Goal: Task Accomplishment & Management: Use online tool/utility

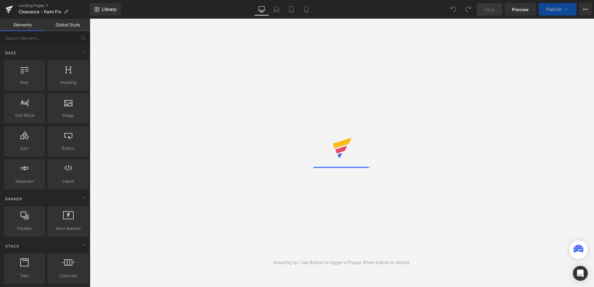
click at [346, 12] on div "Library Desktop Desktop Laptop Tablet Mobile Save Preview Publish Scheduled Vie…" at bounding box center [342, 9] width 504 height 12
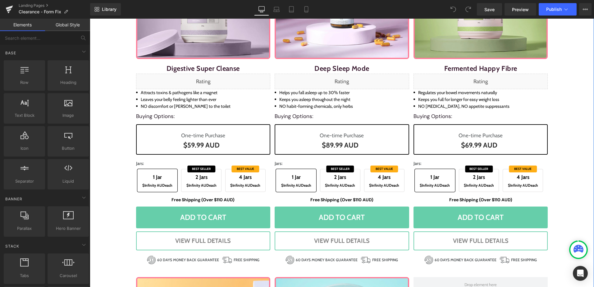
scroll to position [466, 0]
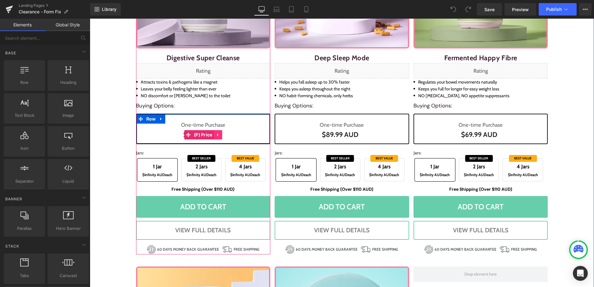
click at [216, 133] on icon at bounding box center [218, 135] width 4 height 5
click at [212, 133] on icon at bounding box center [214, 135] width 4 height 4
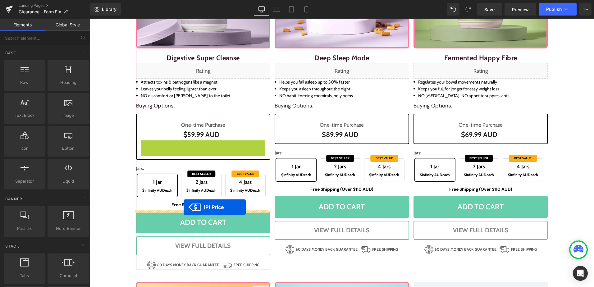
drag, startPoint x: 185, startPoint y: 146, endPoint x: 183, endPoint y: 207, distance: 61.5
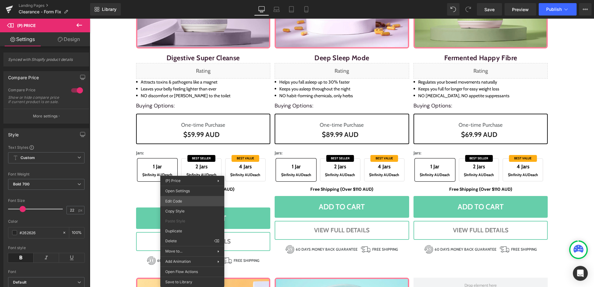
click at [198, 0] on div "(P) Price You are previewing how the will restyle your page. You can not edit E…" at bounding box center [297, 0] width 594 height 0
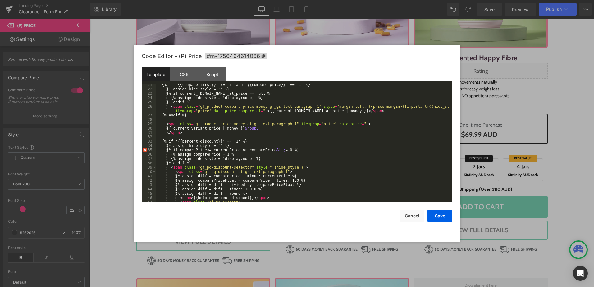
scroll to position [79, 0]
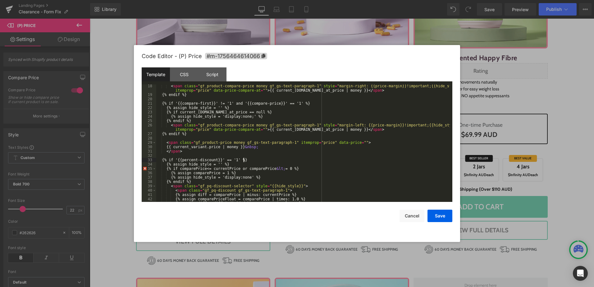
click at [282, 158] on div "< span class = "gf_product-compare-price money gf_gs-text-paragraph-1" style = …" at bounding box center [302, 149] width 293 height 130
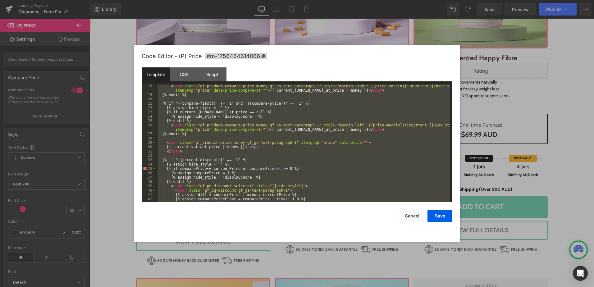
click at [344, 104] on div "< span class = "gf_product-compare-price money gf_gs-text-paragraph-1" style = …" at bounding box center [302, 142] width 293 height 117
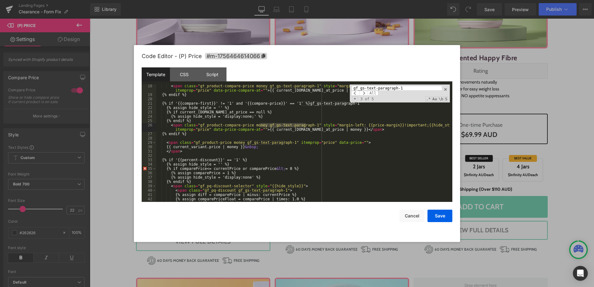
click at [382, 87] on input "gf_gs-text-paragraph-1" at bounding box center [396, 88] width 90 height 5
paste input "<span class="gf_product-price money gf_gs-text-paragraph-1" itemprop="price" da…"
type input "<span class="gf_product-price money gf_gs-text-paragraph-1" itemprop="price" da…"
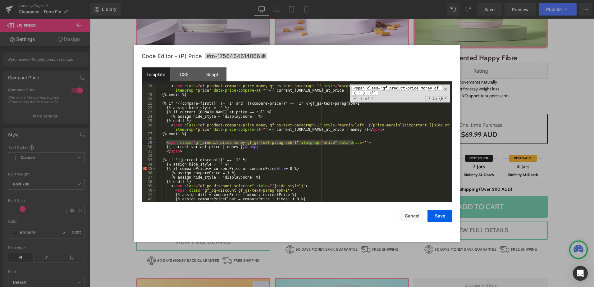
click at [175, 149] on div "< span class = "gf_product-compare-price money gf_gs-text-paragraph-1" style = …" at bounding box center [302, 149] width 293 height 130
click at [189, 151] on div "< span class = "gf_product-compare-price money gf_gs-text-paragraph-1" style = …" at bounding box center [302, 149] width 293 height 130
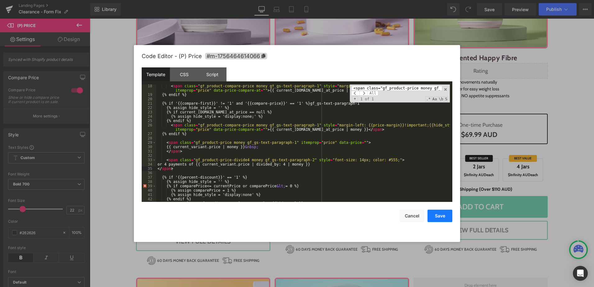
click at [441, 214] on button "Save" at bounding box center [439, 216] width 25 height 12
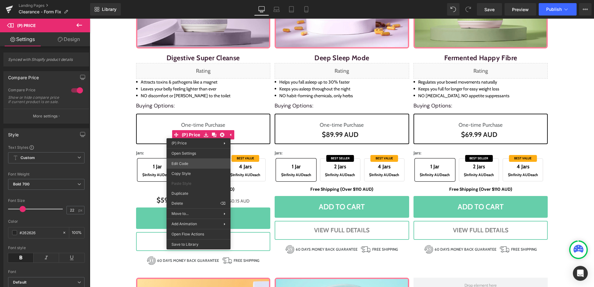
click at [191, 0] on div "(P) Price You are previewing how the will restyle your page. You can not edit E…" at bounding box center [297, 0] width 594 height 0
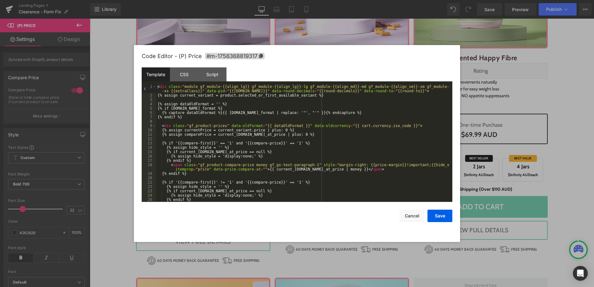
scroll to position [37, 0]
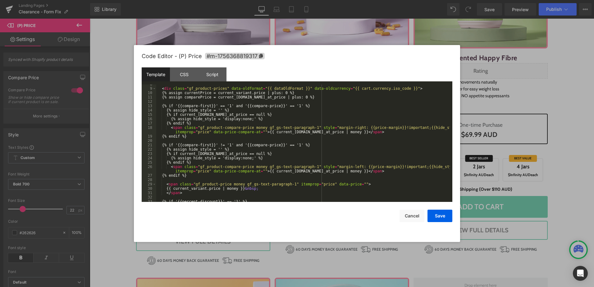
click at [337, 156] on div "< div class = "gf_product-prices" data-oldformat = "{{ dataOldFormat }}" data-o…" at bounding box center [302, 145] width 293 height 126
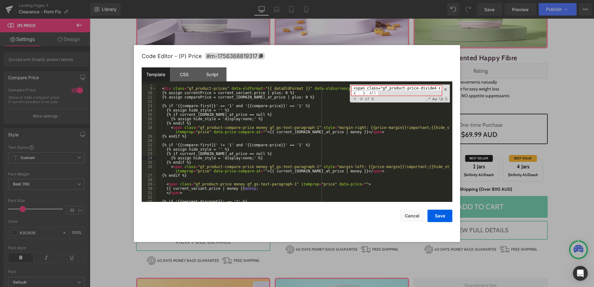
scroll to position [0, 293]
drag, startPoint x: 401, startPoint y: 88, endPoint x: 374, endPoint y: 88, distance: 26.4
click at [374, 88] on input "<span class="gf_product-price-divide4 money gf_gs-text-paragraph-2" style="font…" at bounding box center [396, 88] width 90 height 5
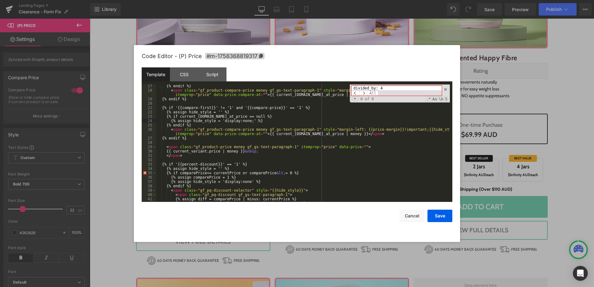
click at [388, 89] on input "divided_by: 4" at bounding box center [396, 88] width 90 height 5
paste input "{{ current_variant.price | money }} &nbsp;"
type input "{{ current_variant.price | money }} &nbsp;"
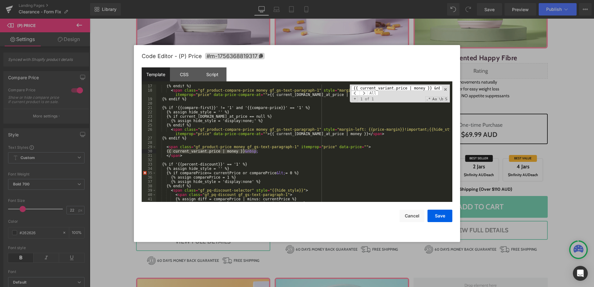
click at [191, 154] on div "{% endif %} < span class = "gf_product-compare-price money gf_gs-text-paragraph…" at bounding box center [302, 147] width 293 height 126
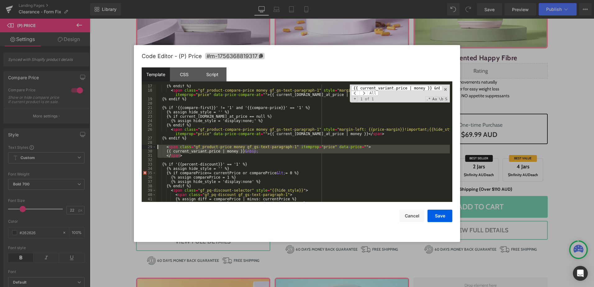
drag, startPoint x: 189, startPoint y: 158, endPoint x: 145, endPoint y: 145, distance: 46.3
click at [145, 145] on pre "17 18 19 20 21 22 23 24 25 26 27 28 29 30 31 32 33 34 35 36 37 38 39 40 41 42 4…" at bounding box center [297, 142] width 310 height 117
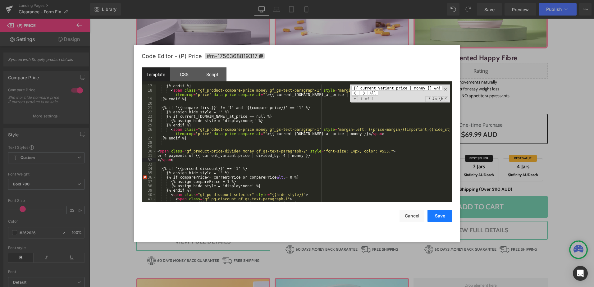
click at [441, 217] on button "Save" at bounding box center [439, 216] width 25 height 12
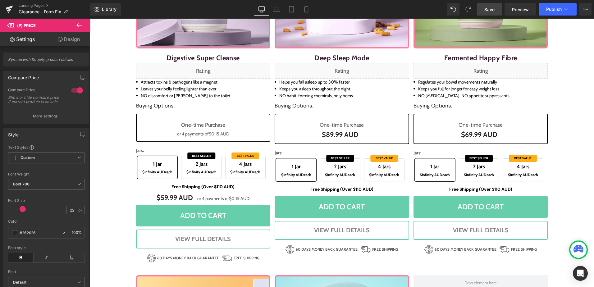
drag, startPoint x: 491, startPoint y: 7, endPoint x: 113, endPoint y: 70, distance: 383.4
click at [491, 7] on span "Save" at bounding box center [489, 9] width 10 height 7
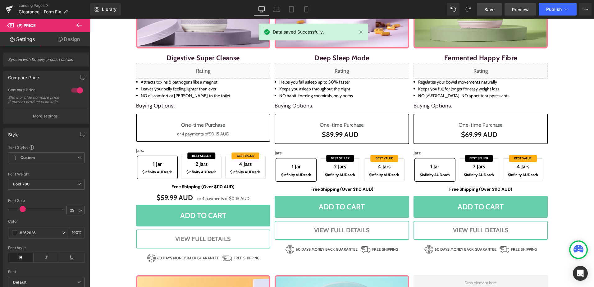
click at [530, 10] on link "Preview" at bounding box center [520, 9] width 32 height 12
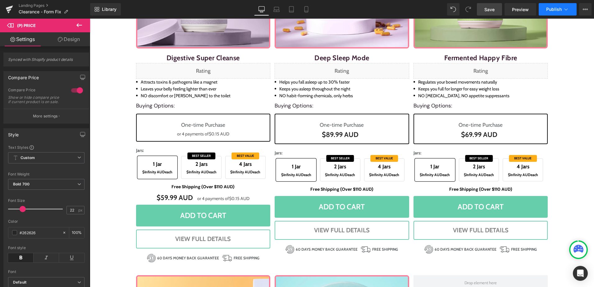
click at [546, 4] on button "Publish" at bounding box center [557, 9] width 38 height 12
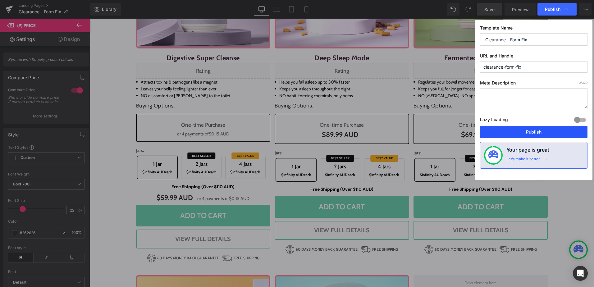
click at [523, 130] on button "Publish" at bounding box center [533, 132] width 107 height 12
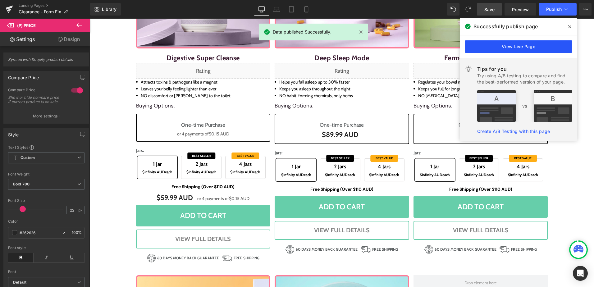
click at [520, 43] on link "View Live Page" at bounding box center [517, 46] width 107 height 12
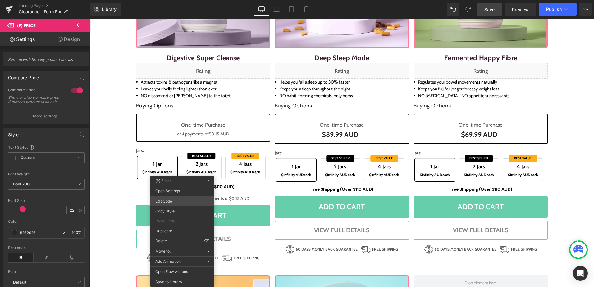
click at [179, 0] on div "(P) Price You are previewing how the will restyle your page. You can not edit E…" at bounding box center [297, 0] width 594 height 0
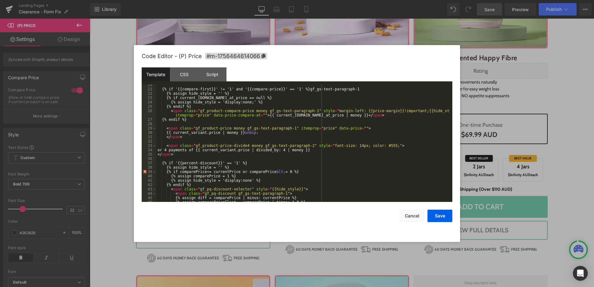
scroll to position [93, 0]
click at [166, 156] on div "{% if '{{compare-first}}' != '1' and '{{compare-price}}' == '1' %}gf_gs-text-pa…" at bounding box center [302, 146] width 293 height 126
click at [435, 213] on button "Save" at bounding box center [439, 216] width 25 height 12
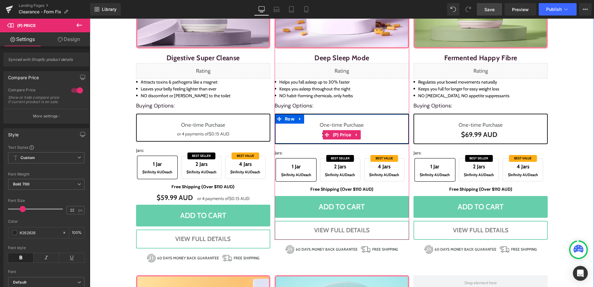
click at [352, 134] on link at bounding box center [356, 134] width 8 height 9
click at [350, 133] on icon at bounding box center [352, 135] width 4 height 4
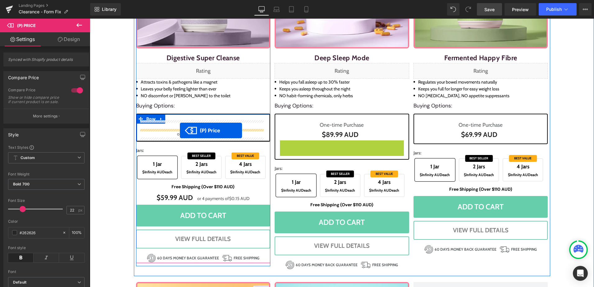
drag, startPoint x: 324, startPoint y: 145, endPoint x: 180, endPoint y: 130, distance: 144.8
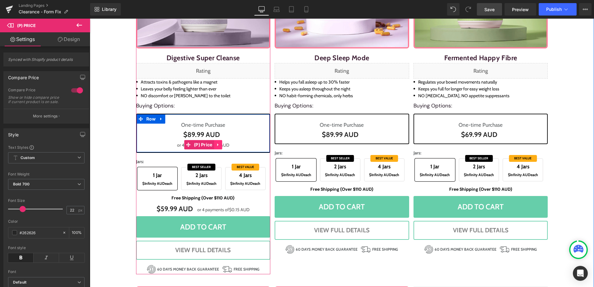
click at [216, 144] on icon at bounding box center [218, 144] width 4 height 5
click at [220, 143] on icon at bounding box center [222, 144] width 4 height 4
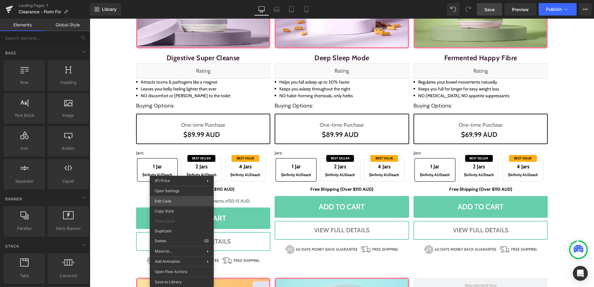
click at [187, 0] on div "(P) Price You are previewing how the will restyle your page. You can not edit E…" at bounding box center [297, 0] width 594 height 0
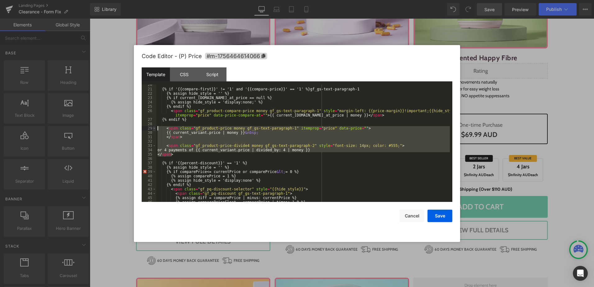
drag, startPoint x: 175, startPoint y: 154, endPoint x: 156, endPoint y: 128, distance: 32.8
click at [156, 128] on pre "20 21 22 23 24 25 26 27 28 29 30 31 32 33 34 35 36 37 38 39 40 41 42 43 44 45 4…" at bounding box center [297, 142] width 310 height 117
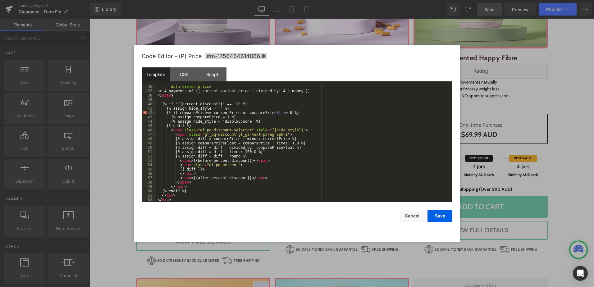
scroll to position [165, 0]
click at [173, 200] on div "data-divide-price > or 4 payments of {{ current_variant.price | divided_by: 4 |…" at bounding box center [302, 147] width 293 height 126
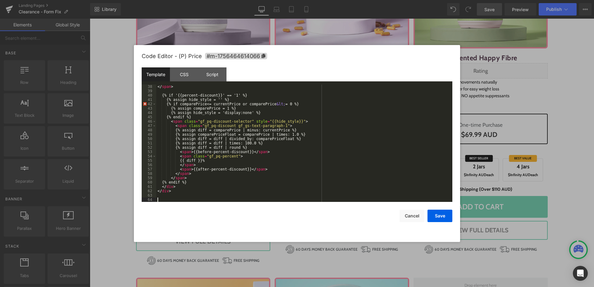
scroll to position [174, 0]
click at [214, 75] on div "Script" at bounding box center [212, 74] width 28 height 14
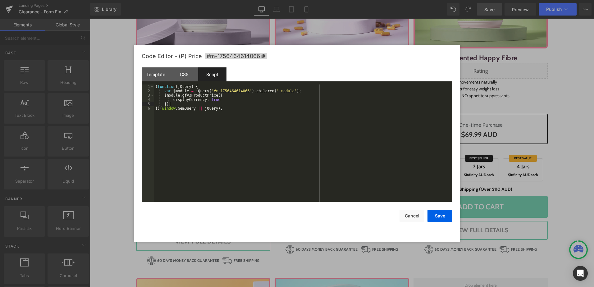
click at [214, 104] on div "( function ( jQuery ) { var $module = jQuery ( '#m-1756464614066' ) . children …" at bounding box center [303, 147] width 298 height 126
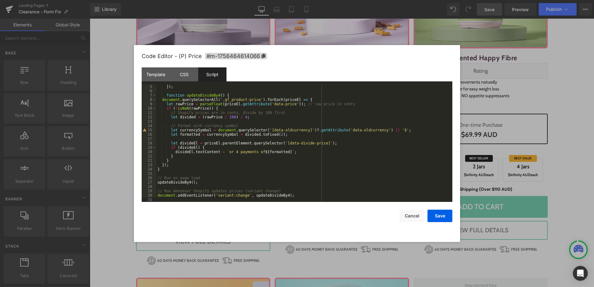
scroll to position [22, 0]
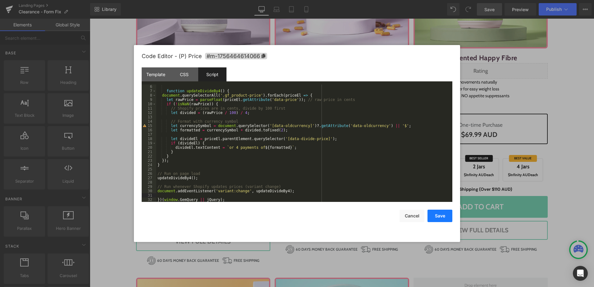
click at [441, 216] on button "Save" at bounding box center [439, 216] width 25 height 12
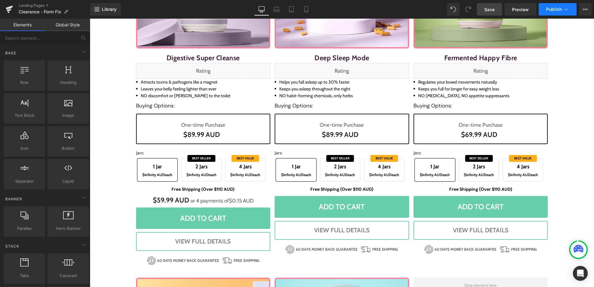
click at [554, 8] on span "Publish" at bounding box center [554, 9] width 16 height 5
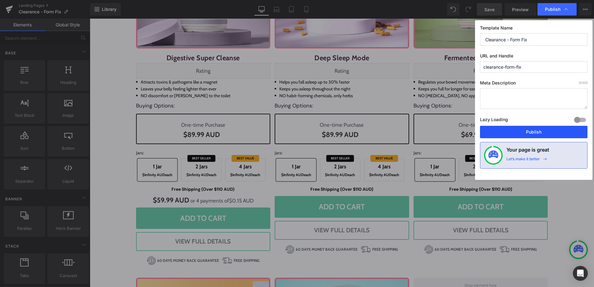
click at [524, 128] on button "Publish" at bounding box center [533, 132] width 107 height 12
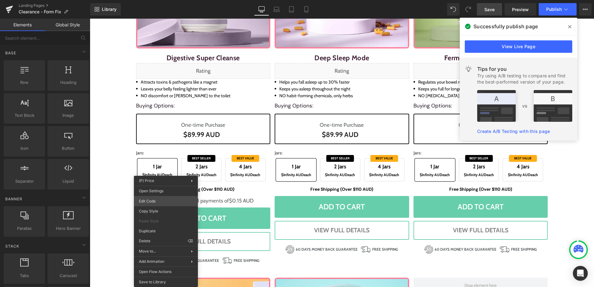
click at [170, 0] on div "(P) Price You are previewing how the will restyle your page. You can not edit E…" at bounding box center [297, 0] width 594 height 0
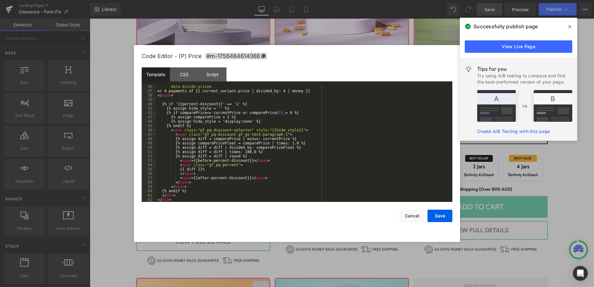
scroll to position [165, 0]
click at [210, 71] on div "Script" at bounding box center [212, 74] width 28 height 14
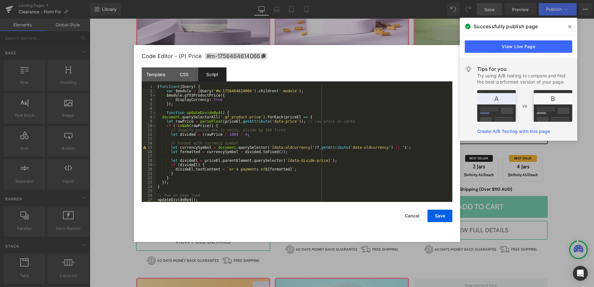
click at [169, 188] on div "( function ( jQuery ) { var $module = jQuery ( '#m-1756464614066' ) . children …" at bounding box center [302, 147] width 293 height 126
click at [160, 117] on div "( function ( jQuery ) { var $module = jQuery ( '#m-1756464614066' ) . children …" at bounding box center [302, 147] width 293 height 126
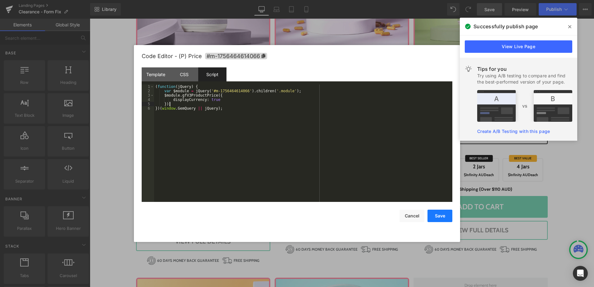
click at [439, 210] on button "Save" at bounding box center [439, 216] width 25 height 12
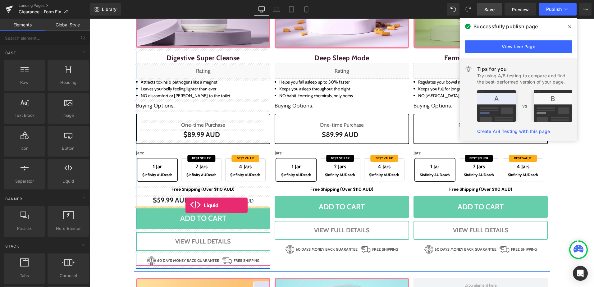
drag, startPoint x: 160, startPoint y: 194, endPoint x: 185, endPoint y: 205, distance: 27.4
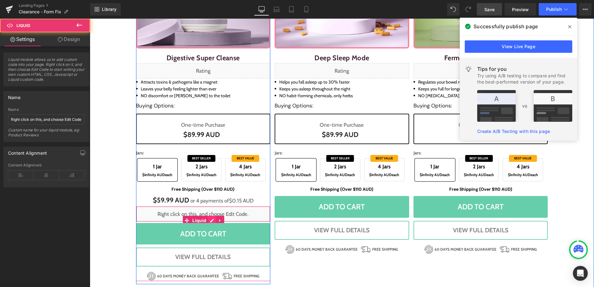
click at [210, 220] on div "Liquid" at bounding box center [203, 214] width 134 height 16
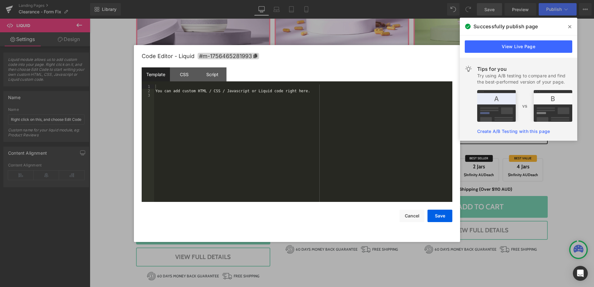
click at [174, 118] on div "You can add custom HTML / CSS / Javascript or Liquid code right here." at bounding box center [303, 147] width 298 height 126
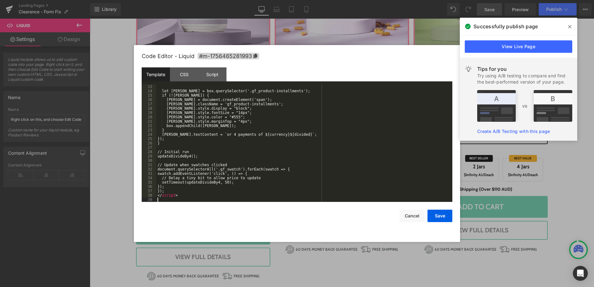
scroll to position [52, 0]
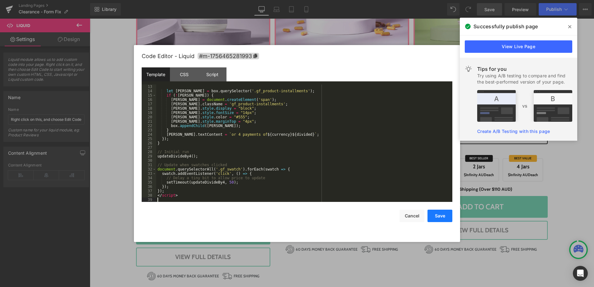
click at [440, 219] on button "Save" at bounding box center [439, 216] width 25 height 12
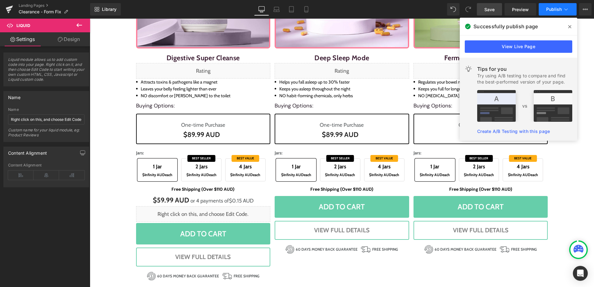
click at [557, 7] on span "Publish" at bounding box center [554, 9] width 16 height 5
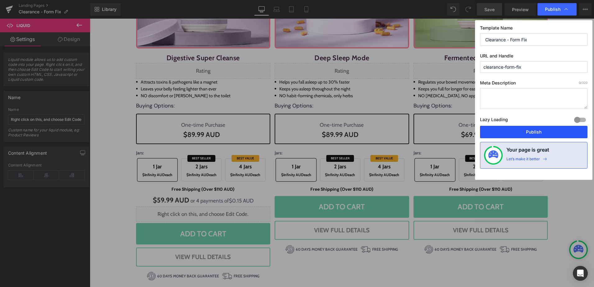
click at [528, 136] on button "Publish" at bounding box center [533, 132] width 107 height 12
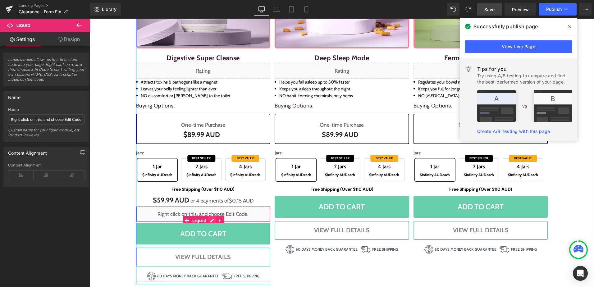
click at [208, 217] on div "Liquid" at bounding box center [203, 214] width 134 height 16
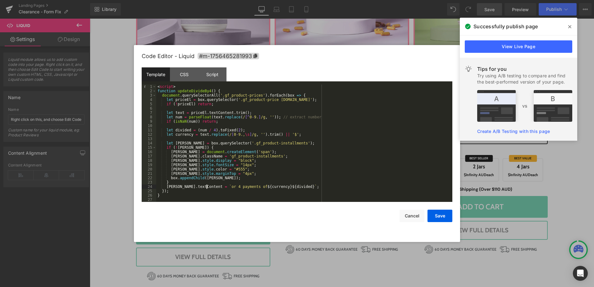
click at [207, 188] on div "< script > function updateDivideBy4 ( ) { document . querySelectorAll ( '.gf_pr…" at bounding box center [302, 147] width 293 height 126
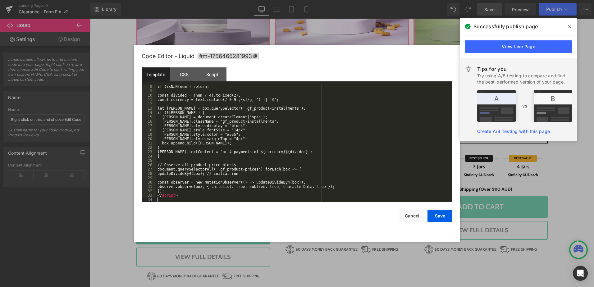
scroll to position [30, 0]
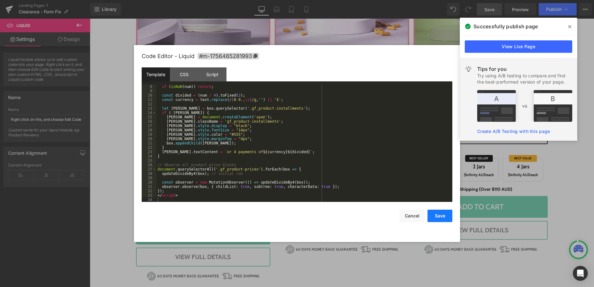
click at [443, 218] on button "Save" at bounding box center [439, 216] width 25 height 12
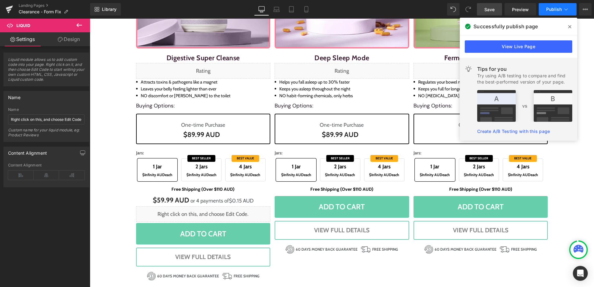
click at [553, 9] on span "Publish" at bounding box center [554, 9] width 16 height 5
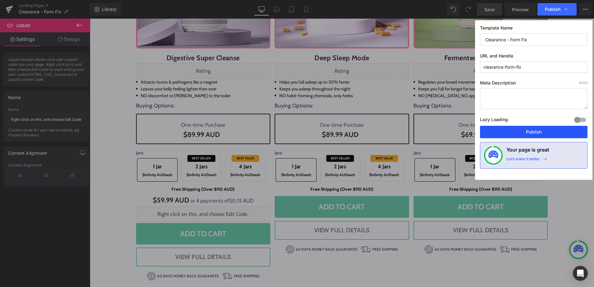
click at [531, 128] on button "Publish" at bounding box center [533, 132] width 107 height 12
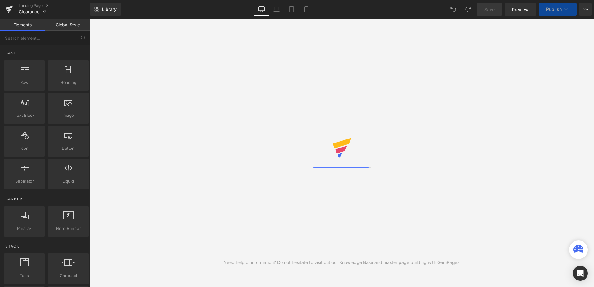
click at [334, 13] on div "Library Desktop Desktop Laptop Tablet Mobile Save Preview Publish Scheduled Vie…" at bounding box center [342, 9] width 504 height 12
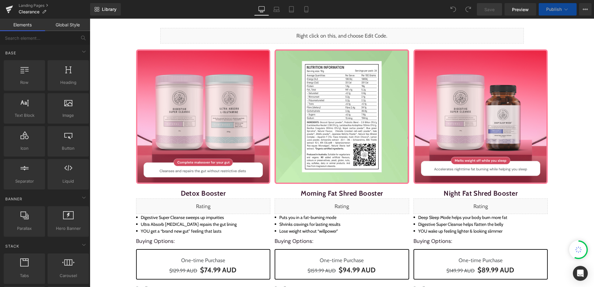
scroll to position [155, 0]
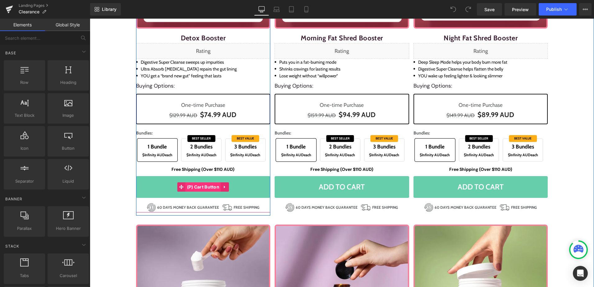
click at [198, 184] on span "(P) Cart Button" at bounding box center [203, 186] width 36 height 9
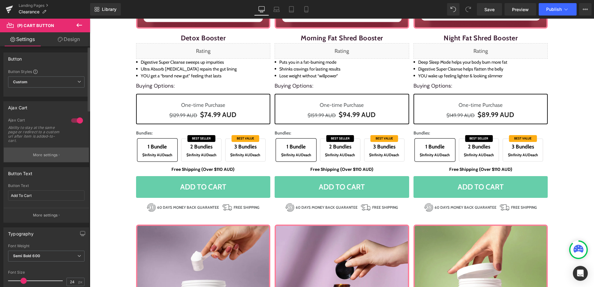
click at [41, 161] on button "More settings" at bounding box center [46, 154] width 85 height 15
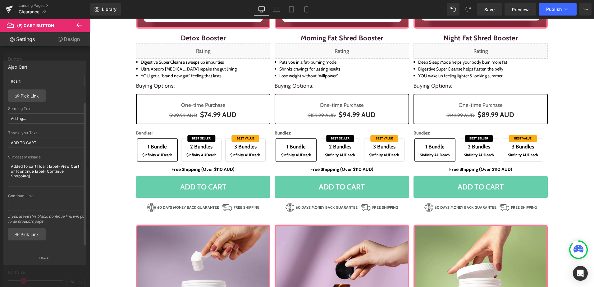
scroll to position [36, 0]
click at [45, 257] on p "Back" at bounding box center [45, 258] width 8 height 5
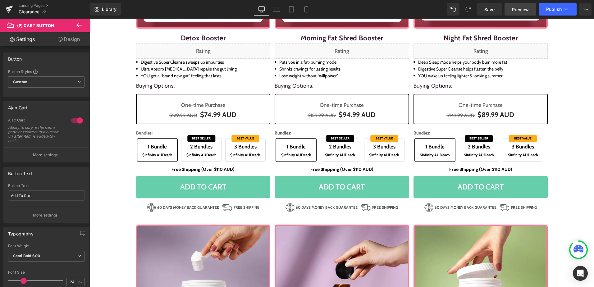
click at [516, 10] on span "Preview" at bounding box center [520, 9] width 17 height 7
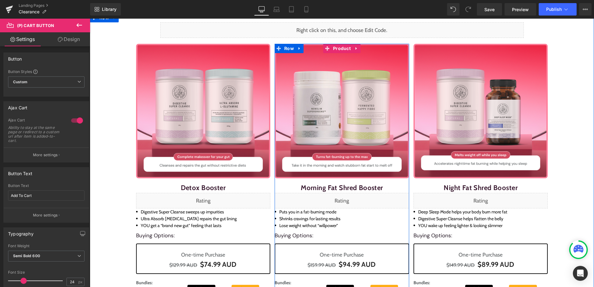
scroll to position [0, 0]
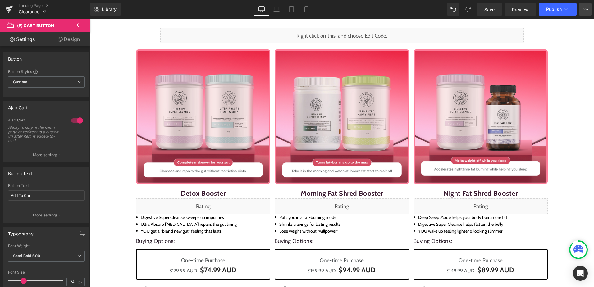
click at [583, 7] on icon at bounding box center [584, 9] width 5 height 5
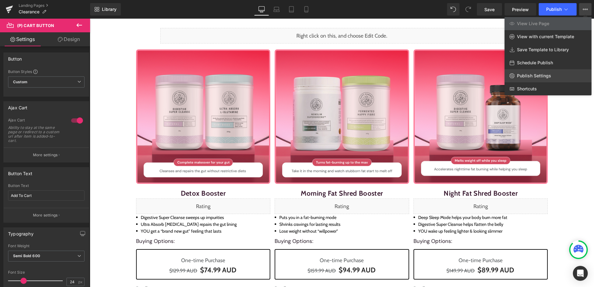
click at [537, 75] on span "Publish Settings" at bounding box center [534, 76] width 34 height 6
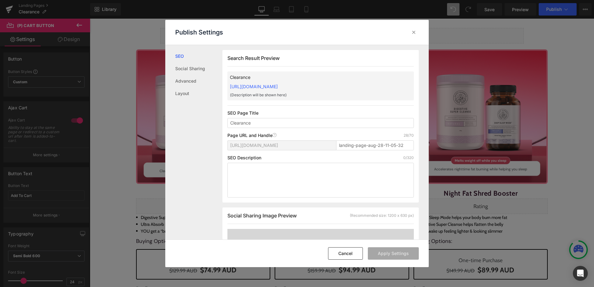
scroll to position [0, 0]
click at [182, 80] on link "Advanced" at bounding box center [198, 81] width 47 height 12
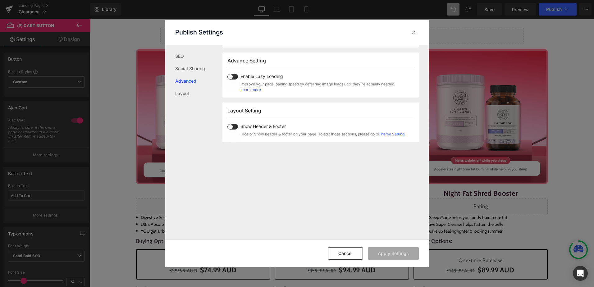
scroll to position [320, 0]
click at [233, 123] on span at bounding box center [232, 124] width 11 height 6
click at [399, 255] on button "Apply Settings" at bounding box center [393, 253] width 51 height 12
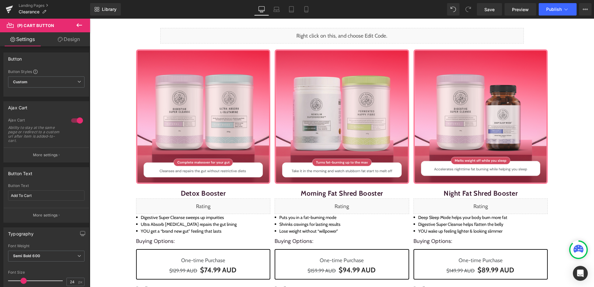
click at [491, 10] on span "Save" at bounding box center [489, 9] width 10 height 7
click at [351, 9] on div "Library Desktop Desktop Laptop Tablet Mobile Saving . . . Preview Publish Sched…" at bounding box center [342, 9] width 504 height 12
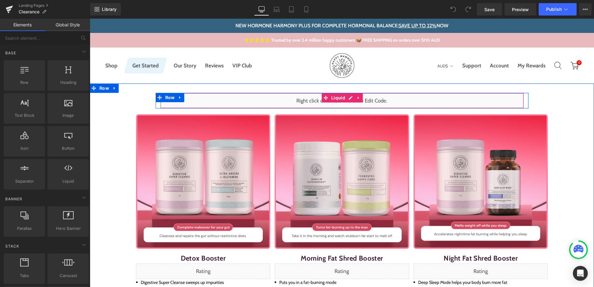
click at [367, 102] on div "Liquid" at bounding box center [341, 101] width 363 height 16
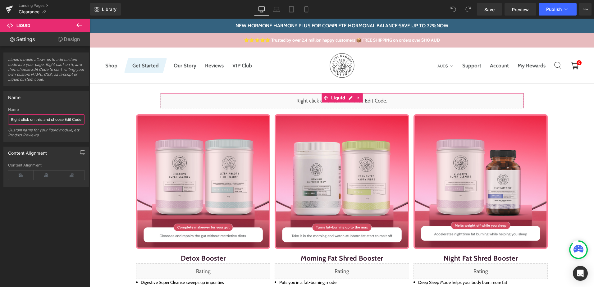
click at [65, 118] on input "Right click on this, and choose Edit Code." at bounding box center [46, 119] width 76 height 10
type input "Right click on this, and choose Edit Code.."
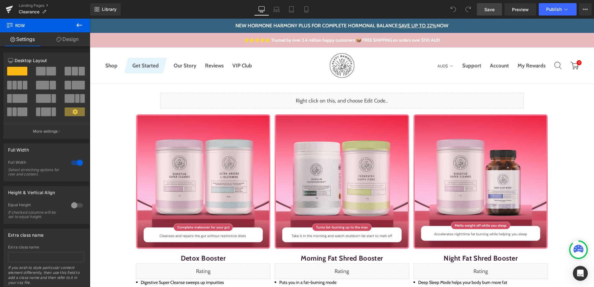
click at [484, 11] on link "Save" at bounding box center [489, 9] width 25 height 12
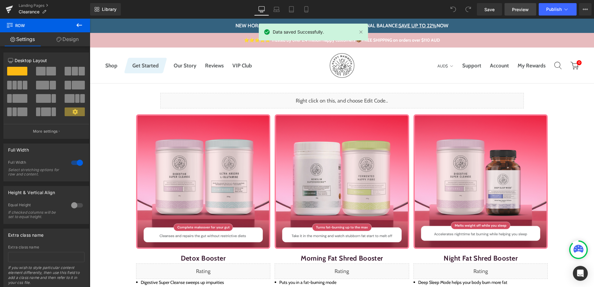
click at [514, 11] on span "Preview" at bounding box center [520, 9] width 17 height 7
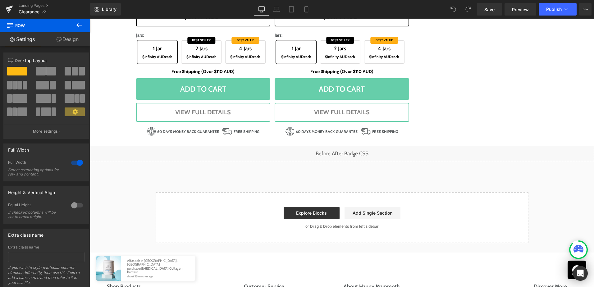
scroll to position [1087, 0]
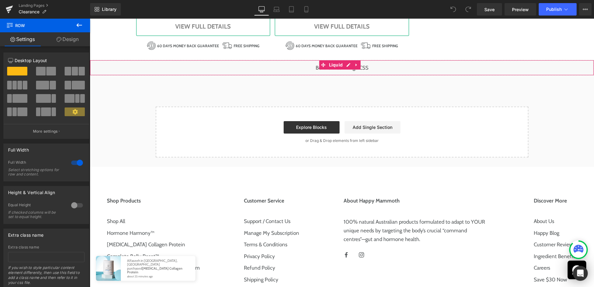
click at [347, 68] on div "Liquid" at bounding box center [342, 68] width 504 height 16
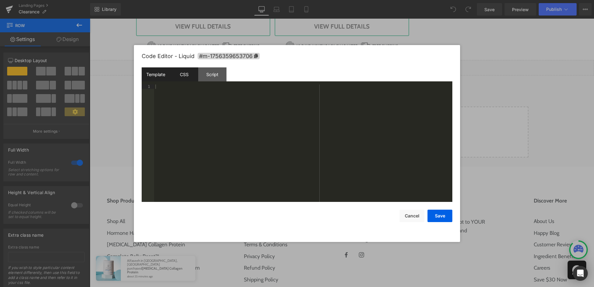
click at [186, 73] on div "CSS" at bounding box center [184, 74] width 28 height 14
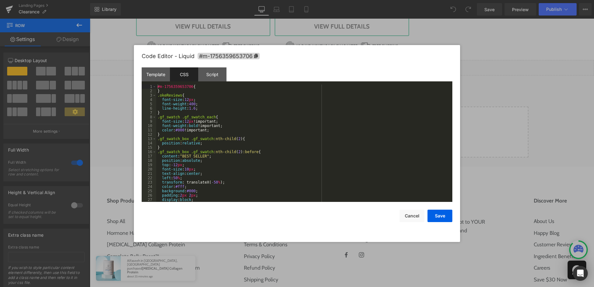
click at [179, 90] on div "#m-1756359653706 { } .okeReviews { font-size : 12 px ; font-weight : 400 ; line…" at bounding box center [302, 147] width 293 height 126
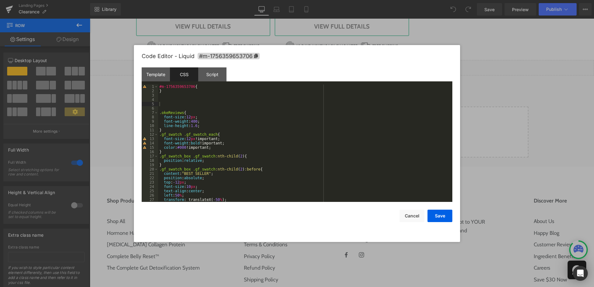
click at [174, 101] on div "#m-1756359653706 { } .okeReviews { font-size : 12 px ; font-weight : 400 ; line…" at bounding box center [303, 147] width 291 height 126
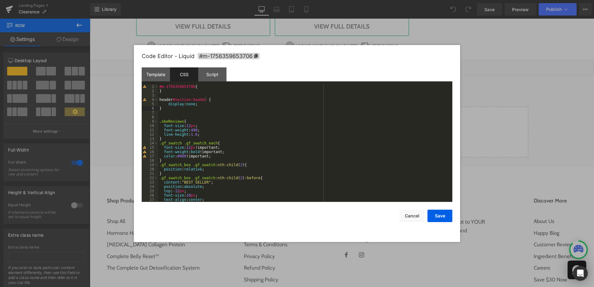
click at [248, 119] on div "#m-1756359653706 { } header #section-header { display : none ; } .okeReviews { …" at bounding box center [303, 147] width 291 height 126
click at [203, 99] on div "#m-1756359653706 { } header #section-header { display : none ; } .okeReviews { …" at bounding box center [303, 147] width 291 height 126
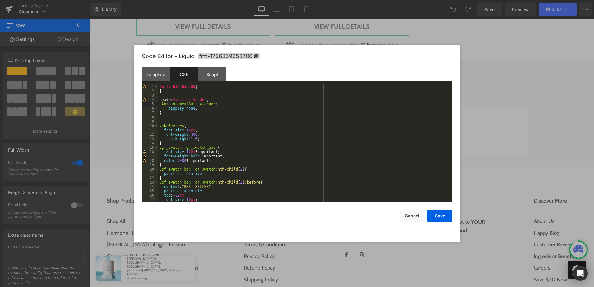
click at [209, 102] on div "#m-1756359653706 { } header #section-header , .AnnouncementBar__Wrapper { displ…" at bounding box center [303, 147] width 291 height 126
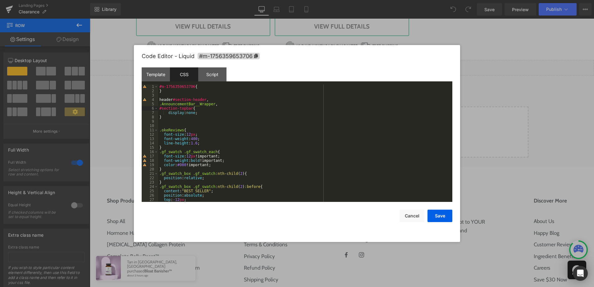
click at [236, 126] on div "#m-1756359653706 { } header #section-header , .AnnouncementBar__Wrapper , #sect…" at bounding box center [303, 147] width 291 height 126
click at [191, 109] on div "#m-1756359653706 { } header #section-header , .AnnouncementBar__Wrapper , #sect…" at bounding box center [303, 147] width 291 height 126
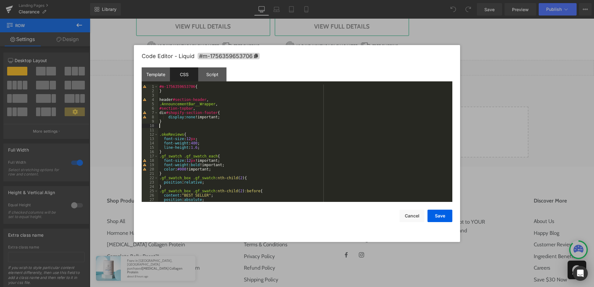
click at [195, 126] on div "#m-1756359653706 { } header #section-header , .AnnouncementBar__Wrapper , #sect…" at bounding box center [303, 147] width 291 height 126
click at [441, 214] on button "Save" at bounding box center [439, 216] width 25 height 12
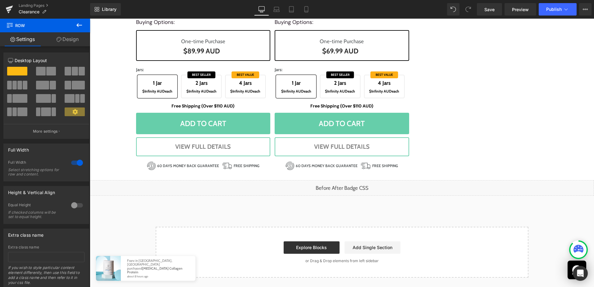
scroll to position [916, 0]
click at [495, 8] on link "Save" at bounding box center [489, 9] width 25 height 12
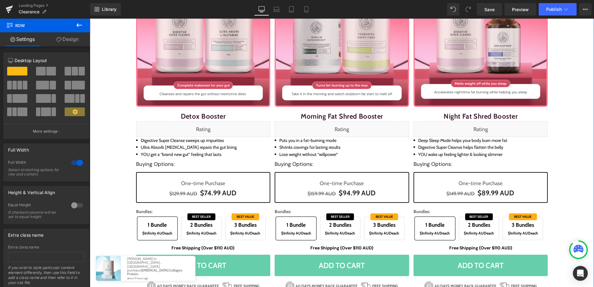
scroll to position [93, 0]
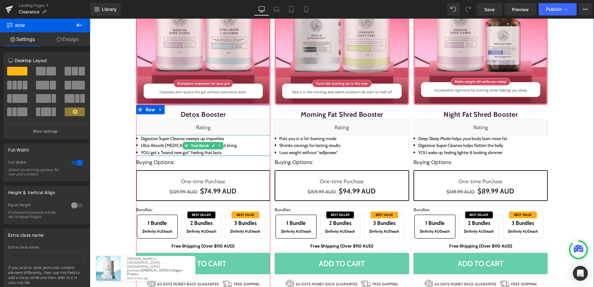
click at [190, 150] on li "YOU get a “brand new gut” feeling that lasts" at bounding box center [203, 152] width 134 height 7
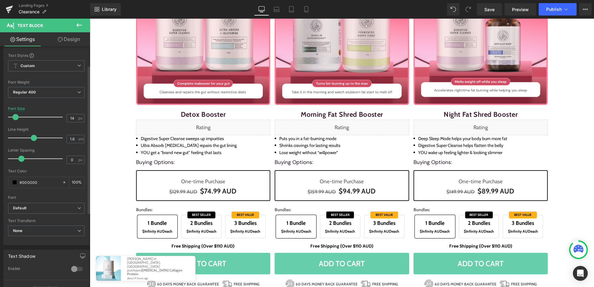
scroll to position [31, 0]
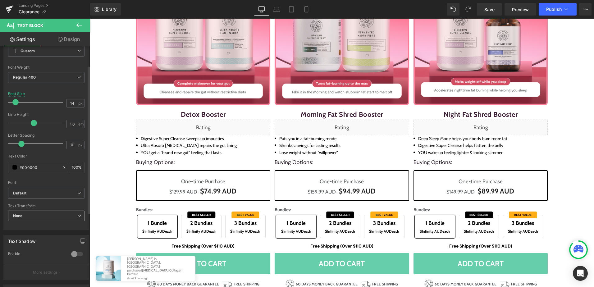
click at [43, 213] on span "None" at bounding box center [46, 215] width 76 height 11
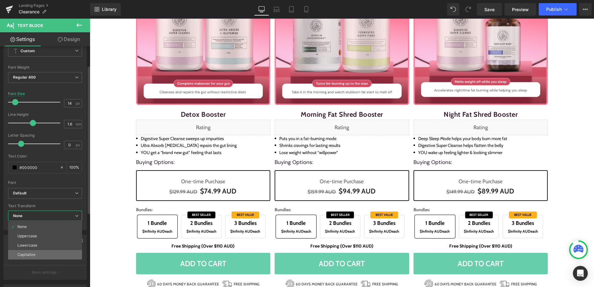
click at [42, 253] on li "Capitalize" at bounding box center [45, 254] width 74 height 9
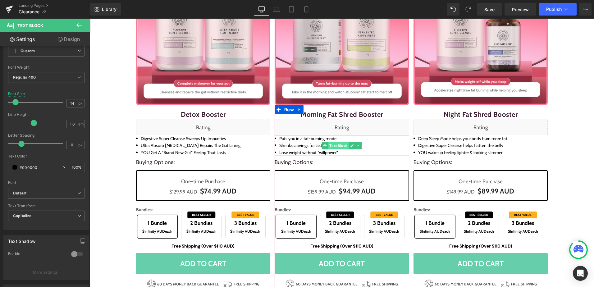
click at [332, 145] on span "Text Block" at bounding box center [338, 145] width 20 height 7
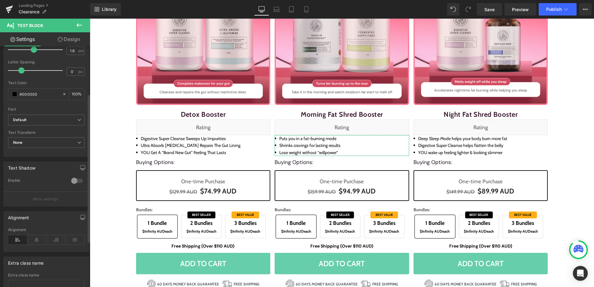
scroll to position [59, 0]
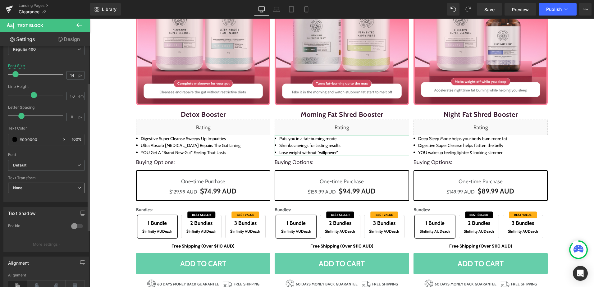
click at [52, 190] on span "None" at bounding box center [46, 188] width 76 height 11
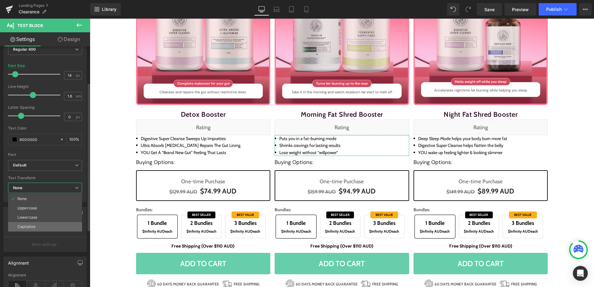
click at [50, 225] on li "Capitalize" at bounding box center [45, 226] width 74 height 9
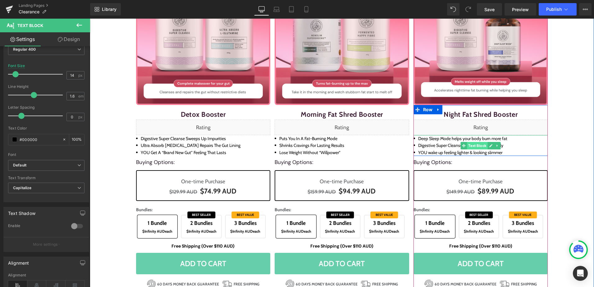
click at [467, 145] on span "Text Block" at bounding box center [477, 145] width 20 height 7
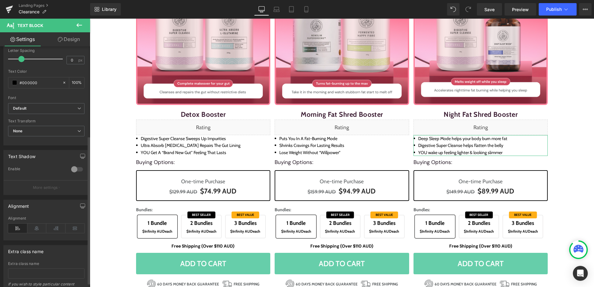
scroll to position [152, 0]
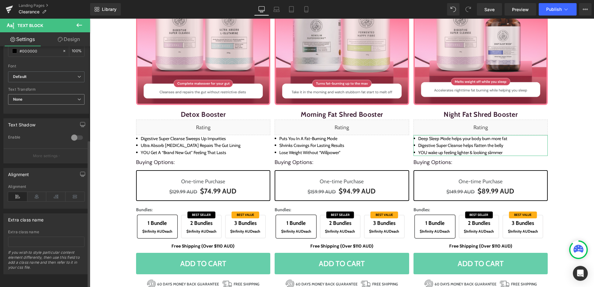
click at [45, 96] on span "None" at bounding box center [46, 99] width 76 height 11
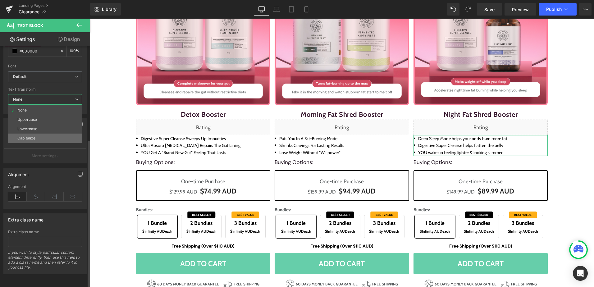
click at [43, 133] on li "Capitalize" at bounding box center [45, 137] width 74 height 9
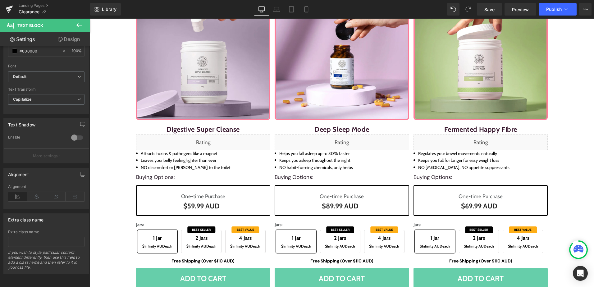
scroll to position [466, 0]
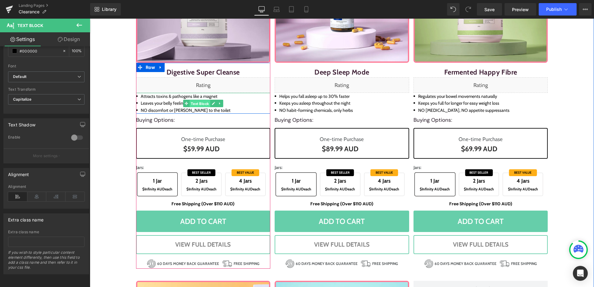
click at [193, 103] on span "Text Block" at bounding box center [199, 103] width 20 height 7
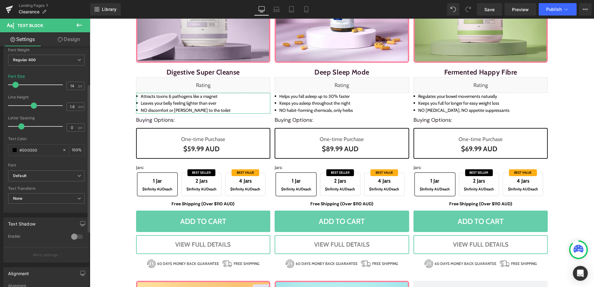
scroll to position [62, 0]
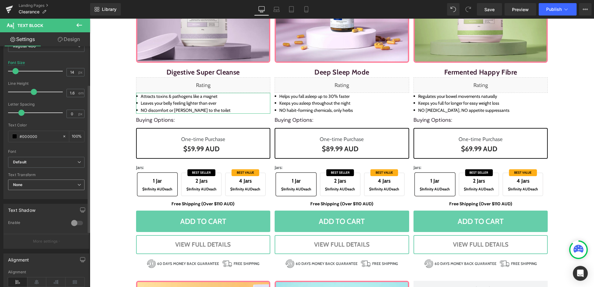
click at [36, 184] on span "None" at bounding box center [46, 184] width 76 height 11
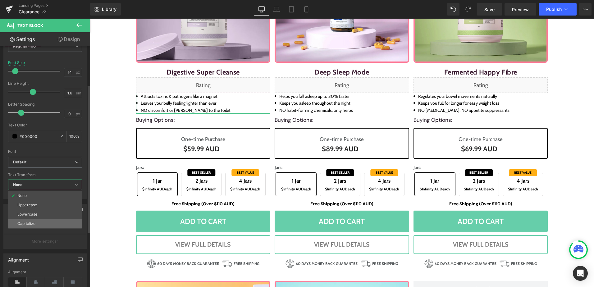
click at [43, 219] on li "Capitalize" at bounding box center [45, 223] width 74 height 9
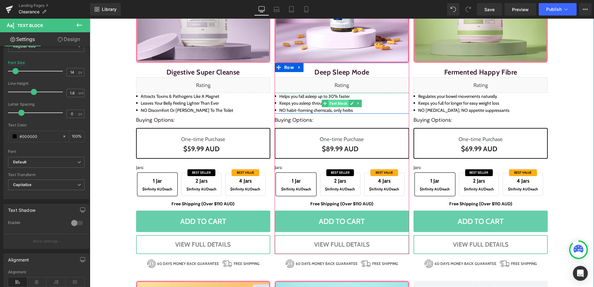
click at [339, 100] on span "Text Block" at bounding box center [338, 103] width 20 height 7
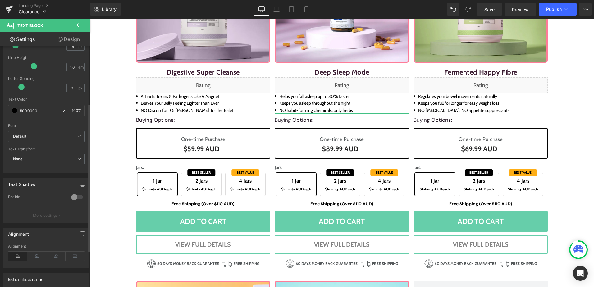
scroll to position [93, 0]
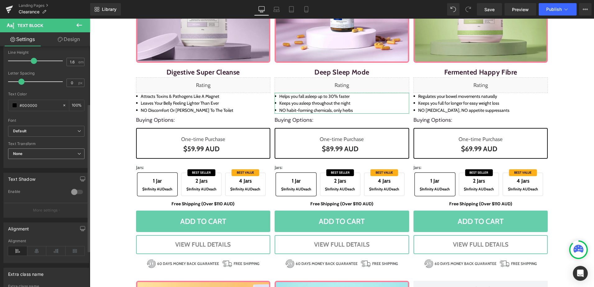
click at [52, 151] on span "None" at bounding box center [46, 153] width 76 height 11
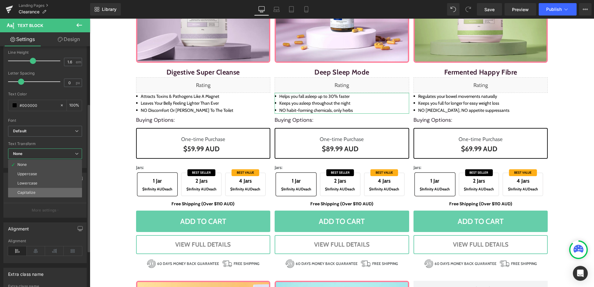
click at [44, 192] on li "Capitalize" at bounding box center [45, 192] width 74 height 9
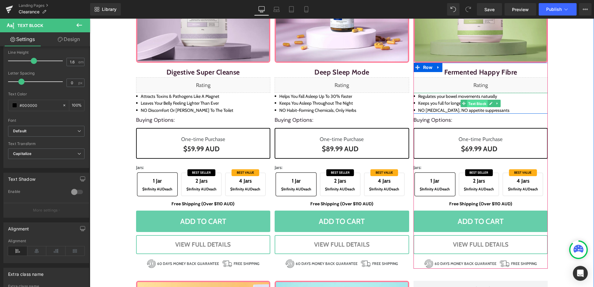
click at [467, 103] on span "Text Block" at bounding box center [477, 103] width 20 height 7
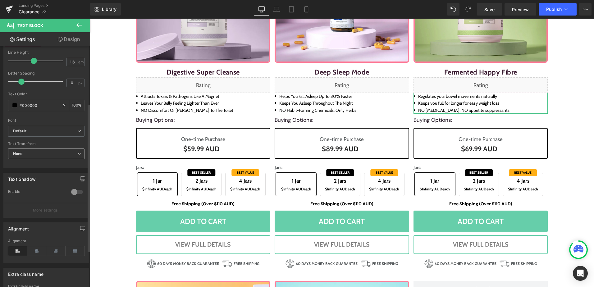
click at [35, 150] on span "None" at bounding box center [46, 153] width 76 height 11
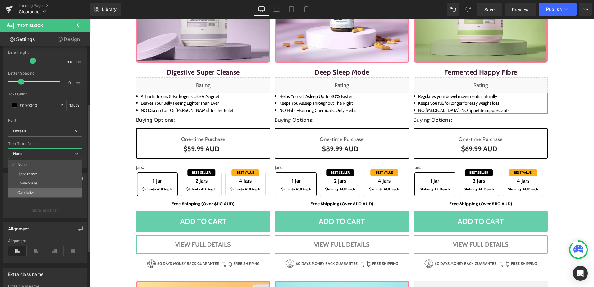
click at [35, 192] on div "Capitalize" at bounding box center [26, 192] width 18 height 4
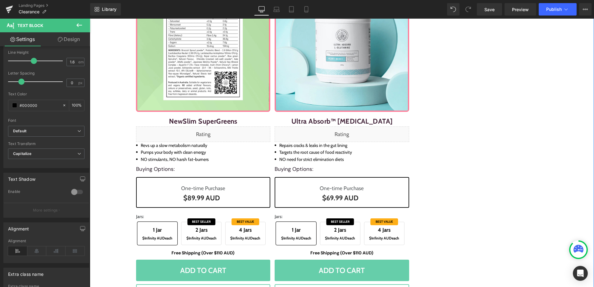
scroll to position [776, 0]
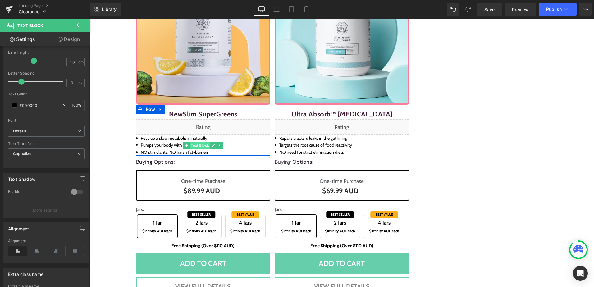
click at [196, 144] on span "Text Block" at bounding box center [199, 145] width 20 height 7
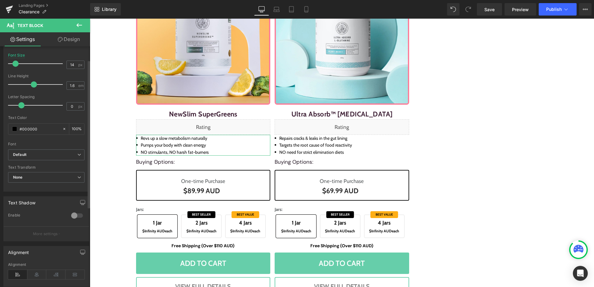
scroll to position [93, 0]
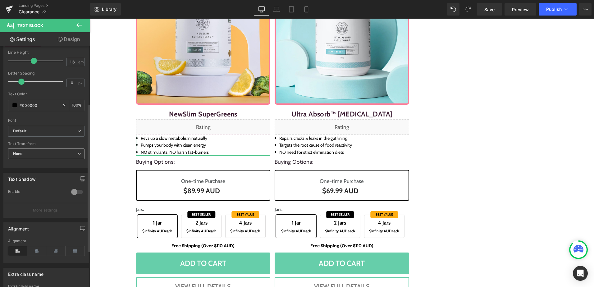
click at [48, 151] on span "None" at bounding box center [46, 153] width 76 height 11
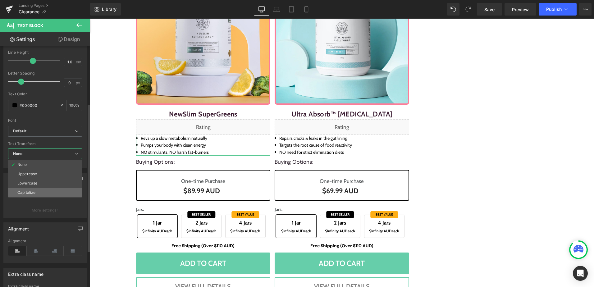
click at [44, 194] on li "Capitalize" at bounding box center [45, 192] width 74 height 9
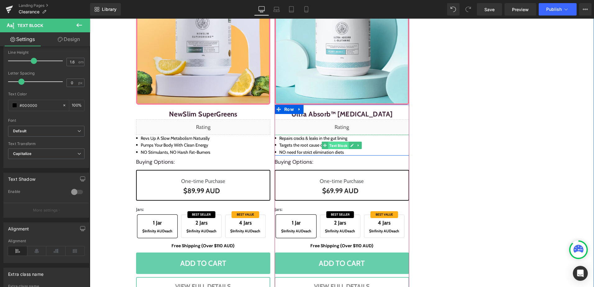
click at [332, 145] on span "Text Block" at bounding box center [338, 145] width 20 height 7
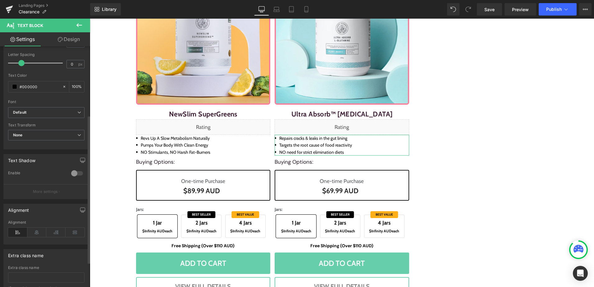
scroll to position [124, 0]
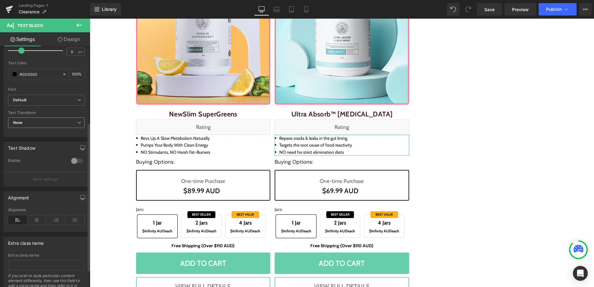
click at [43, 125] on span "None" at bounding box center [46, 122] width 76 height 11
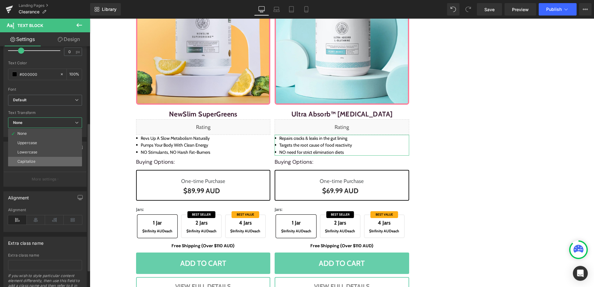
click at [47, 159] on li "Capitalize" at bounding box center [45, 161] width 74 height 9
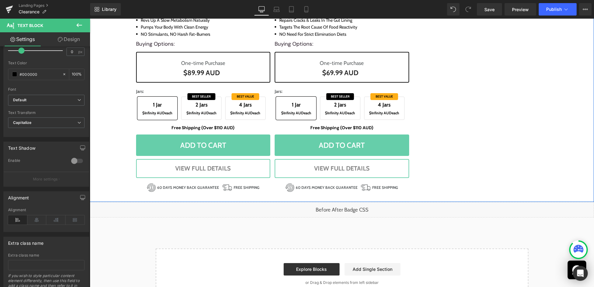
scroll to position [916, 0]
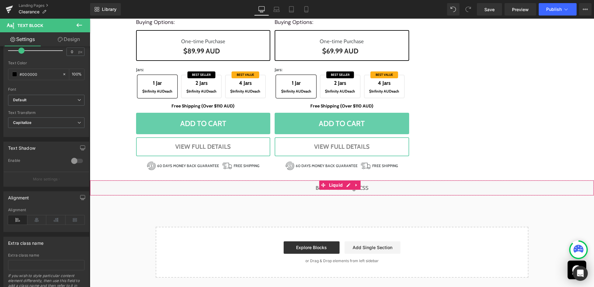
click at [347, 186] on div "Liquid" at bounding box center [342, 188] width 504 height 16
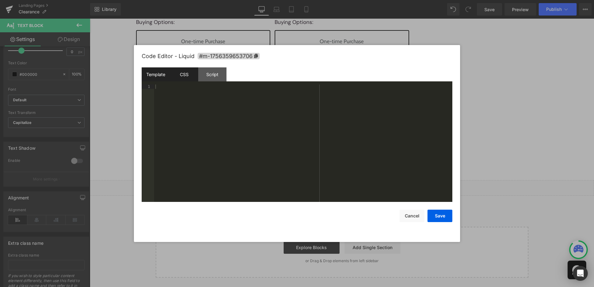
click at [182, 75] on div "CSS" at bounding box center [184, 74] width 28 height 14
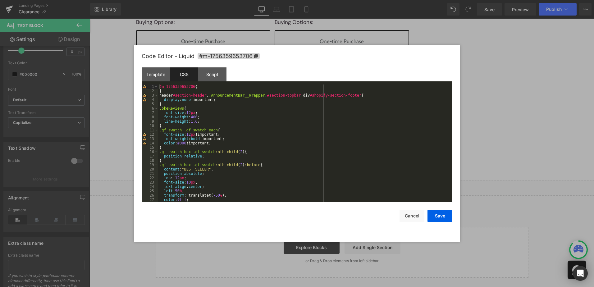
click at [170, 104] on div "#m-1756359653706 { } header #section-header , .AnnouncementBar__Wrapper , #sect…" at bounding box center [303, 147] width 291 height 126
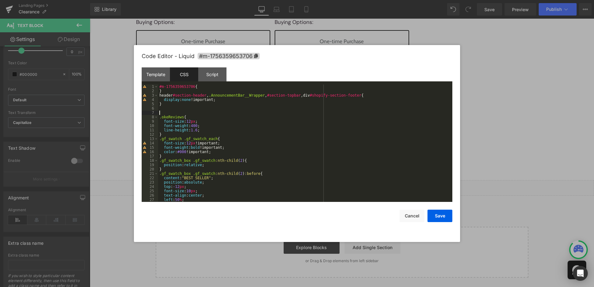
paste textarea
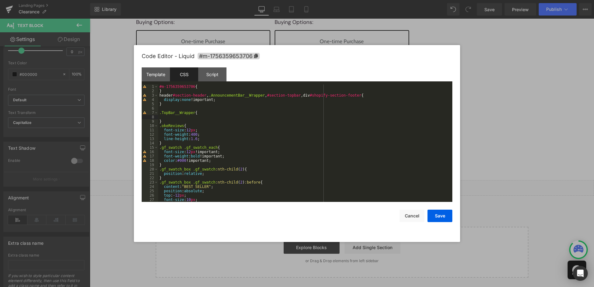
click at [162, 101] on div "#m-1756359653706 { } header #section-header , .AnnouncementBar__Wrapper , #sect…" at bounding box center [303, 147] width 291 height 126
click at [219, 101] on div "#m-1756359653706 { } header #section-header , .AnnouncementBar__Wrapper , #sect…" at bounding box center [303, 147] width 291 height 126
click at [184, 115] on div "#m-1756359653706 { } header #section-header , .AnnouncementBar__Wrapper , #sect…" at bounding box center [303, 147] width 291 height 126
click at [259, 97] on div "#m-1756359653706 { } header #section-header , .AnnouncementBar__Wrapper , #sect…" at bounding box center [303, 147] width 291 height 126
click at [173, 120] on div "#m-1756359653706 { } header #section-header , .AnnouncementBar__Wrapper , #sect…" at bounding box center [303, 147] width 291 height 126
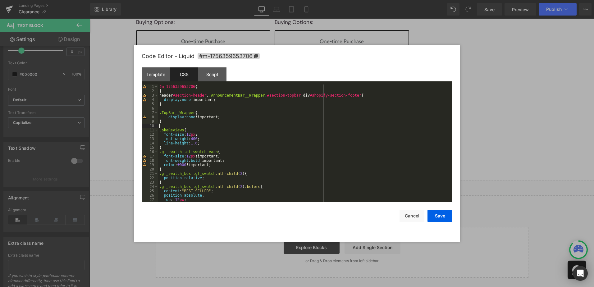
paste textarea
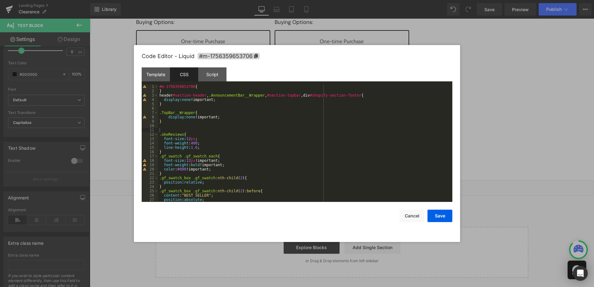
click at [165, 124] on div "#m-1756359653706 { } header #section-header , .AnnouncementBar__Wrapper , #sect…" at bounding box center [303, 147] width 291 height 126
click at [166, 128] on div "#m-1756359653706 { } header #section-header , .AnnouncementBar__Wrapper , #sect…" at bounding box center [303, 147] width 291 height 126
click at [192, 112] on div "#m-1756359653706 { } header #section-header , .AnnouncementBar__Wrapper , #sect…" at bounding box center [303, 147] width 291 height 126
click at [159, 113] on div "#m-1756359653706 { } header #section-header , .AnnouncementBar__Wrapper , #sect…" at bounding box center [303, 147] width 291 height 126
paste textarea
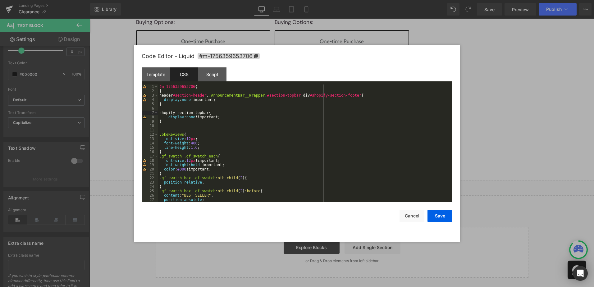
click at [160, 113] on div "#m-1756359653706 { } header #section-header , .AnnouncementBar__Wrapper , #sect…" at bounding box center [303, 147] width 291 height 126
click at [184, 124] on div "#m-1756359653706 { } header #section-header , .AnnouncementBar__Wrapper , #sect…" at bounding box center [303, 147] width 291 height 126
click at [206, 111] on div "#m-1756359653706 { } header #section-header , .AnnouncementBar__Wrapper , #sect…" at bounding box center [303, 147] width 291 height 126
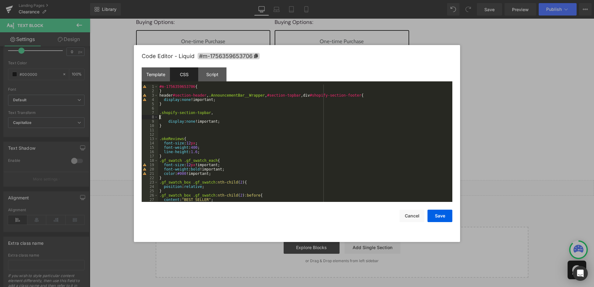
paste textarea
click at [208, 138] on div "#m-1756359653706 { } header #section-header , .AnnouncementBar__Wrapper , #sect…" at bounding box center [303, 147] width 291 height 126
click at [435, 211] on button "Save" at bounding box center [439, 216] width 25 height 12
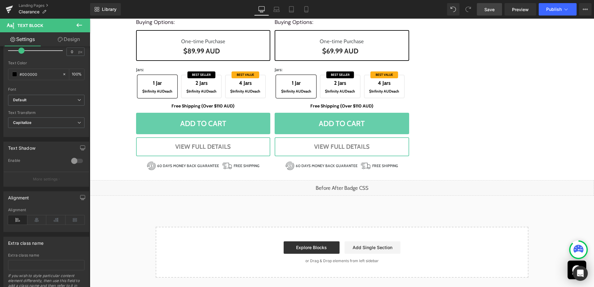
click at [485, 10] on span "Save" at bounding box center [489, 9] width 10 height 7
click at [350, 186] on div "Liquid" at bounding box center [342, 188] width 504 height 16
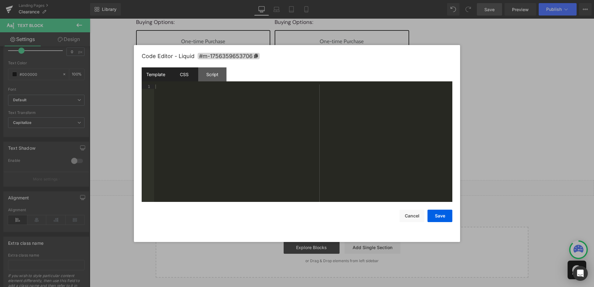
click at [181, 68] on div "CSS" at bounding box center [184, 74] width 28 height 14
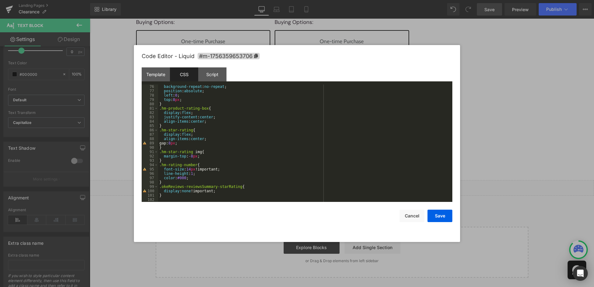
scroll to position [326, 0]
click at [176, 198] on div "background-repeat : no-repeat ; position : absolute ; left : 0 ; top : 8 px ; }…" at bounding box center [303, 147] width 291 height 126
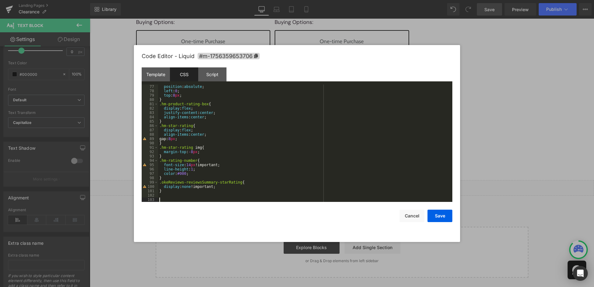
paste textarea
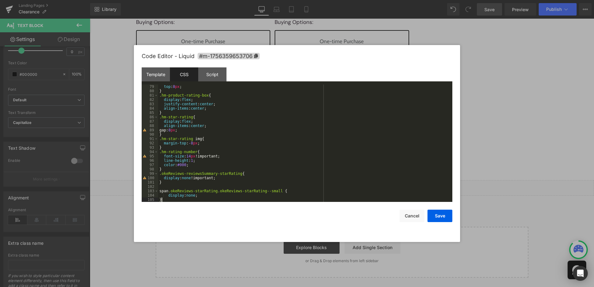
scroll to position [339, 0]
click at [200, 195] on div "top : 8 px ; } .hm-product-rating-box { display : flex ; justify-content : cent…" at bounding box center [303, 147] width 291 height 126
click at [432, 212] on button "Save" at bounding box center [439, 216] width 25 height 12
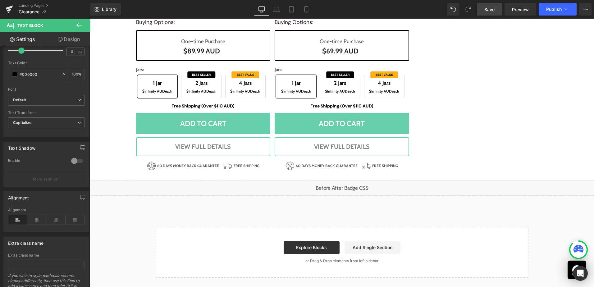
click at [487, 8] on span "Save" at bounding box center [489, 9] width 10 height 7
drag, startPoint x: 278, startPoint y: 14, endPoint x: 101, endPoint y: 75, distance: 187.8
click at [278, 14] on link "Laptop" at bounding box center [276, 9] width 15 height 12
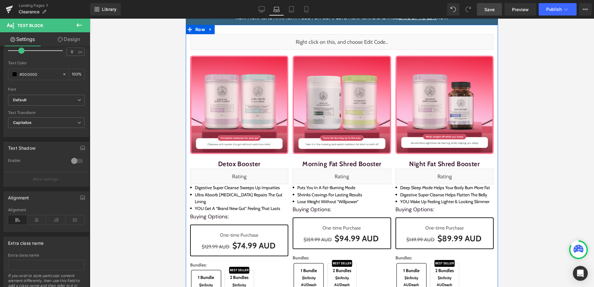
scroll to position [0, 0]
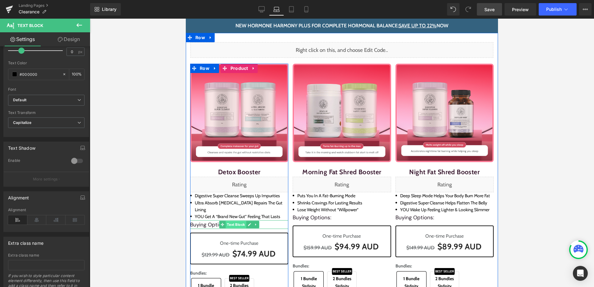
click at [228, 221] on span "Text Block" at bounding box center [236, 224] width 20 height 7
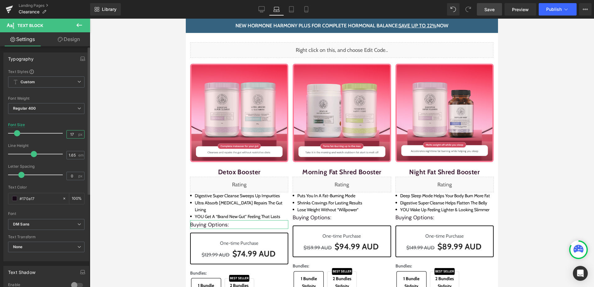
click at [69, 137] on input "17" at bounding box center [72, 134] width 11 height 8
type input "14"
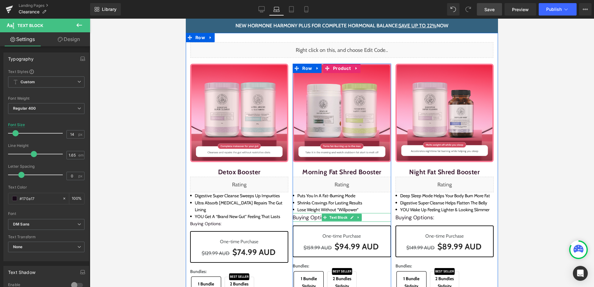
click at [304, 218] on p "Buying Options:" at bounding box center [341, 217] width 98 height 9
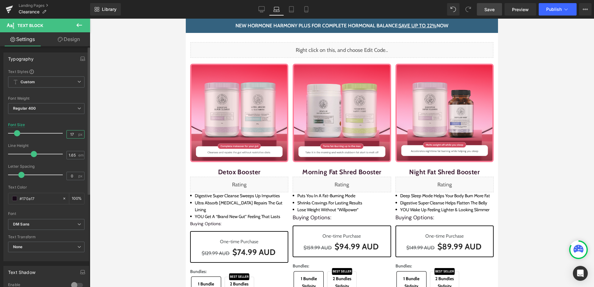
click at [72, 133] on input "17" at bounding box center [72, 134] width 11 height 8
type input "14"
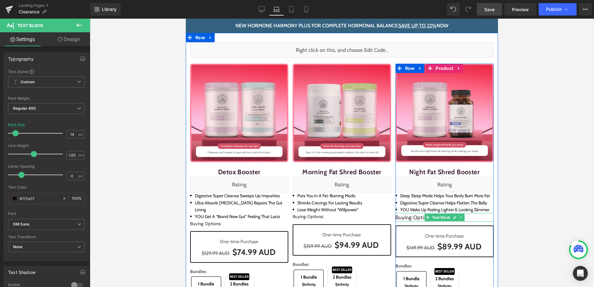
click at [416, 215] on div at bounding box center [444, 214] width 98 height 2
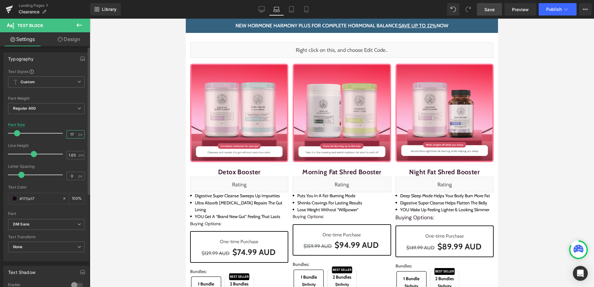
click at [74, 135] on input "17" at bounding box center [72, 134] width 11 height 8
type input "14"
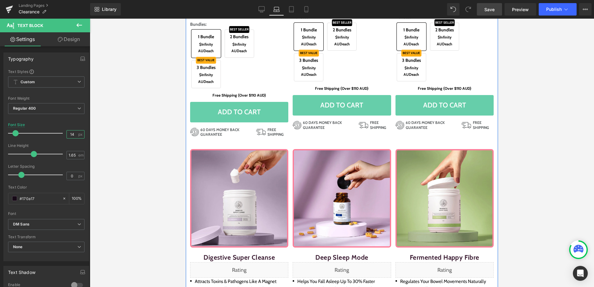
scroll to position [310, 0]
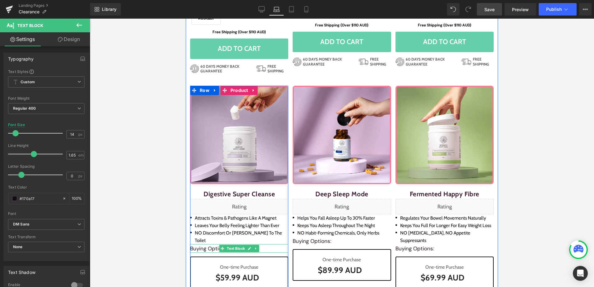
click at [209, 244] on p "Buying Options:" at bounding box center [239, 248] width 98 height 9
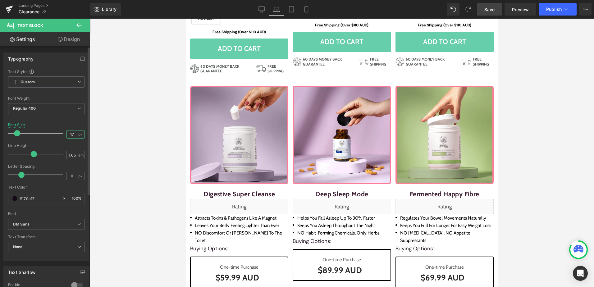
click at [67, 133] on input "17" at bounding box center [72, 134] width 11 height 8
type input "14"
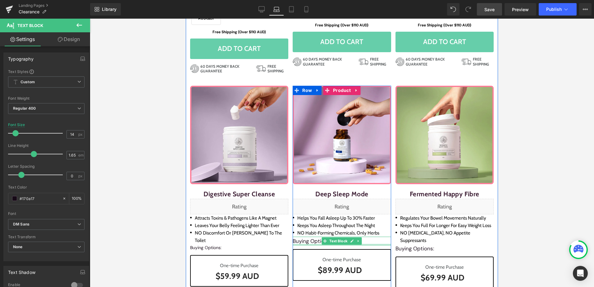
click at [312, 237] on p "Buying Options:" at bounding box center [341, 241] width 98 height 9
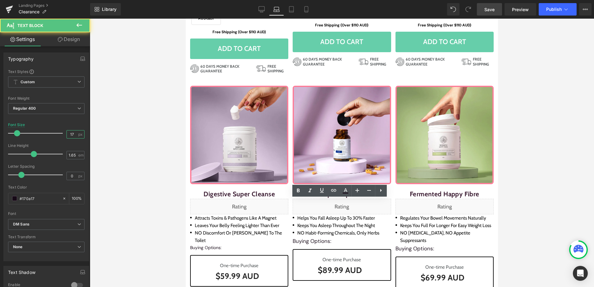
click at [71, 136] on input "17" at bounding box center [72, 134] width 11 height 8
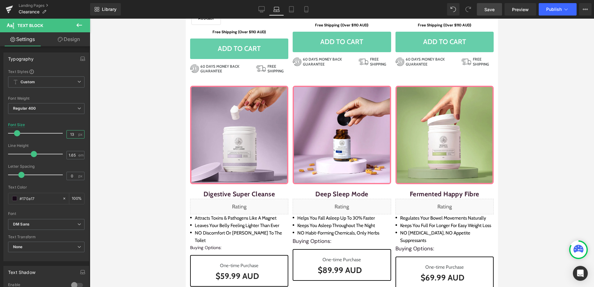
type input "14"
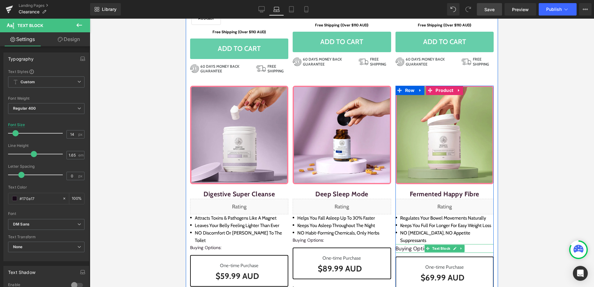
click at [409, 244] on p "Buying Options:" at bounding box center [444, 248] width 98 height 9
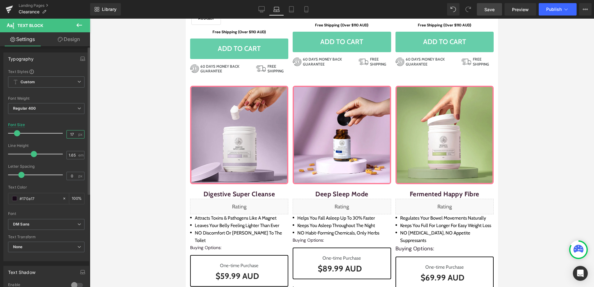
click at [71, 136] on input "17" at bounding box center [72, 134] width 11 height 8
type input "14"
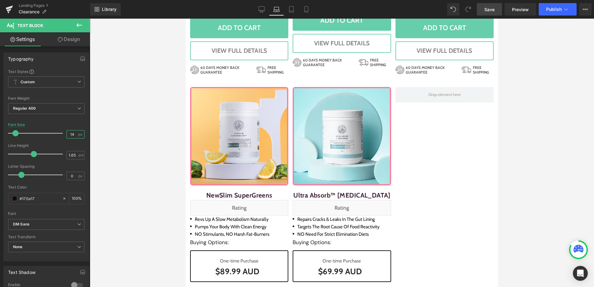
scroll to position [683, 0]
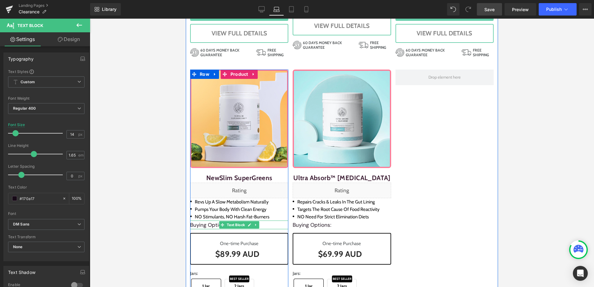
drag, startPoint x: 206, startPoint y: 147, endPoint x: 196, endPoint y: 150, distance: 10.4
click at [206, 220] on div "Buying Options: Text Block" at bounding box center [239, 224] width 98 height 9
click at [196, 220] on p "Buying Options:" at bounding box center [239, 224] width 98 height 9
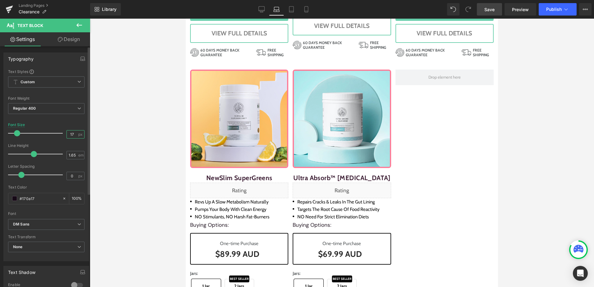
click at [67, 134] on input "17" at bounding box center [72, 134] width 11 height 8
type input "14"
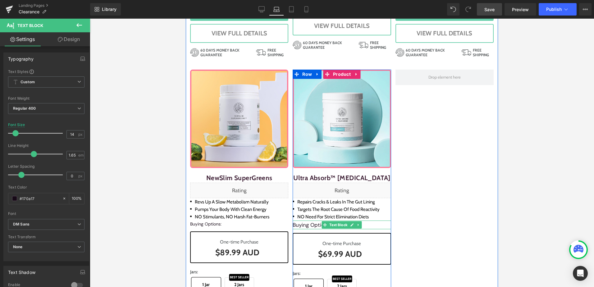
click at [312, 220] on p "Buying Options:" at bounding box center [341, 224] width 98 height 9
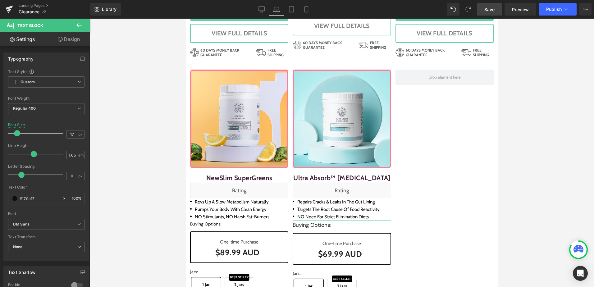
click at [71, 34] on link "Design" at bounding box center [68, 39] width 45 height 14
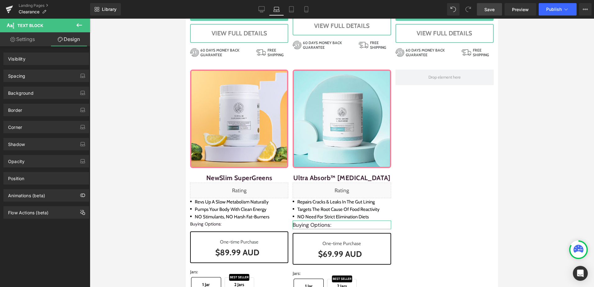
click at [25, 79] on div "Spacing" at bounding box center [46, 76] width 85 height 12
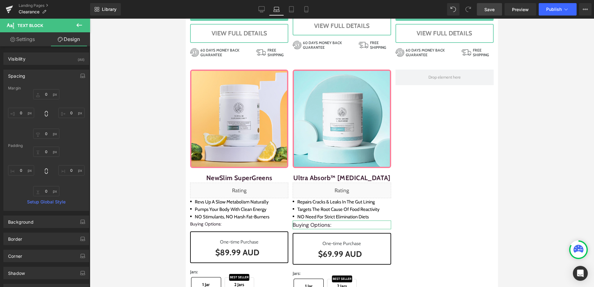
click at [29, 42] on link "Settings" at bounding box center [22, 39] width 45 height 14
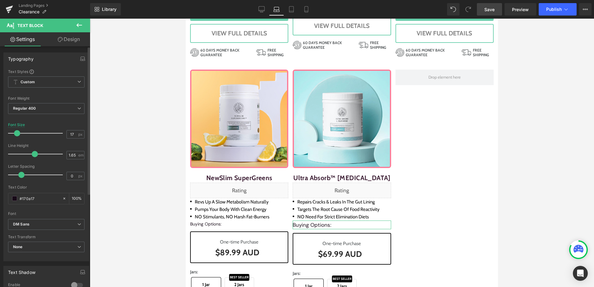
click at [71, 139] on div at bounding box center [46, 141] width 76 height 4
click at [70, 130] on input "17" at bounding box center [72, 134] width 11 height 8
type input "14"
click at [75, 38] on link "Design" at bounding box center [68, 39] width 45 height 14
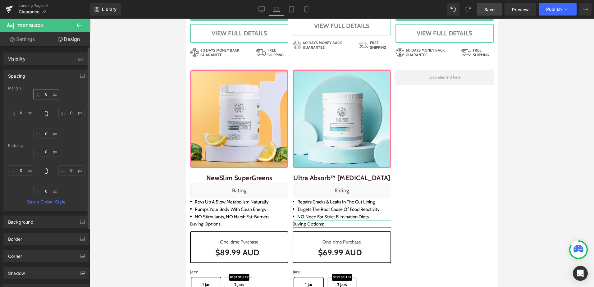
click at [43, 97] on input "text" at bounding box center [46, 94] width 26 height 10
click at [46, 95] on input "-10" at bounding box center [46, 94] width 26 height 10
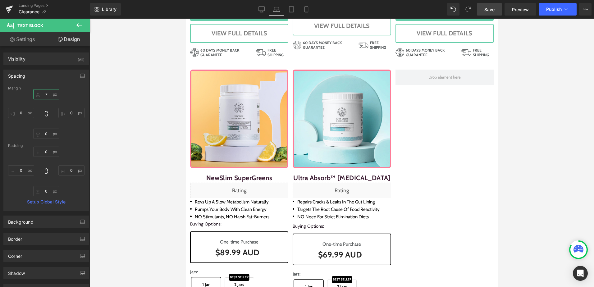
type input "6"
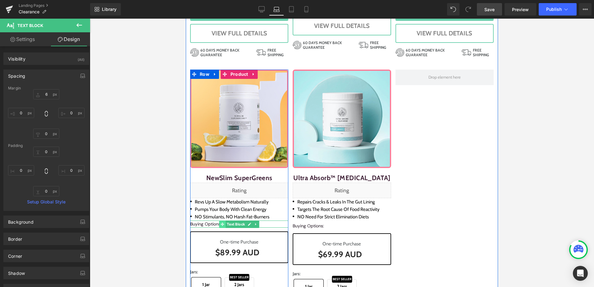
click at [219, 220] on span at bounding box center [222, 223] width 7 height 7
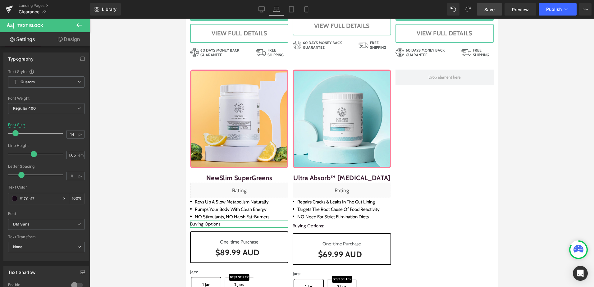
click at [71, 42] on link "Design" at bounding box center [68, 39] width 45 height 14
click at [0, 0] on div "Spacing [GEOGRAPHIC_DATA] [GEOGRAPHIC_DATA]" at bounding box center [0, 0] width 0 height 0
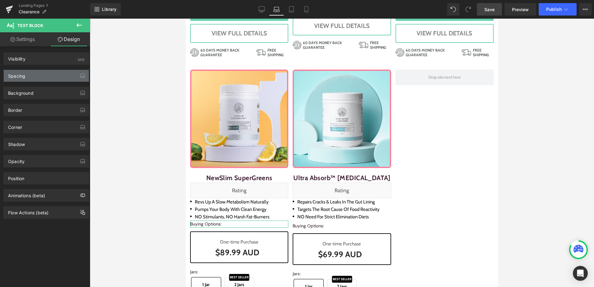
click at [42, 78] on div "Spacing" at bounding box center [46, 76] width 85 height 12
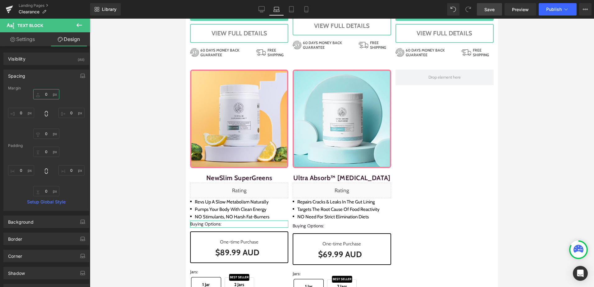
click at [43, 98] on input "text" at bounding box center [46, 94] width 26 height 10
paste input "6"
type input "6"
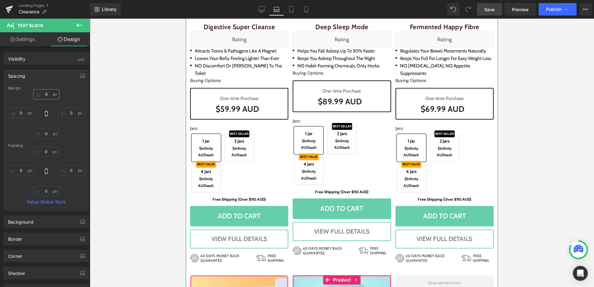
scroll to position [435, 0]
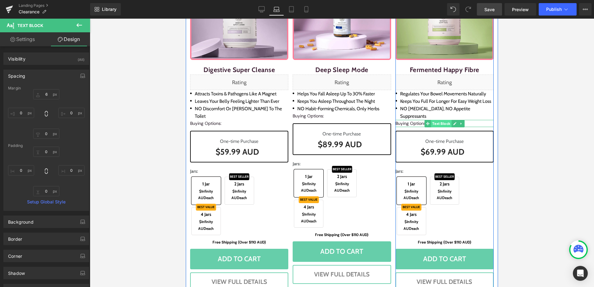
click at [431, 120] on span "Text Block" at bounding box center [441, 123] width 20 height 7
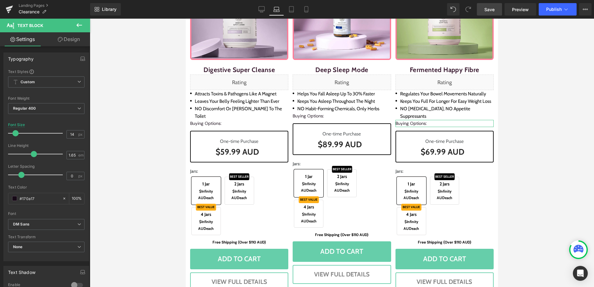
click at [68, 39] on link "Design" at bounding box center [68, 39] width 45 height 14
click at [0, 0] on div "Spacing" at bounding box center [0, 0] width 0 height 0
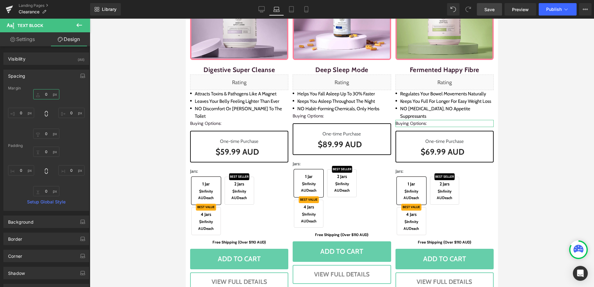
click at [51, 93] on input "text" at bounding box center [46, 94] width 26 height 10
paste input "6"
type input "6"
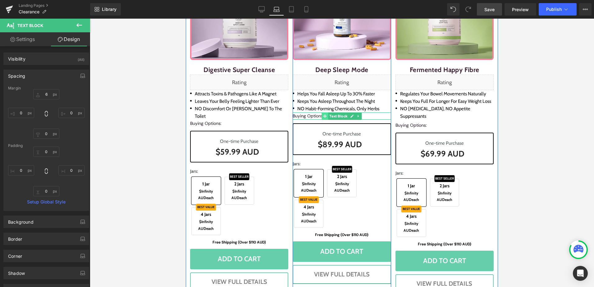
click at [323, 114] on icon at bounding box center [324, 115] width 3 height 3
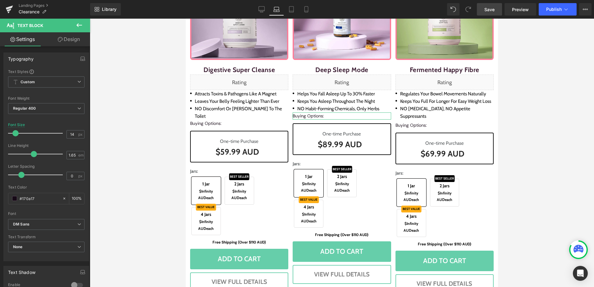
click at [66, 41] on link "Design" at bounding box center [68, 39] width 45 height 14
click at [0, 0] on div "Spacing" at bounding box center [0, 0] width 0 height 0
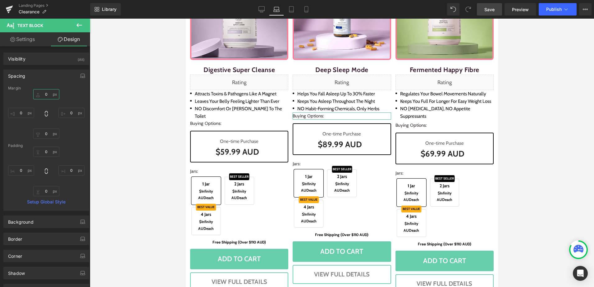
click at [50, 94] on input "text" at bounding box center [46, 94] width 26 height 10
paste input "6"
type input "6"
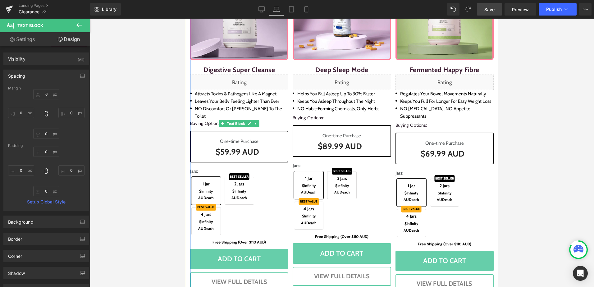
click at [219, 120] on span at bounding box center [222, 123] width 7 height 7
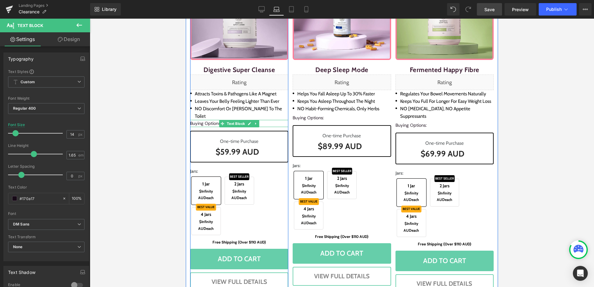
click at [219, 120] on span at bounding box center [222, 123] width 7 height 7
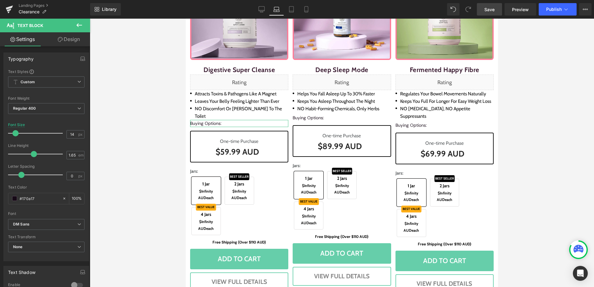
click at [68, 40] on link "Design" at bounding box center [68, 39] width 45 height 14
click at [0, 0] on div "Spacing" at bounding box center [0, 0] width 0 height 0
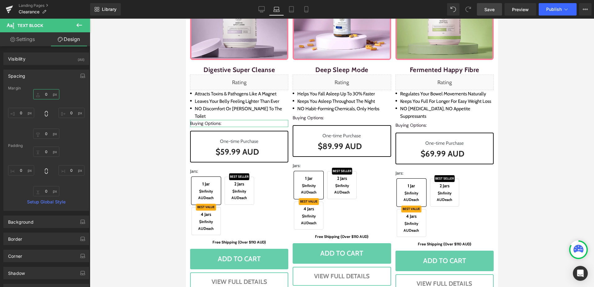
click at [49, 95] on input "text" at bounding box center [46, 94] width 26 height 10
paste input "6"
type input "6"
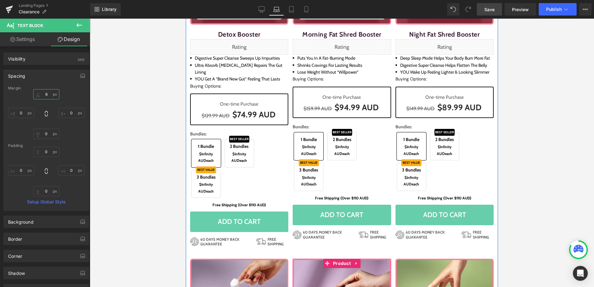
scroll to position [124, 0]
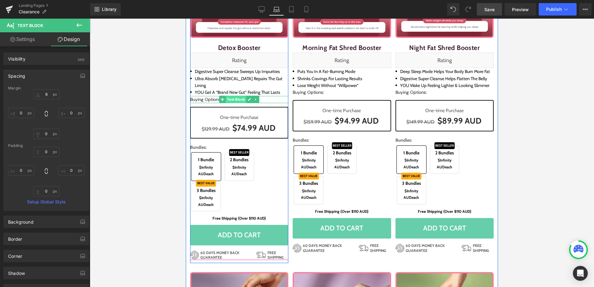
click at [226, 96] on span "Text Block" at bounding box center [236, 99] width 20 height 7
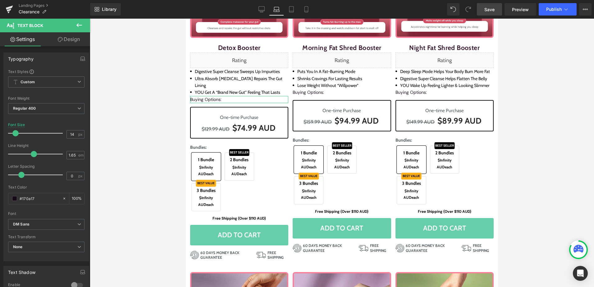
click at [71, 42] on link "Design" at bounding box center [68, 39] width 45 height 14
click at [0, 0] on div "Spacing" at bounding box center [0, 0] width 0 height 0
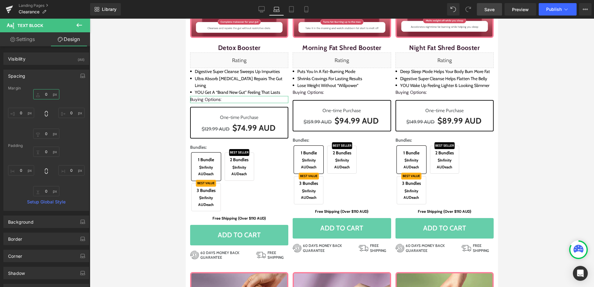
click at [43, 91] on input "text" at bounding box center [46, 94] width 26 height 10
paste input "6"
type input "6"
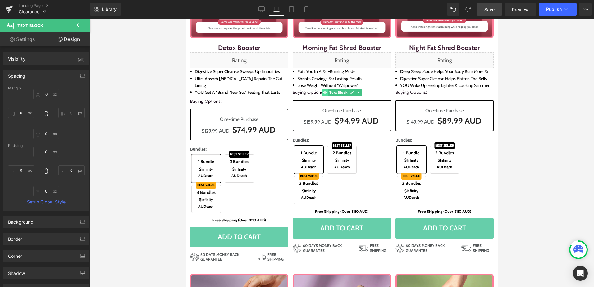
click at [323, 91] on icon at bounding box center [324, 92] width 3 height 3
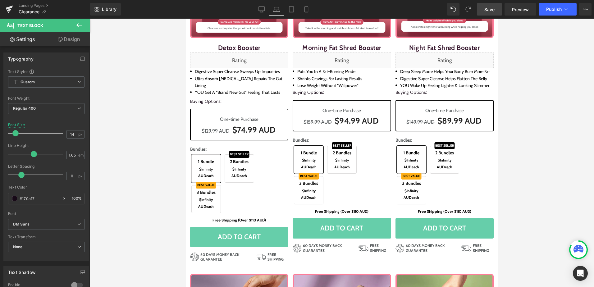
click at [78, 46] on link "Design" at bounding box center [68, 39] width 45 height 14
click at [0, 0] on div "Spacing" at bounding box center [0, 0] width 0 height 0
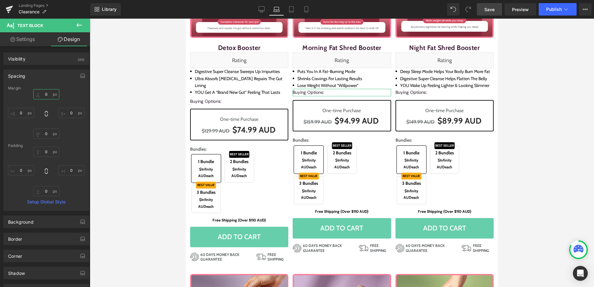
click at [46, 94] on input "0" at bounding box center [46, 94] width 26 height 10
paste input "6"
type input "6"
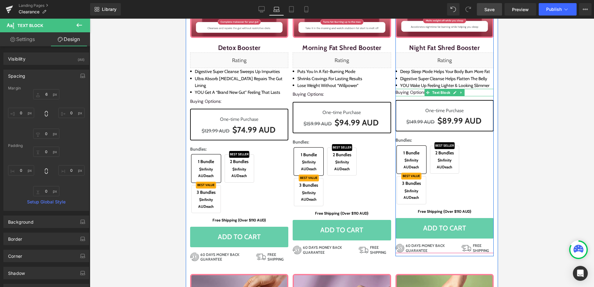
click at [417, 92] on p "Buying Options:" at bounding box center [444, 92] width 98 height 7
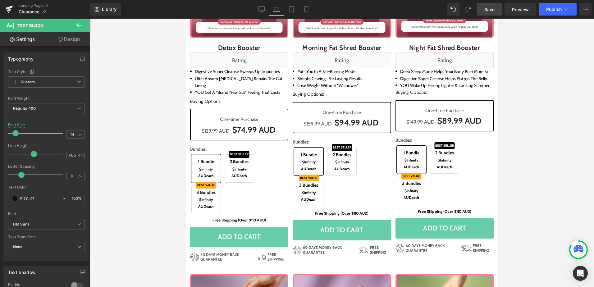
drag, startPoint x: 79, startPoint y: 40, endPoint x: 25, endPoint y: 78, distance: 65.8
click at [79, 40] on link "Design" at bounding box center [68, 39] width 45 height 14
click at [0, 0] on div "Spacing" at bounding box center [0, 0] width 0 height 0
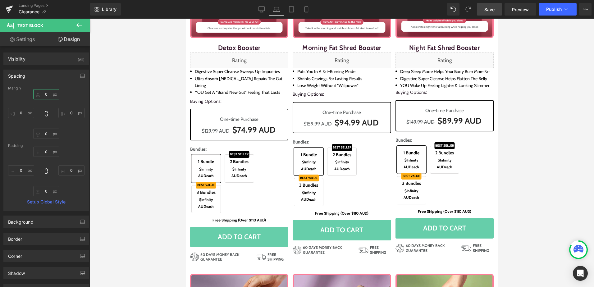
click at [47, 93] on input "text" at bounding box center [46, 94] width 26 height 10
paste input "6"
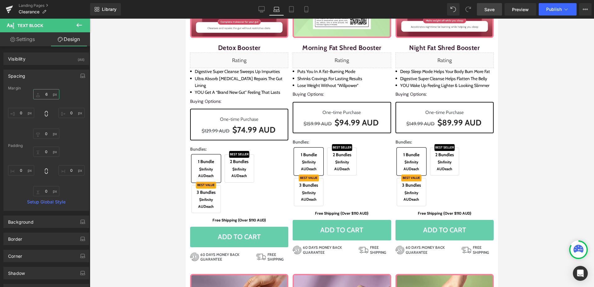
type input "6"
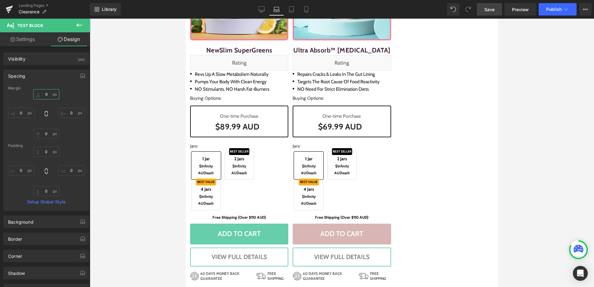
scroll to position [818, 0]
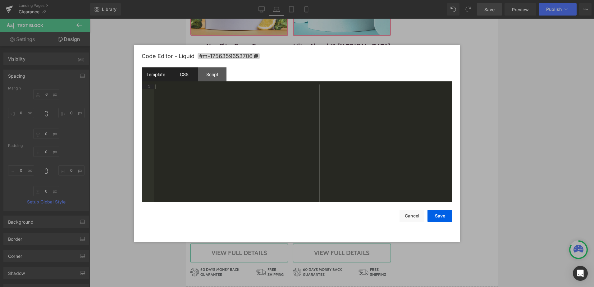
click at [188, 74] on div "CSS" at bounding box center [184, 74] width 28 height 14
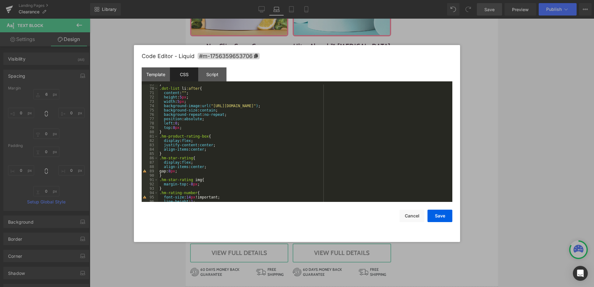
scroll to position [339, 0]
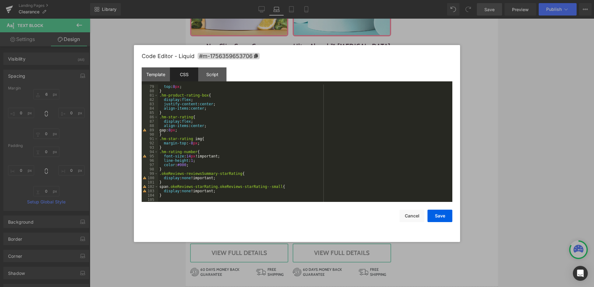
click at [183, 196] on div "top : 8 px ; } .hm-product-rating-box { display : flex ; justify-content : cent…" at bounding box center [303, 147] width 291 height 126
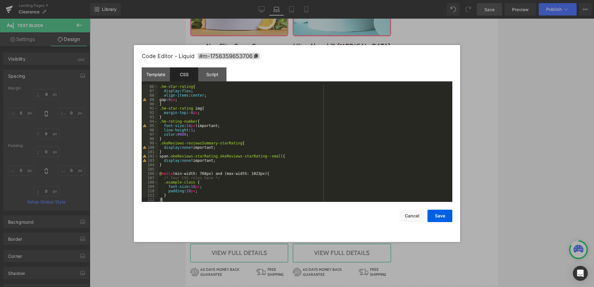
scroll to position [369, 0]
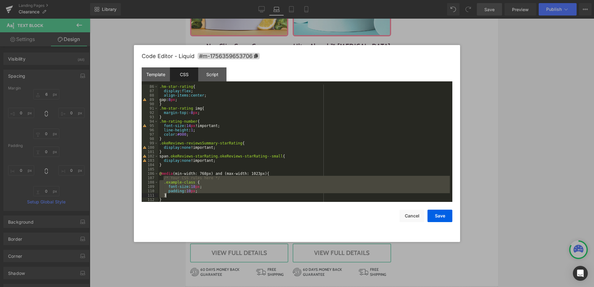
drag, startPoint x: 164, startPoint y: 177, endPoint x: 170, endPoint y: 194, distance: 17.9
click at [170, 194] on div ".hm-star-rating { display : flex ; align-items : center ; gap: 8 px ; } .hm-sta…" at bounding box center [303, 147] width 291 height 126
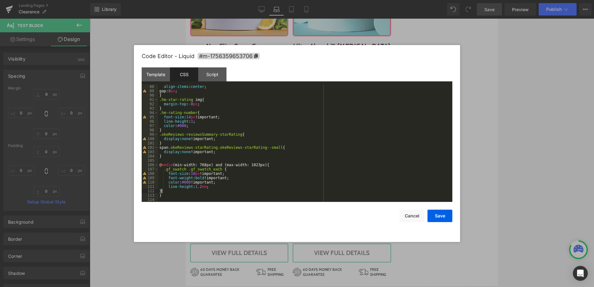
scroll to position [378, 0]
click at [159, 189] on div "align-items : center ; gap: 8 px ; } .hm-star-rating img { margin-top : -8 px ;…" at bounding box center [303, 147] width 291 height 126
click at [187, 192] on div "align-items : center ; gap: 8 px ; } .hm-star-rating img { margin-top : -8 px ;…" at bounding box center [303, 147] width 291 height 126
click at [226, 181] on div "align-items : center ; gap: 8 px ; } .hm-star-rating img { margin-top : -8 px ;…" at bounding box center [303, 147] width 291 height 126
click at [235, 177] on div "align-items : center ; gap: 8 px ; } .hm-star-rating img { margin-top : -8 px ;…" at bounding box center [303, 147] width 291 height 126
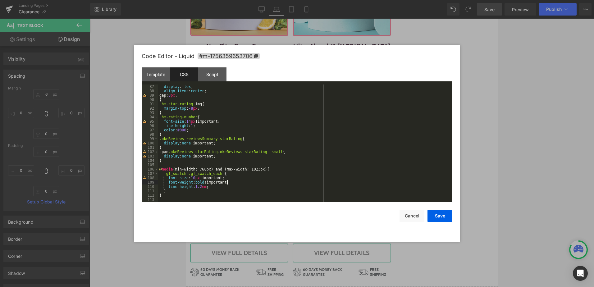
scroll to position [374, 0]
click at [187, 191] on div "display : flex ; align-items : center ; gap: 8 px ; } .hm-star-rating img { mar…" at bounding box center [303, 147] width 291 height 126
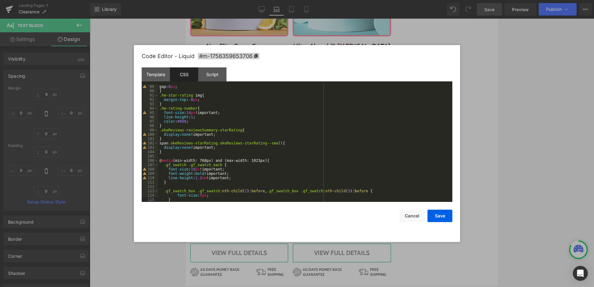
scroll to position [391, 0]
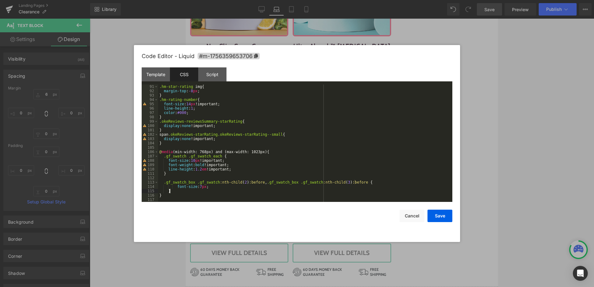
click at [164, 183] on div ".hm-star-rating img { margin-top : -8 px ; } .hm-rating-number { font-size : 14…" at bounding box center [303, 147] width 291 height 126
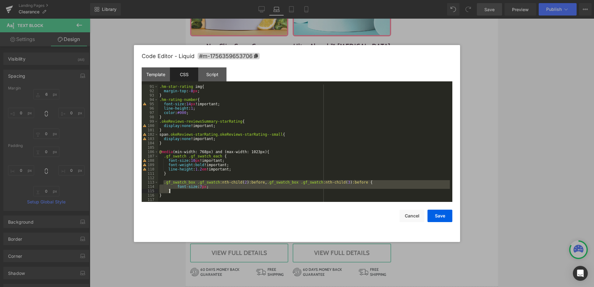
click at [170, 189] on div ".hm-star-rating img { margin-top : -8 px ; } .hm-rating-number { font-size : 14…" at bounding box center [303, 147] width 291 height 126
paste textarea
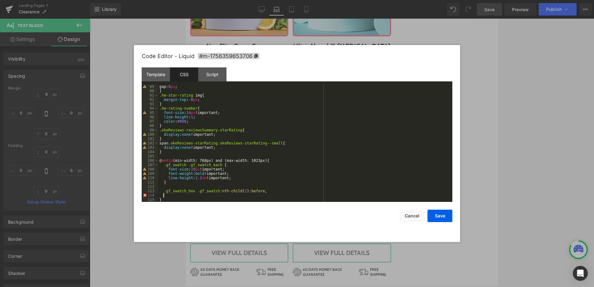
paste textarea
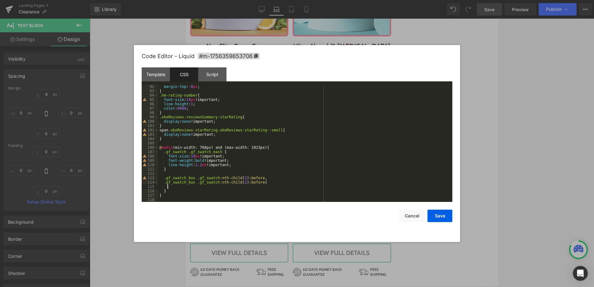
scroll to position [395, 0]
click at [238, 184] on div "margin-top : -8 px ; } .hm-rating-number { font-size : 14 px !important; line-h…" at bounding box center [303, 147] width 291 height 126
click at [236, 182] on div "margin-top : -8 px ; } .hm-rating-number { font-size : 14 px !important; line-h…" at bounding box center [303, 147] width 291 height 126
click at [284, 183] on div "margin-top : -8 px ; } .hm-rating-number { font-size : 14 px !important; line-h…" at bounding box center [303, 147] width 291 height 126
click at [446, 217] on button "Save" at bounding box center [439, 216] width 25 height 12
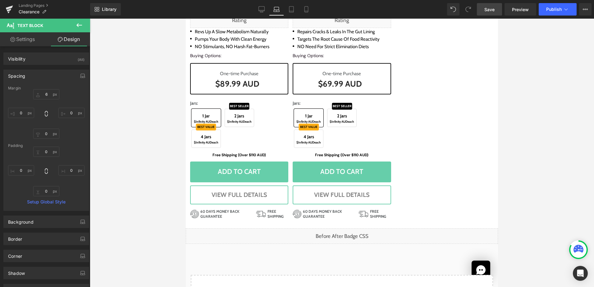
scroll to position [789, 0]
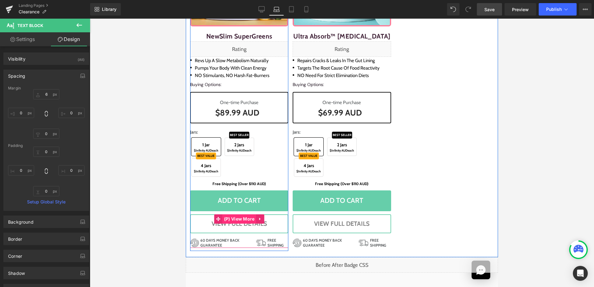
click at [235, 214] on span "(P) View More" at bounding box center [239, 218] width 34 height 9
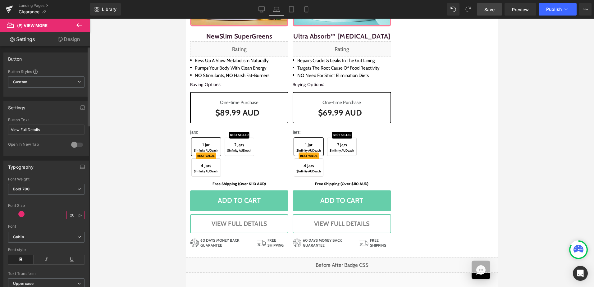
click at [70, 211] on input "20" at bounding box center [72, 215] width 11 height 8
type input "17"
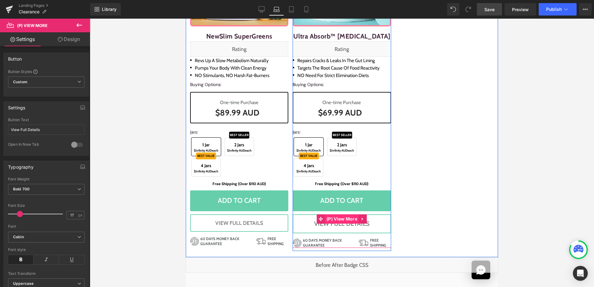
click at [339, 214] on span "(P) View More" at bounding box center [342, 218] width 34 height 9
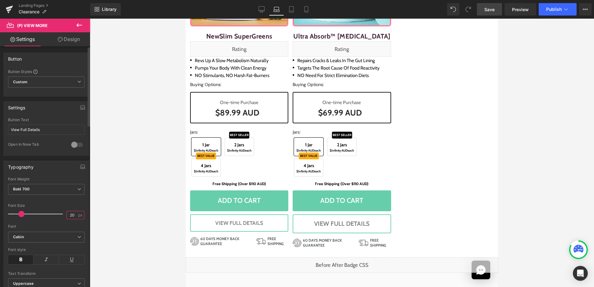
click at [72, 217] on input "20" at bounding box center [72, 215] width 11 height 8
type input "17"
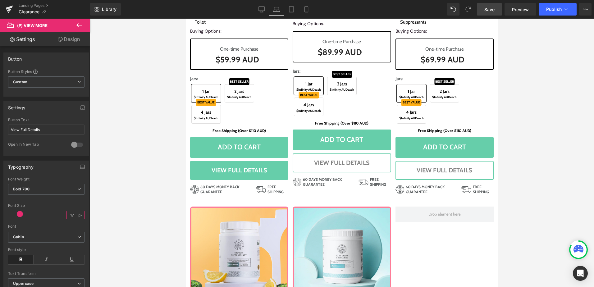
scroll to position [508, 0]
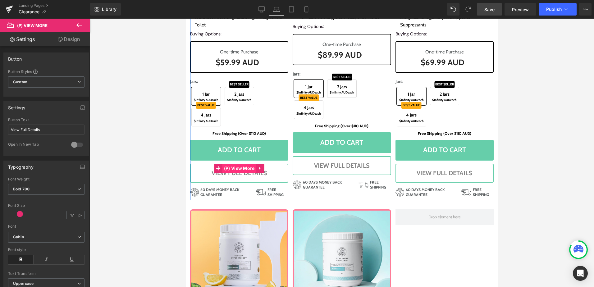
click at [235, 164] on span "(P) View More" at bounding box center [239, 168] width 34 height 9
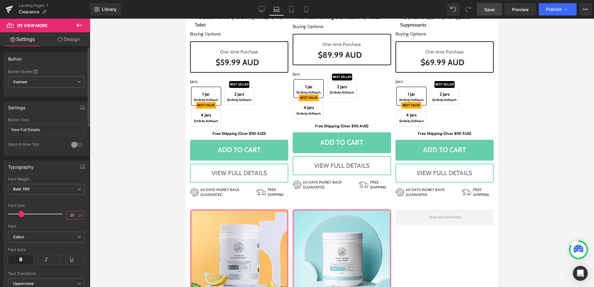
click at [70, 213] on input "20" at bounding box center [72, 215] width 11 height 8
type input "17"
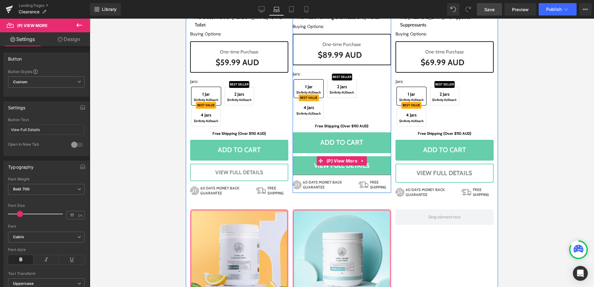
click at [334, 162] on span "View Full Details" at bounding box center [342, 165] width 56 height 7
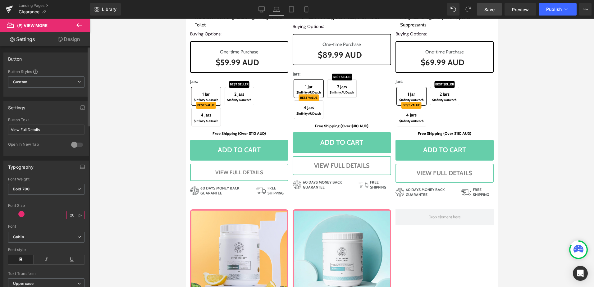
drag, startPoint x: 149, startPoint y: 98, endPoint x: 69, endPoint y: 214, distance: 140.4
click at [69, 214] on input "20" at bounding box center [72, 215] width 11 height 8
type input "17"
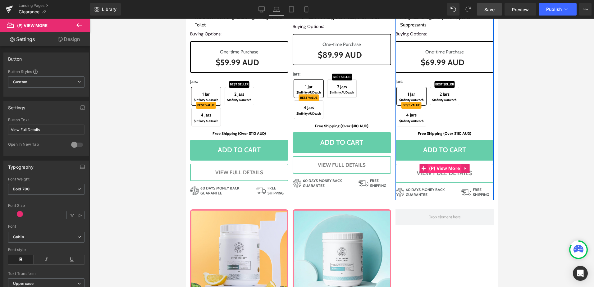
click at [437, 164] on span "(P) View More" at bounding box center [444, 168] width 34 height 9
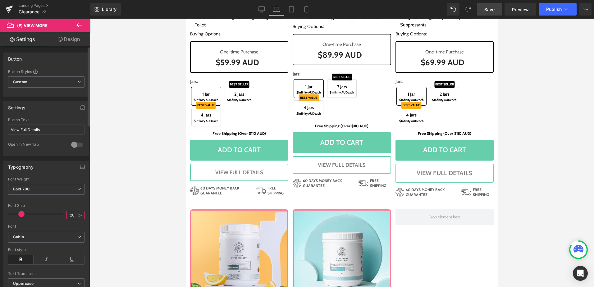
click at [70, 214] on input "20" at bounding box center [72, 215] width 11 height 8
type input "17"
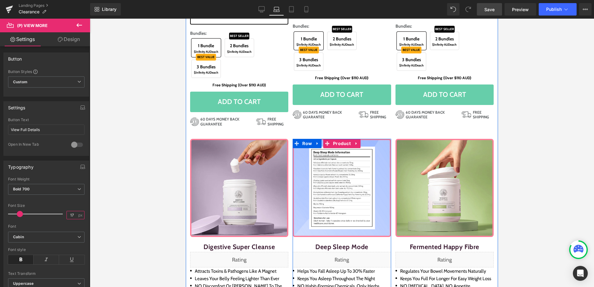
scroll to position [229, 0]
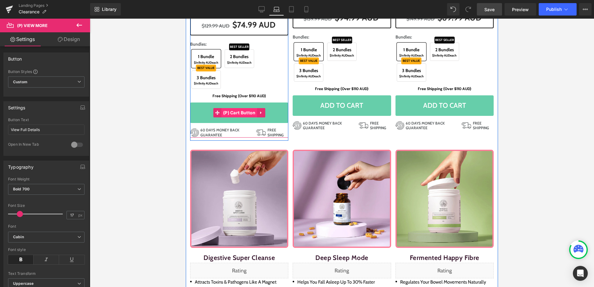
click at [236, 108] on span "(P) Cart Button" at bounding box center [239, 112] width 36 height 9
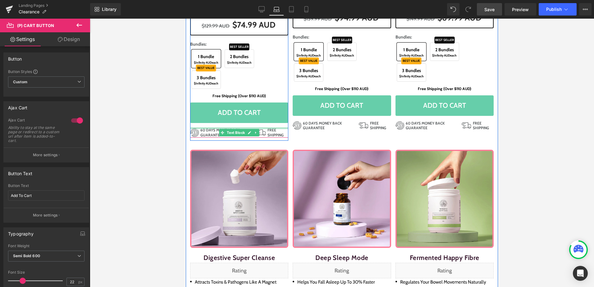
scroll to position [167, 0]
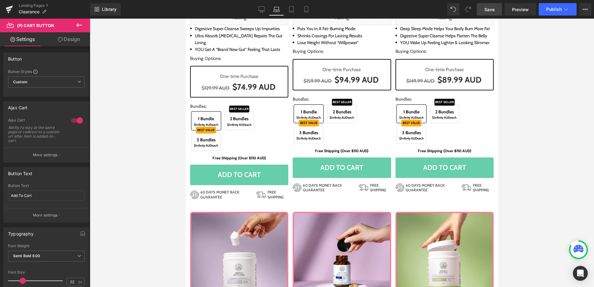
drag, startPoint x: 307, startPoint y: 14, endPoint x: 493, endPoint y: 11, distance: 186.6
click at [493, 11] on span "Save" at bounding box center [489, 9] width 10 height 7
click at [493, 7] on span "Save" at bounding box center [489, 9] width 10 height 7
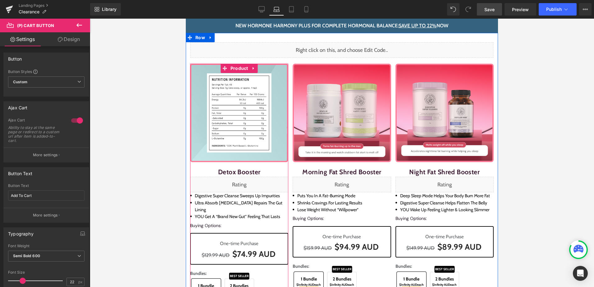
scroll to position [124, 0]
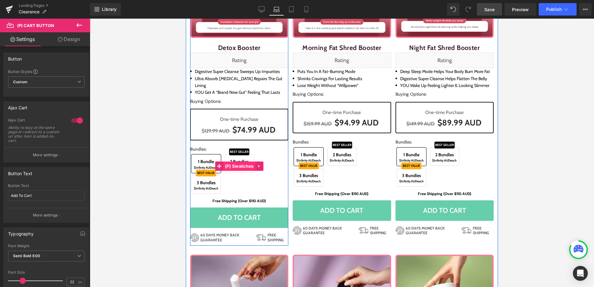
click at [240, 161] on span "(P) Swatches" at bounding box center [239, 165] width 32 height 9
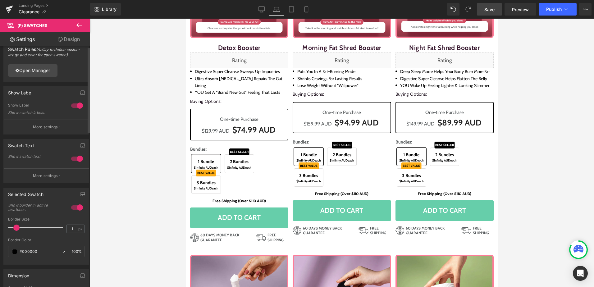
scroll to position [0, 0]
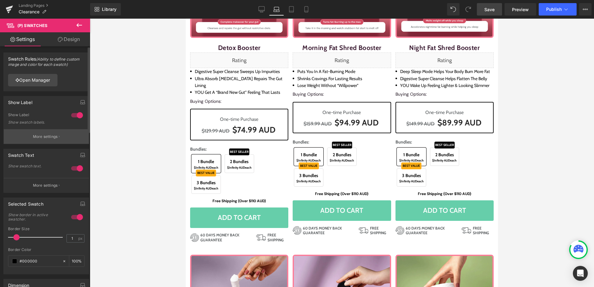
click at [46, 138] on p "More settings" at bounding box center [45, 137] width 25 height 6
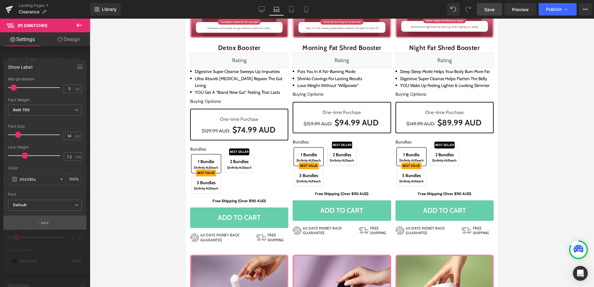
click at [56, 218] on button "Back" at bounding box center [44, 222] width 83 height 14
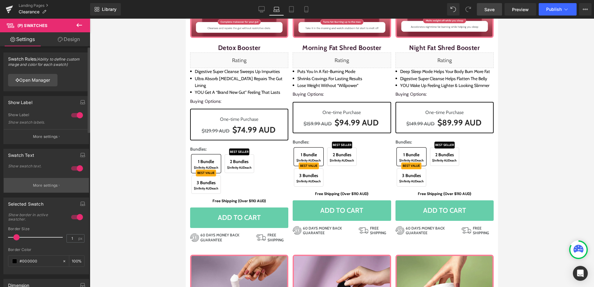
click at [51, 189] on button "More settings" at bounding box center [46, 185] width 85 height 15
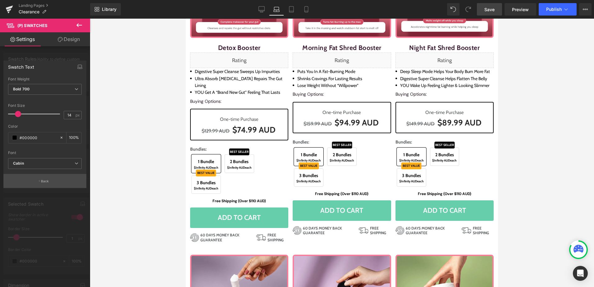
click at [47, 179] on p "Back" at bounding box center [45, 181] width 8 height 5
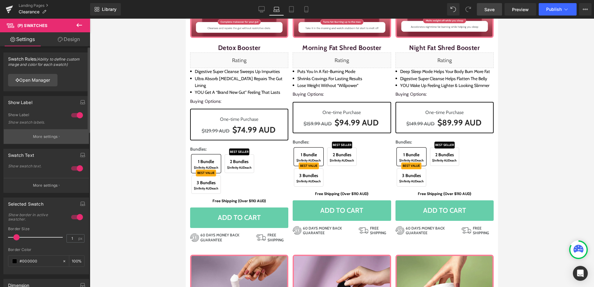
click at [60, 136] on button "More settings" at bounding box center [46, 136] width 85 height 15
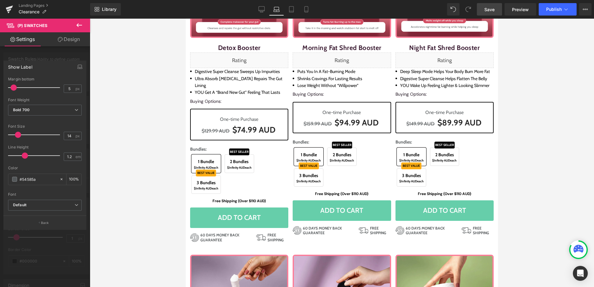
click at [167, 169] on div at bounding box center [342, 153] width 504 height 268
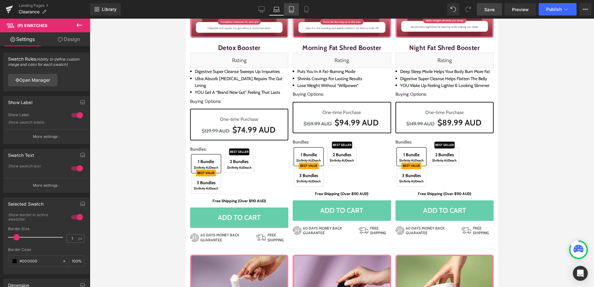
drag, startPoint x: 290, startPoint y: 11, endPoint x: 20, endPoint y: 79, distance: 279.2
click at [290, 11] on icon at bounding box center [291, 11] width 4 height 0
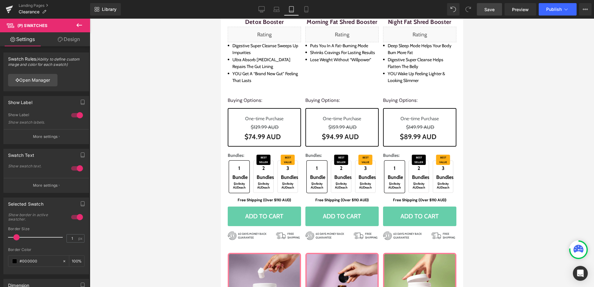
scroll to position [137, 0]
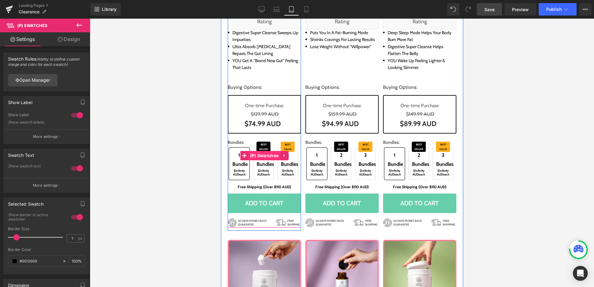
click at [263, 157] on span "(P) Swatches" at bounding box center [264, 155] width 32 height 9
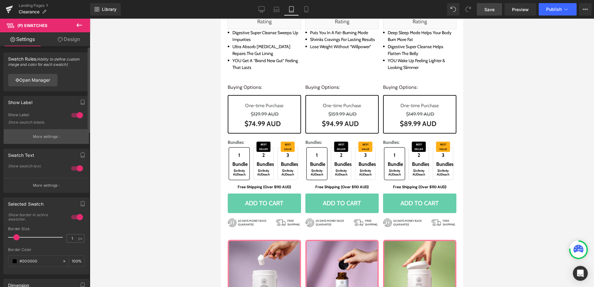
click at [56, 140] on button "More settings" at bounding box center [46, 136] width 85 height 15
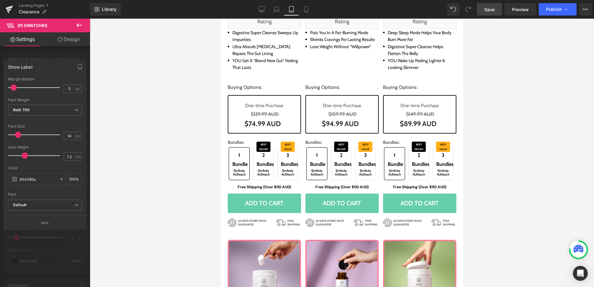
click at [55, 229] on div "Show Label 5px Margin bottom 5 px Thin 100 Semi Thin 200 Light 300 Regular 400 …" at bounding box center [44, 145] width 83 height 169
click at [57, 227] on button "Back" at bounding box center [44, 222] width 83 height 14
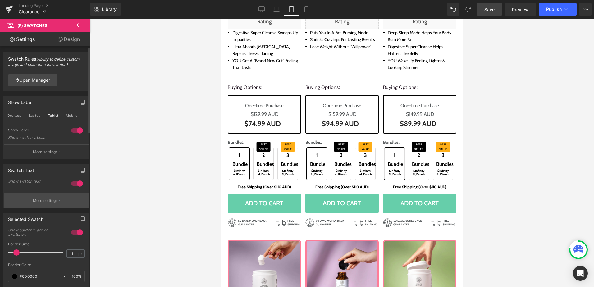
click at [66, 197] on button "More settings" at bounding box center [46, 200] width 85 height 15
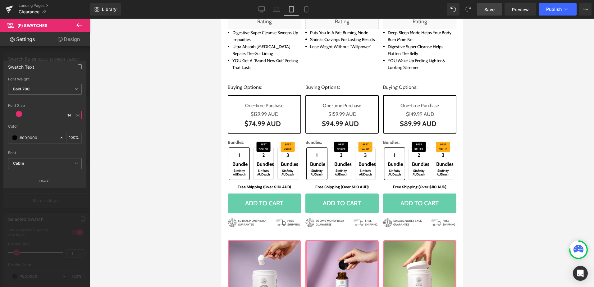
click at [69, 112] on input "14" at bounding box center [69, 115] width 11 height 8
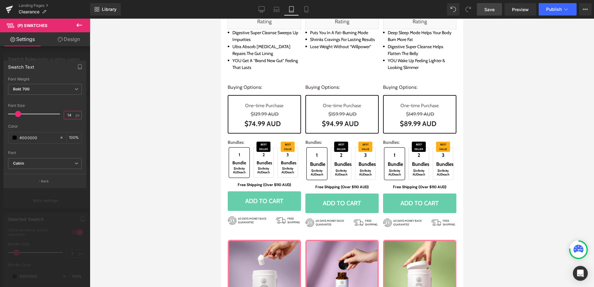
type input "13"
click at [35, 176] on button "Back" at bounding box center [44, 181] width 83 height 14
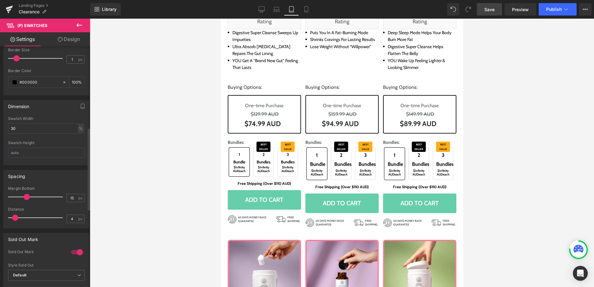
scroll to position [248, 0]
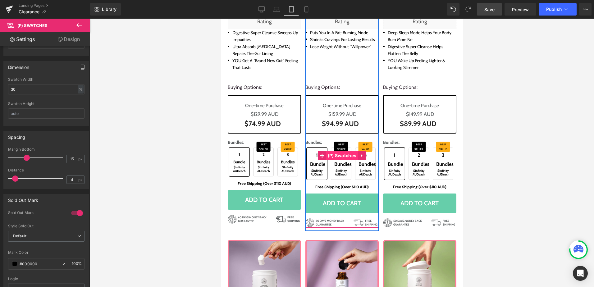
click at [339, 153] on span "(P) Swatches" at bounding box center [342, 155] width 32 height 9
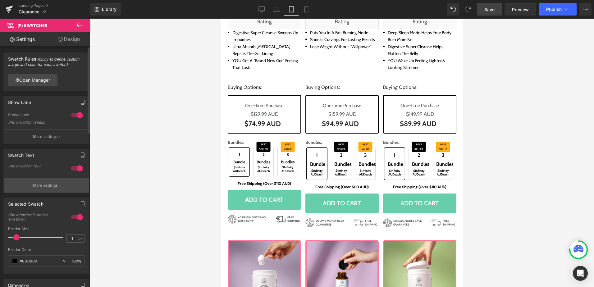
click at [54, 183] on p "More settings" at bounding box center [45, 186] width 25 height 6
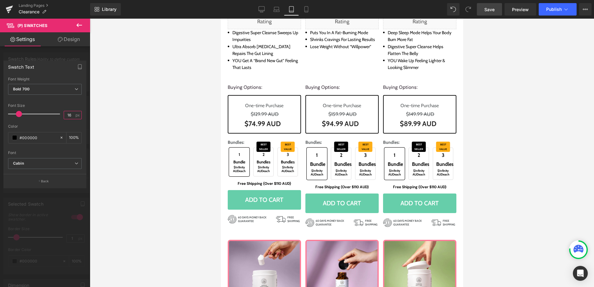
click at [69, 112] on input "16" at bounding box center [69, 115] width 11 height 8
type input "13"
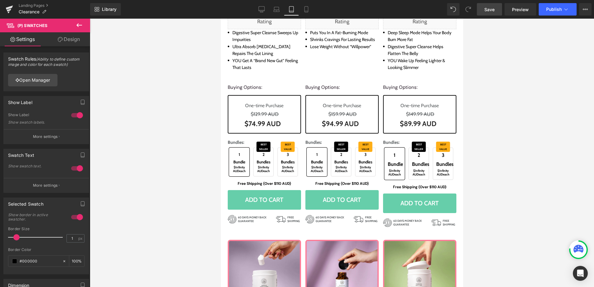
drag, startPoint x: 470, startPoint y: 171, endPoint x: 219, endPoint y: 150, distance: 251.7
click at [470, 171] on div at bounding box center [342, 153] width 504 height 268
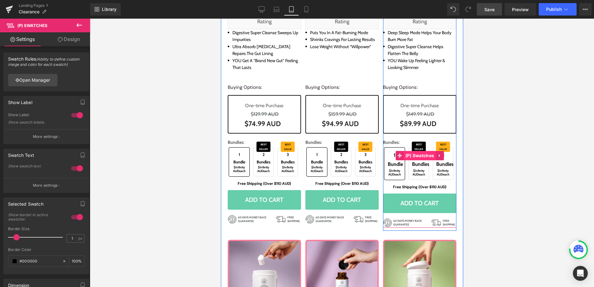
click at [421, 158] on span "(P) Swatches" at bounding box center [419, 155] width 32 height 9
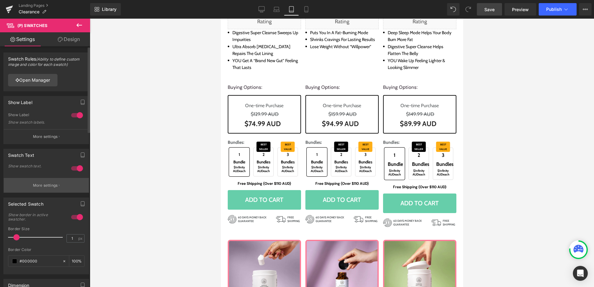
click at [53, 185] on p "More settings" at bounding box center [45, 186] width 25 height 6
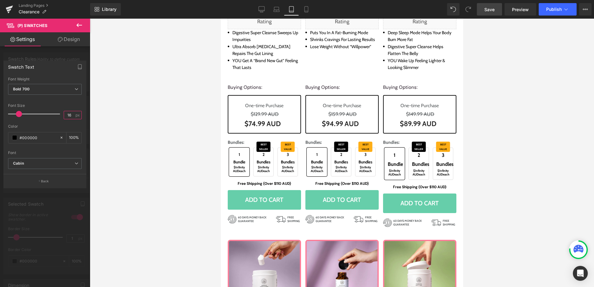
click at [65, 114] on input "16" at bounding box center [69, 115] width 11 height 8
type input "13"
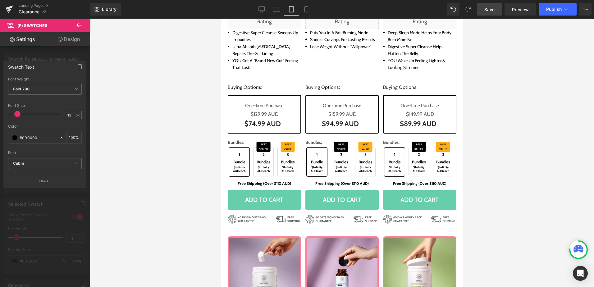
click at [486, 169] on div at bounding box center [342, 153] width 504 height 268
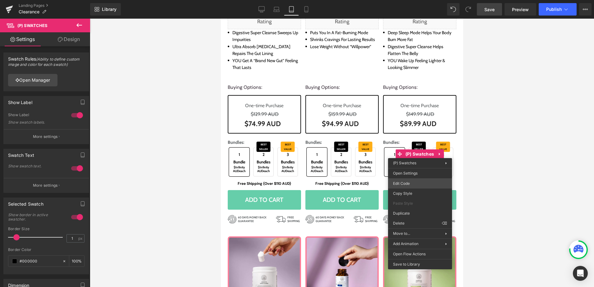
click at [404, 0] on div "(P) Swatches You are previewing how the will restyle your page. You can not edi…" at bounding box center [297, 0] width 594 height 0
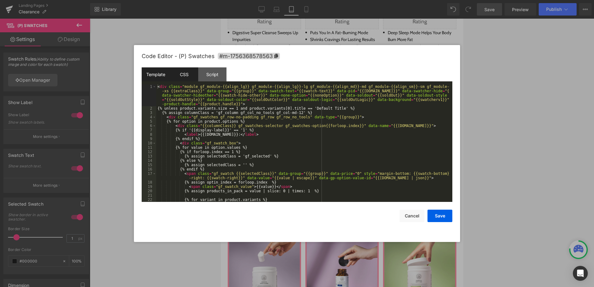
click at [191, 73] on div "CSS" at bounding box center [184, 74] width 28 height 14
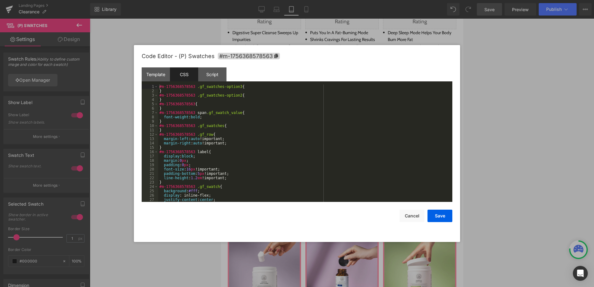
click at [286, 131] on div "#m-1756368578563 .gf_swatches-option3 { } #m-1756368578563 .gf_swatches-option2…" at bounding box center [303, 147] width 291 height 126
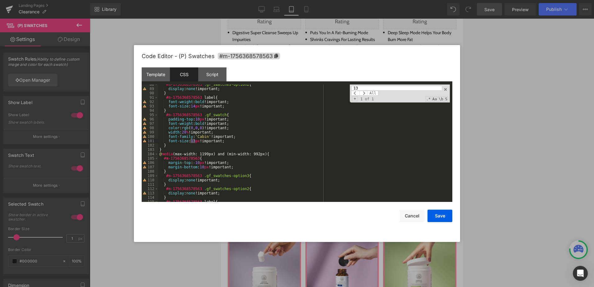
scroll to position [380, 0]
type input "13"
click at [237, 142] on div "#m-1756368578563 .gf_swatches-option2 { display : none !important; } #m-1756368…" at bounding box center [303, 145] width 291 height 126
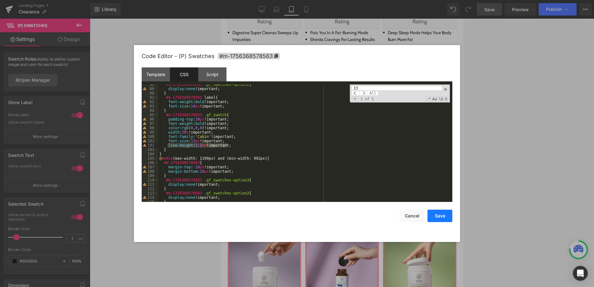
click at [435, 217] on button "Save" at bounding box center [439, 216] width 25 height 12
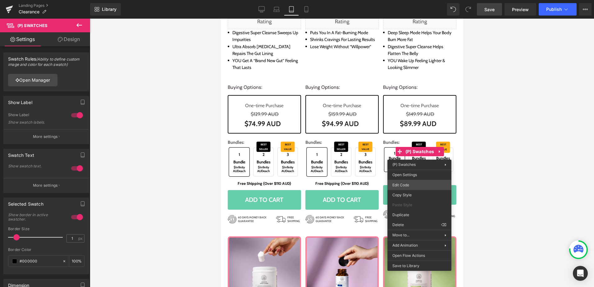
click at [410, 0] on div "(P) Swatches You are previewing how the will restyle your page. You can not edi…" at bounding box center [297, 0] width 594 height 0
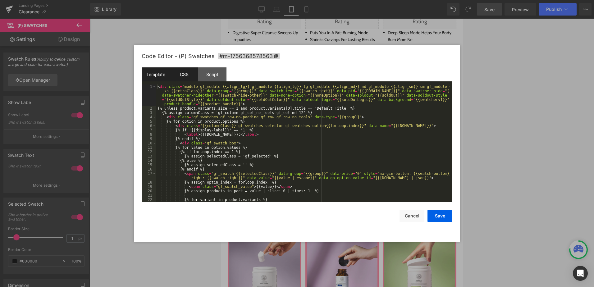
click at [192, 79] on div "CSS" at bounding box center [184, 74] width 28 height 14
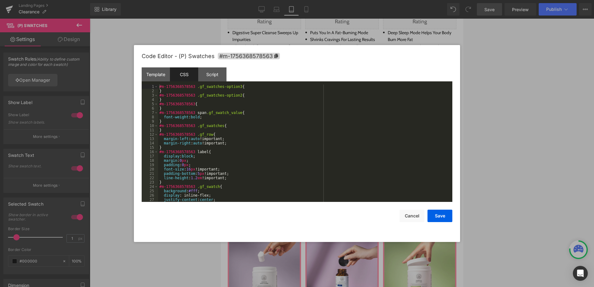
click at [286, 143] on div "#m-1756368578563 .gf_swatches-option3 { } #m-1756368578563 .gf_swatches-option2…" at bounding box center [303, 147] width 291 height 126
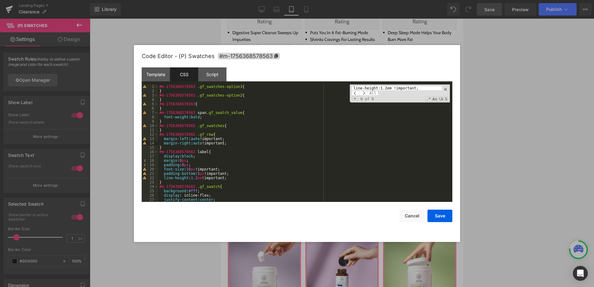
scroll to position [385, 0]
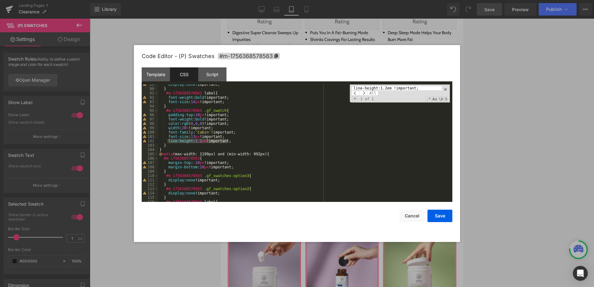
type input "line-height:1.2em !important;"
click at [245, 140] on div "display : none !important; } #m-1756368578563 label { font-weight : bold !impor…" at bounding box center [303, 142] width 291 height 117
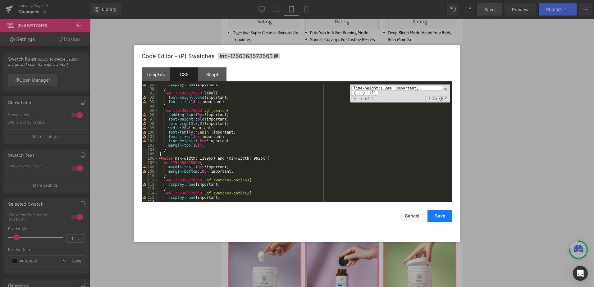
click at [450, 212] on button "Save" at bounding box center [439, 216] width 25 height 12
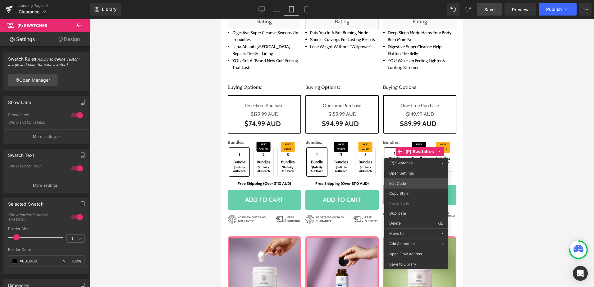
click at [412, 0] on div "(P) Swatches You are previewing how the will restyle your page. You can not edi…" at bounding box center [297, 0] width 594 height 0
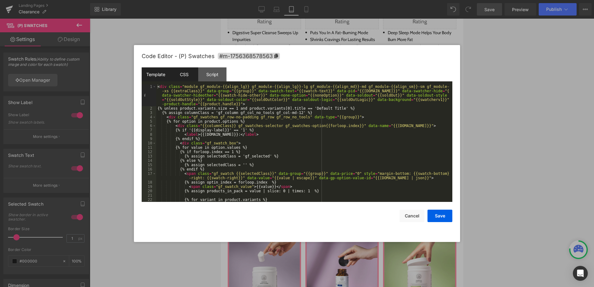
click at [188, 71] on div "CSS" at bounding box center [184, 74] width 28 height 14
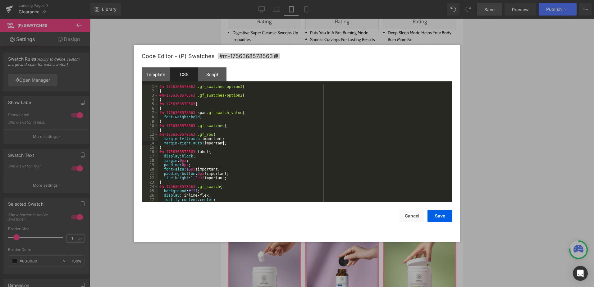
click at [265, 144] on div "#m-1756368578563 .gf_swatches-option3 { } #m-1756368578563 .gf_swatches-option2…" at bounding box center [303, 147] width 291 height 126
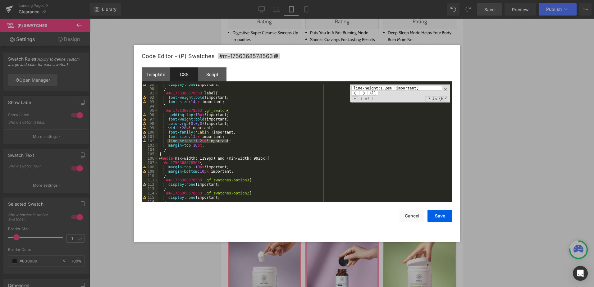
type input "line-height:1.2em !important;"
click at [223, 148] on div "display : none !important; } #m-1756368578563 label { font-weight : bold !impor…" at bounding box center [303, 145] width 291 height 126
click at [220, 140] on div "display : none !important; } #m-1756368578563 label { font-weight : bold !impor…" at bounding box center [303, 145] width 291 height 126
click at [204, 145] on div "display : none !important; } #m-1756368578563 label { font-weight : bold !impor…" at bounding box center [303, 145] width 291 height 126
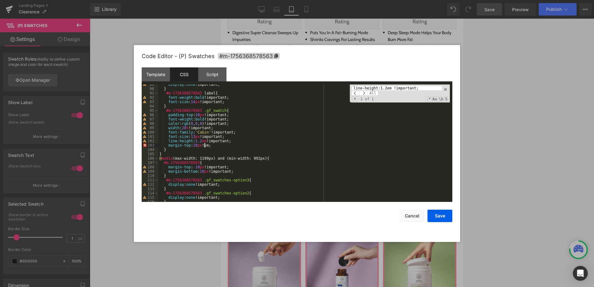
click at [204, 145] on div "display : none !important; } #m-1756368578563 label { font-weight : bold !impor…" at bounding box center [303, 145] width 291 height 126
click at [231, 145] on div "display : none !important; } #m-1756368578563 label { font-weight : bold !impor…" at bounding box center [303, 145] width 291 height 126
click at [444, 211] on button "Save" at bounding box center [439, 216] width 25 height 12
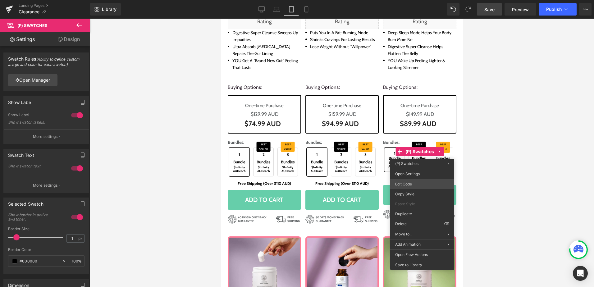
click at [408, 0] on div "(P) Swatches You are previewing how the will restyle your page. You can not edi…" at bounding box center [297, 0] width 594 height 0
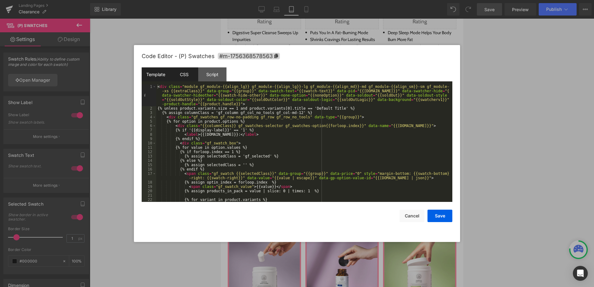
click at [181, 71] on div "CSS" at bounding box center [184, 74] width 28 height 14
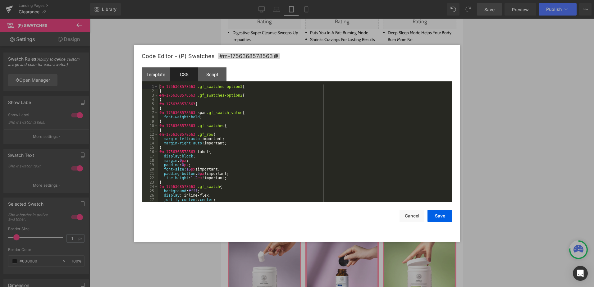
click at [307, 145] on div "#m-1756368578563 .gf_swatches-option3 { } #m-1756368578563 .gf_swatches-option2…" at bounding box center [303, 147] width 291 height 126
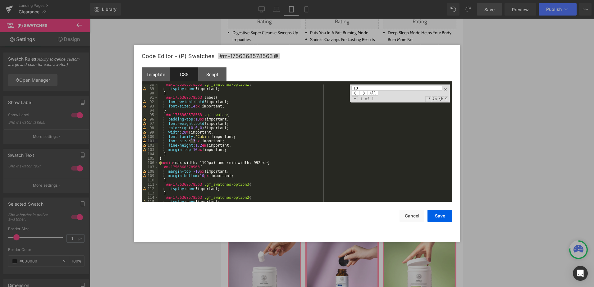
scroll to position [380, 0]
type input "13px"
click at [192, 150] on div "#m-1756368578563 .gf_swatches-option2 { display : none !important; } #m-1756368…" at bounding box center [303, 145] width 291 height 126
click at [449, 214] on button "Save" at bounding box center [439, 216] width 25 height 12
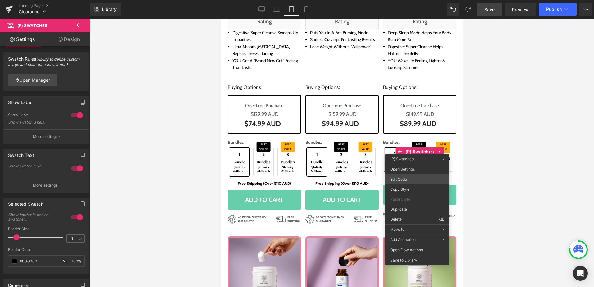
click at [406, 0] on div "(P) Swatches You are previewing how the will restyle your page. You can not edi…" at bounding box center [297, 0] width 594 height 0
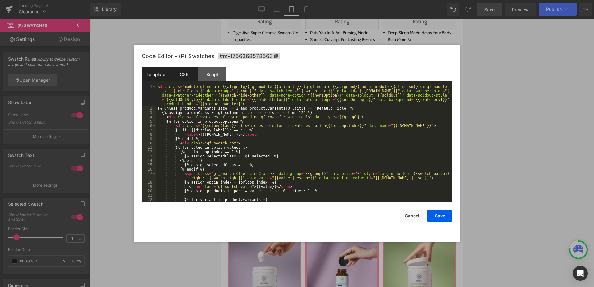
click at [185, 71] on div "CSS" at bounding box center [184, 74] width 28 height 14
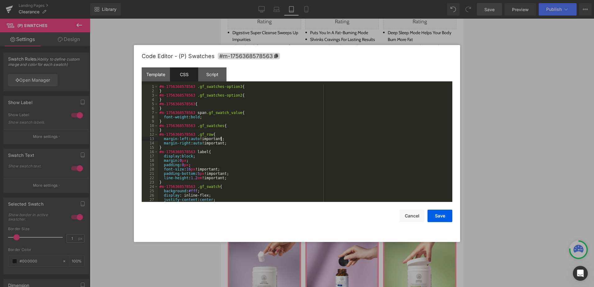
click at [283, 137] on div "#m-1756368578563 .gf_swatches-option3 { } #m-1756368578563 .gf_swatches-option2…" at bounding box center [303, 147] width 291 height 126
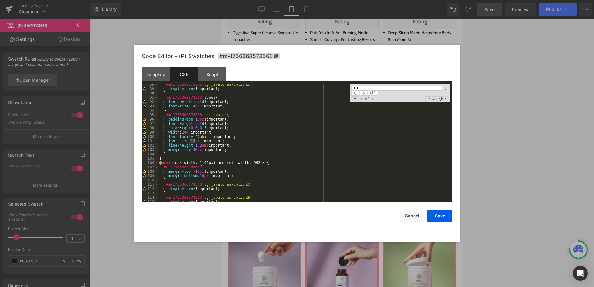
type input "13"
click at [251, 148] on div "#m-1756368578563 .gf_swatches-option2 { display : none !important; } #m-1756368…" at bounding box center [303, 145] width 291 height 126
paste textarea
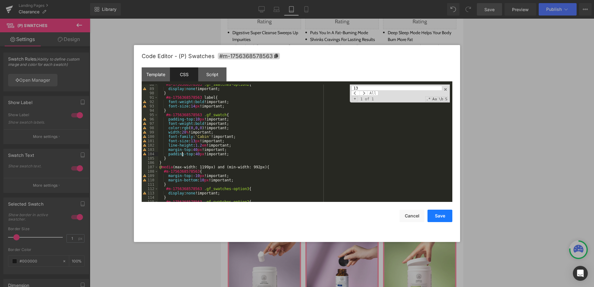
click at [442, 214] on button "Save" at bounding box center [439, 216] width 25 height 12
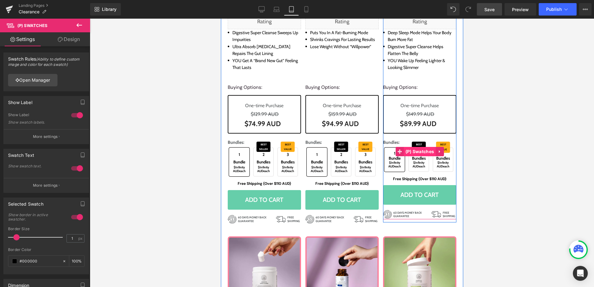
click at [420, 153] on span "(P) Swatches" at bounding box center [419, 151] width 32 height 9
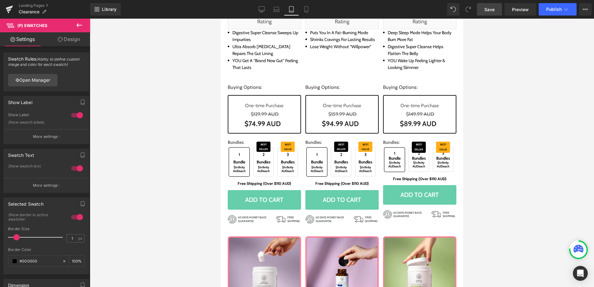
drag, startPoint x: 66, startPoint y: 38, endPoint x: 49, endPoint y: 88, distance: 52.9
click at [66, 38] on link "Design" at bounding box center [68, 39] width 45 height 14
click at [0, 0] on div "Spacing" at bounding box center [0, 0] width 0 height 0
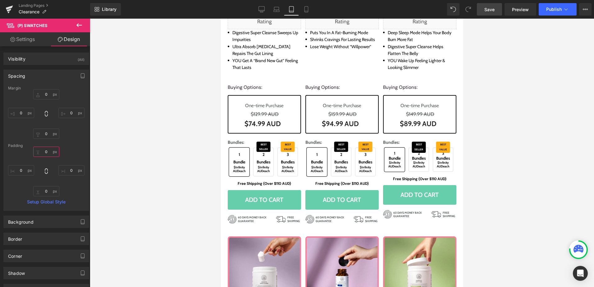
click at [49, 153] on input "text" at bounding box center [46, 152] width 26 height 10
type input "="
click at [33, 39] on link "Settings" at bounding box center [22, 39] width 45 height 14
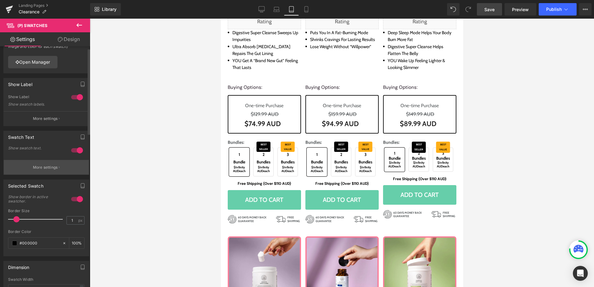
scroll to position [0, 0]
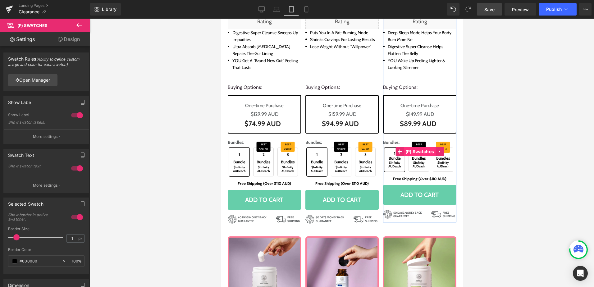
click at [405, 149] on span "(P) Swatches" at bounding box center [419, 151] width 32 height 9
click at [420, 154] on span "(P) Swatches" at bounding box center [419, 151] width 32 height 9
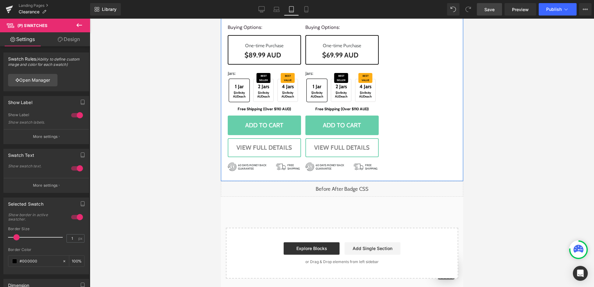
scroll to position [825, 0]
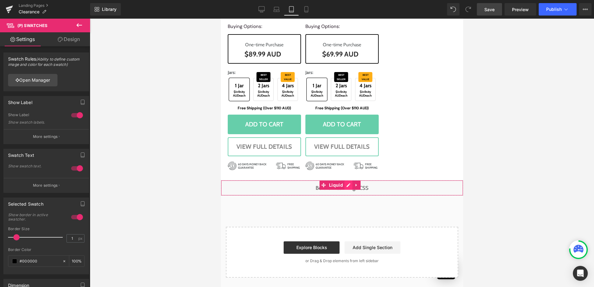
click at [348, 187] on div "Liquid" at bounding box center [341, 188] width 242 height 16
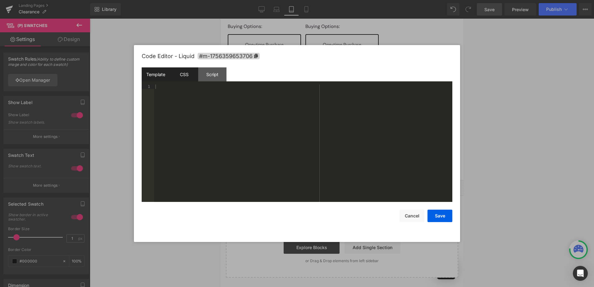
click at [183, 75] on div "CSS" at bounding box center [184, 74] width 28 height 14
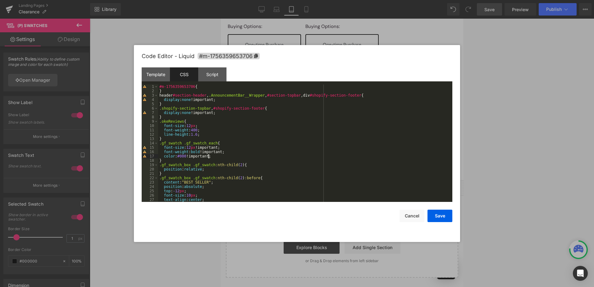
click at [216, 155] on div "#m-1756359653706 { } header #section-header , .AnnouncementBar__Wrapper , #sect…" at bounding box center [303, 147] width 291 height 126
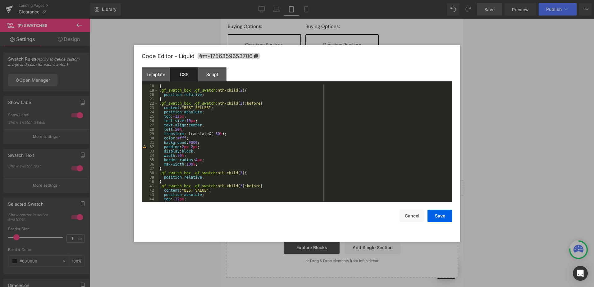
scroll to position [56, 0]
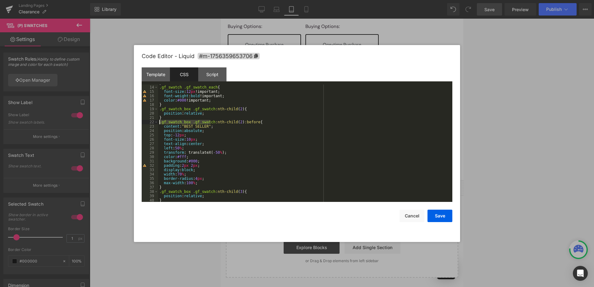
drag, startPoint x: 210, startPoint y: 122, endPoint x: 131, endPoint y: 120, distance: 79.5
click at [131, 120] on body "(P) Swatches You are previewing how the will restyle your page. You can not edi…" at bounding box center [297, 143] width 594 height 287
click at [443, 217] on button "Save" at bounding box center [439, 216] width 25 height 12
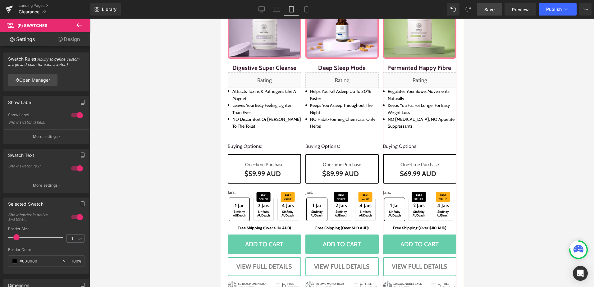
scroll to position [391, 0]
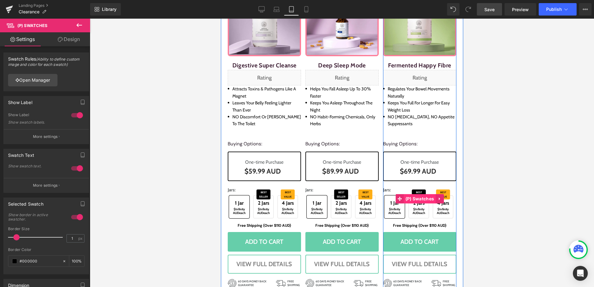
click at [420, 197] on span "(P) Swatches" at bounding box center [419, 198] width 32 height 9
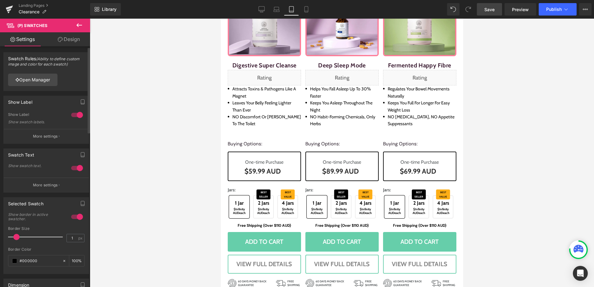
scroll to position [0, 0]
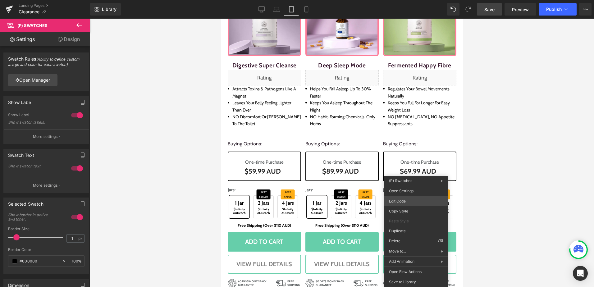
click at [404, 0] on div "(P) Swatches You are previewing how the will restyle your page. You can not edi…" at bounding box center [297, 0] width 594 height 0
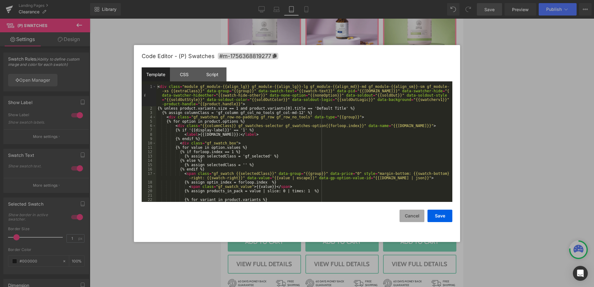
drag, startPoint x: 410, startPoint y: 216, endPoint x: 193, endPoint y: 184, distance: 218.6
click at [410, 216] on button "Cancel" at bounding box center [411, 216] width 25 height 12
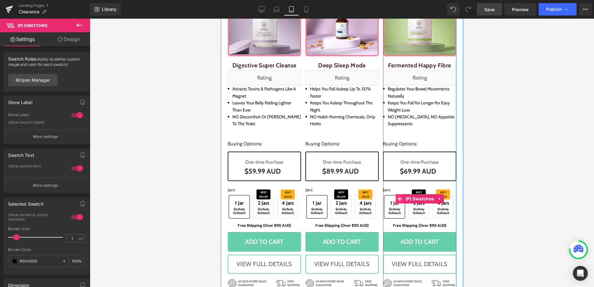
click at [398, 198] on icon at bounding box center [399, 199] width 4 height 4
click at [417, 198] on span "(P) Swatches" at bounding box center [419, 198] width 32 height 9
click at [416, 210] on span "$Infinity AUD" at bounding box center [418, 211] width 12 height 8
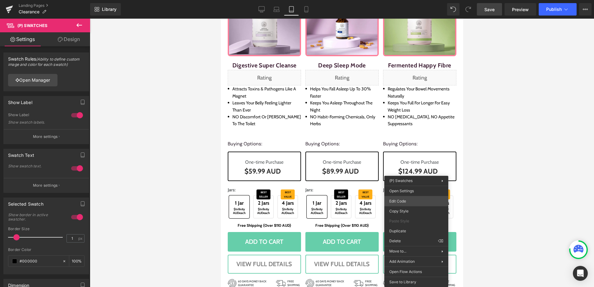
click at [413, 0] on div "(P) Swatches You are previewing how the will restyle your page. You can not edi…" at bounding box center [297, 0] width 594 height 0
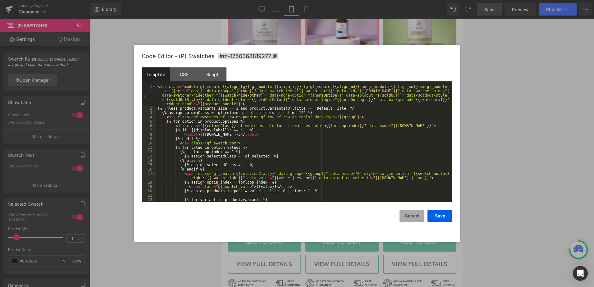
click at [421, 215] on button "Cancel" at bounding box center [411, 216] width 25 height 12
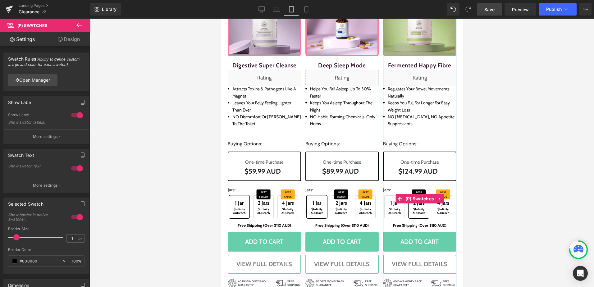
click at [418, 211] on span "$Infinity AUD each" at bounding box center [418, 210] width 14 height 7
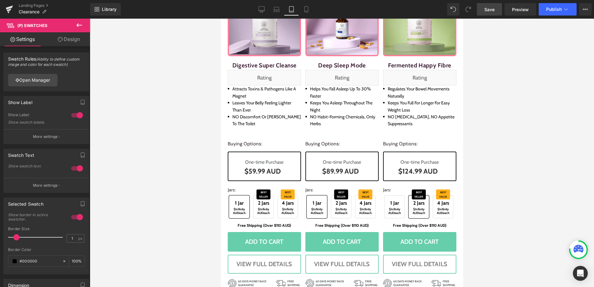
click at [70, 34] on link "Design" at bounding box center [68, 39] width 45 height 14
click at [0, 0] on div "Spacing" at bounding box center [0, 0] width 0 height 0
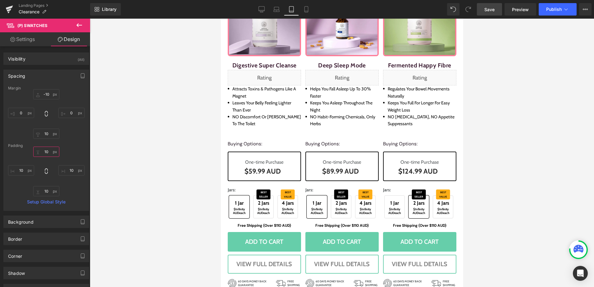
click at [47, 148] on input "text" at bounding box center [46, 152] width 26 height 10
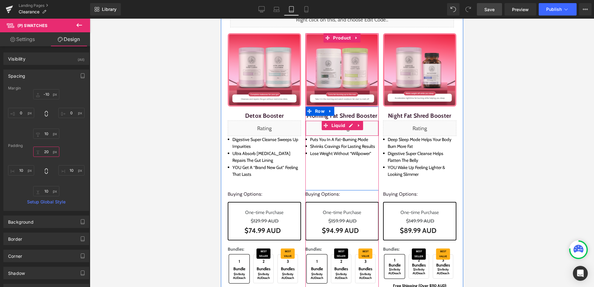
scroll to position [62, 0]
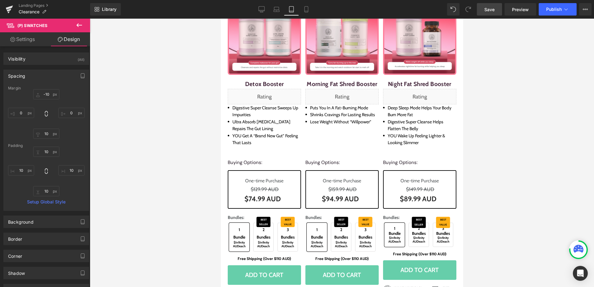
click at [483, 210] on div at bounding box center [342, 153] width 504 height 268
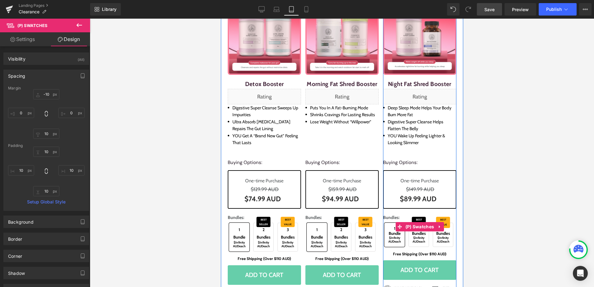
click at [437, 236] on span "$Infinity AUD" at bounding box center [442, 240] width 12 height 8
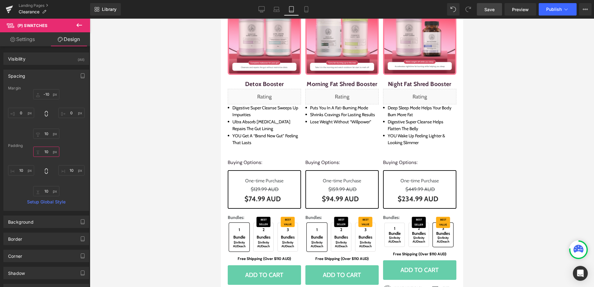
click at [45, 154] on input "10" at bounding box center [46, 152] width 26 height 10
type input "10"
click at [401, 228] on icon at bounding box center [402, 226] width 3 height 3
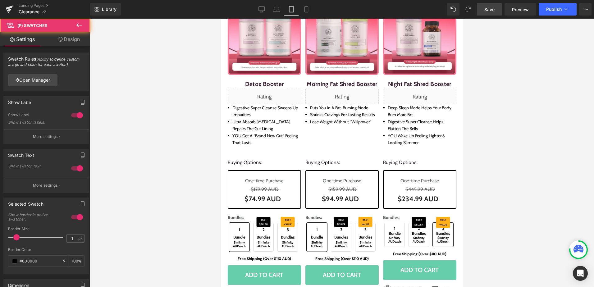
click at [406, 227] on span "(P) Swatches" at bounding box center [418, 226] width 25 height 7
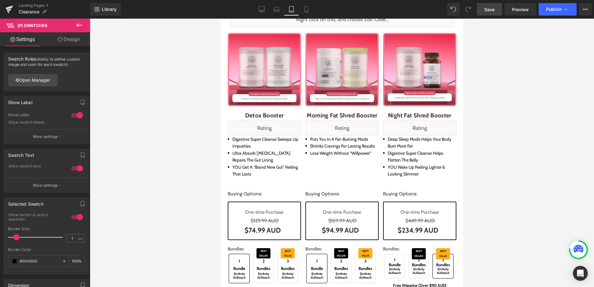
scroll to position [0, 0]
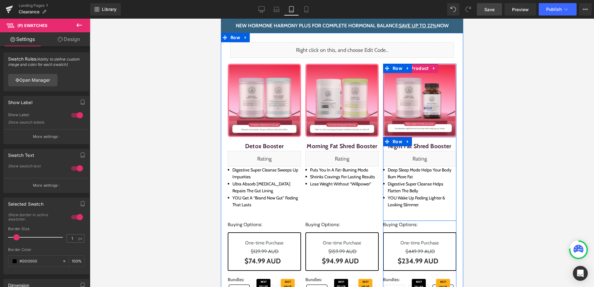
click at [427, 213] on div "Night Fat Shred Booster (P) Title Liquid Deep Sleep Mode helps your body burn m…" at bounding box center [418, 179] width 73 height 84
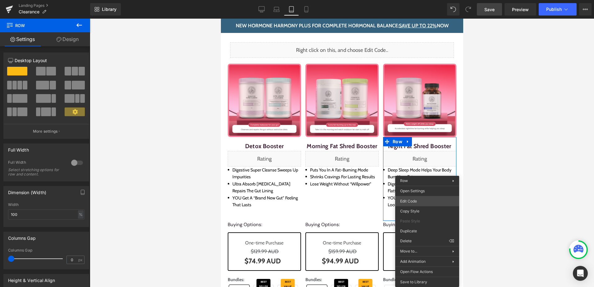
click at [422, 0] on div "(P) Swatches You are previewing how the will restyle your page. You can not edi…" at bounding box center [297, 0] width 594 height 0
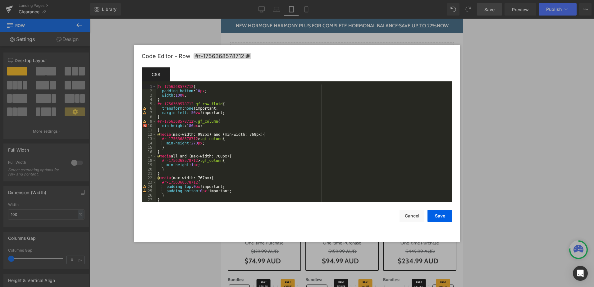
click at [243, 120] on div "#r-1756368578712 { padding-bottom : 10 px ; width : 100 % ; } #r-1756368578712 …" at bounding box center [302, 147] width 293 height 126
click at [442, 218] on button "Save" at bounding box center [439, 216] width 25 height 12
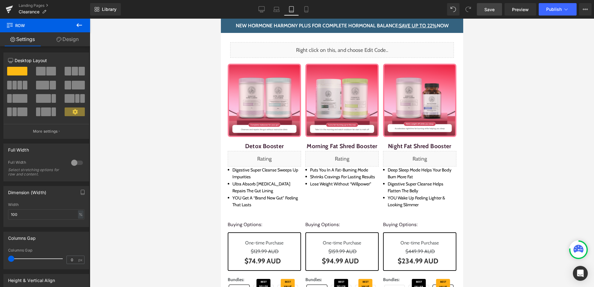
click at [490, 14] on link "Save" at bounding box center [489, 9] width 25 height 12
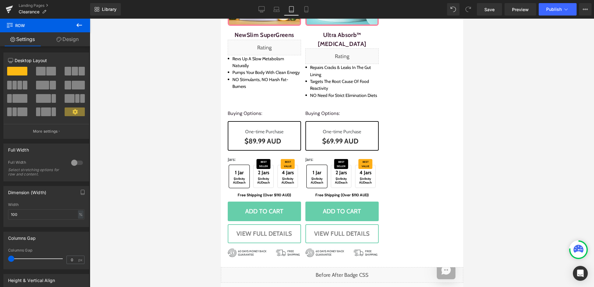
scroll to position [825, 0]
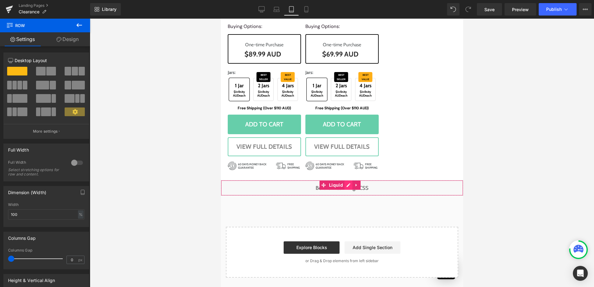
click at [344, 186] on div "Liquid" at bounding box center [341, 188] width 242 height 16
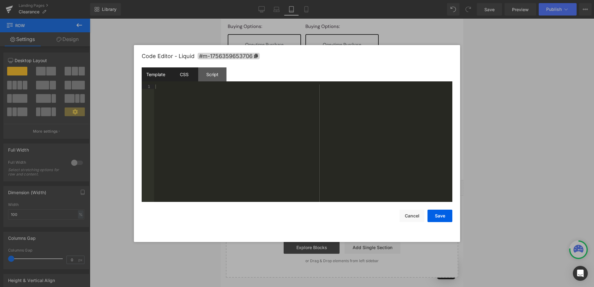
click at [185, 77] on div "CSS" at bounding box center [184, 74] width 28 height 14
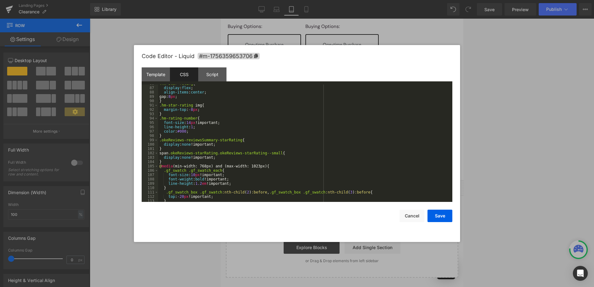
scroll to position [382, 0]
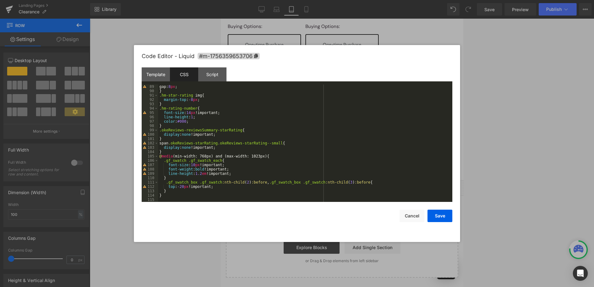
click at [180, 186] on div "gap: 8 px ; } .hm-star-rating img { margin-top : -8 px ; } .hm-rating-number { …" at bounding box center [303, 147] width 291 height 126
click at [433, 209] on div "Save Cancel" at bounding box center [297, 212] width 310 height 20
click at [439, 215] on button "Save" at bounding box center [439, 216] width 25 height 12
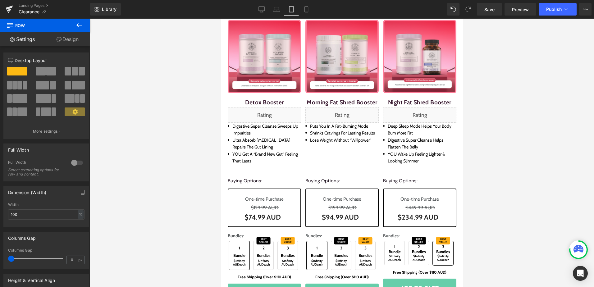
scroll to position [0, 0]
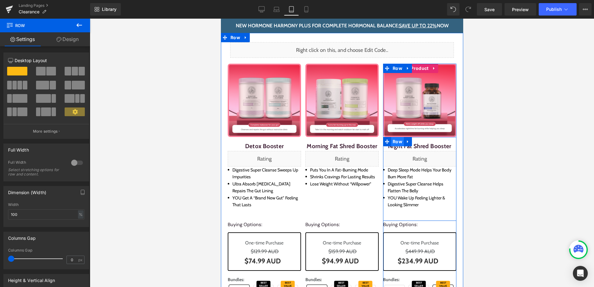
click at [395, 139] on span "Row" at bounding box center [397, 141] width 13 height 9
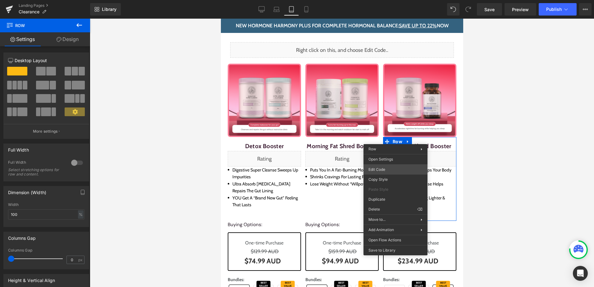
click at [379, 0] on div "Row You are previewing how the will restyle your page. You can not edit Element…" at bounding box center [297, 0] width 594 height 0
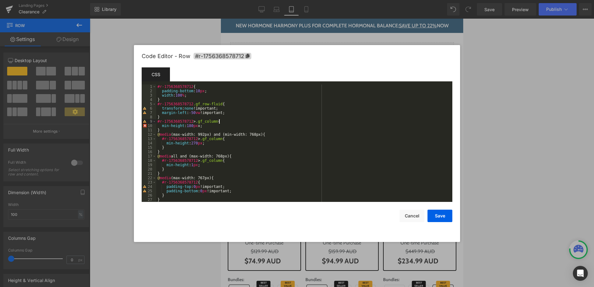
click at [286, 123] on div "#r-1756368578712 { padding-bottom : 10 px ; width : 100 % ; } #r-1756368578712 …" at bounding box center [302, 147] width 293 height 126
click at [198, 127] on div "#r-1756368578712 { padding-bottom : 10 px ; width : 100 % ; } #r-1756368578712 …" at bounding box center [302, 147] width 293 height 126
click at [273, 128] on div "#r-1756368578712 { padding-bottom : 10 px ; width : 100 % ; } #r-1756368578712 …" at bounding box center [302, 147] width 293 height 126
click at [442, 218] on button "Save" at bounding box center [439, 216] width 25 height 12
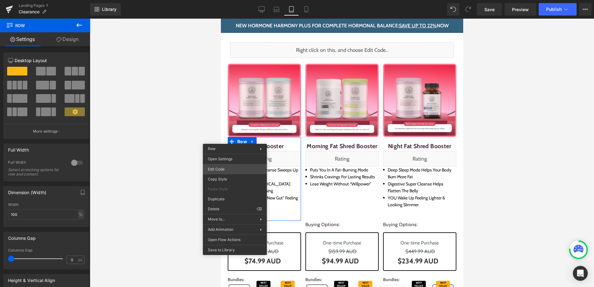
click at [228, 0] on div "Row You are previewing how the will restyle your page. You can not edit Element…" at bounding box center [297, 0] width 594 height 0
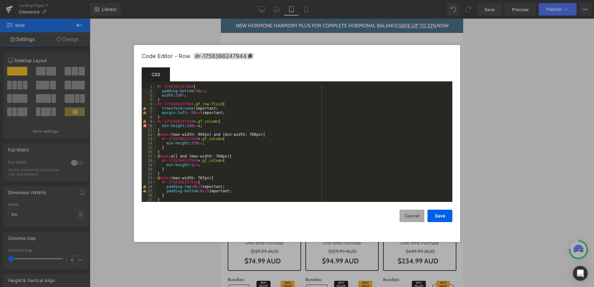
drag, startPoint x: 415, startPoint y: 215, endPoint x: 188, endPoint y: 180, distance: 229.4
click at [415, 215] on button "Cancel" at bounding box center [411, 216] width 25 height 12
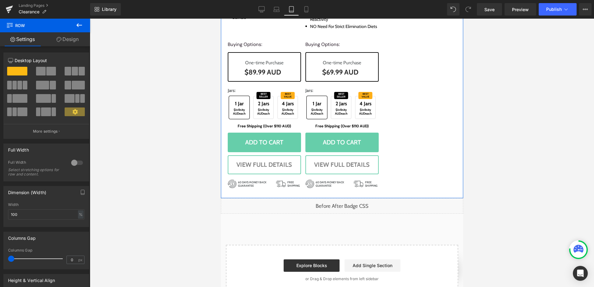
scroll to position [825, 0]
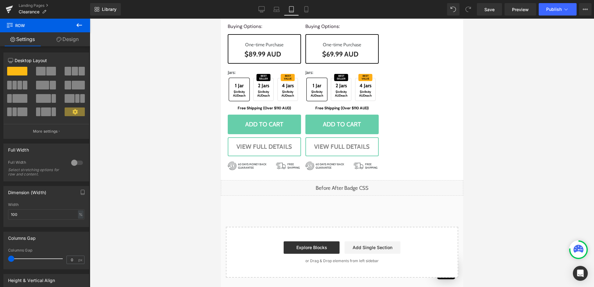
click at [353, 188] on div "Liquid" at bounding box center [341, 188] width 242 height 16
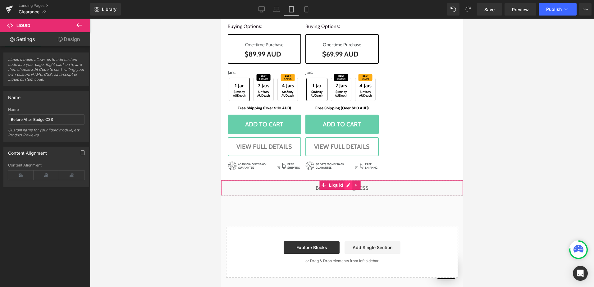
click at [350, 185] on div "Liquid" at bounding box center [341, 188] width 242 height 16
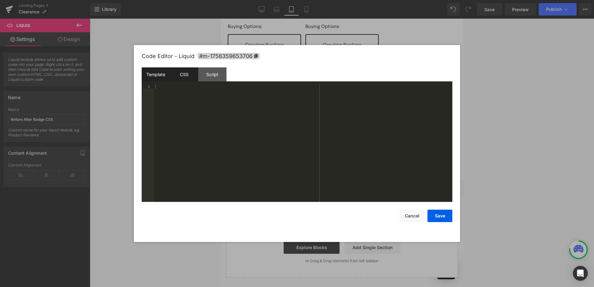
click at [183, 71] on div "CSS" at bounding box center [184, 74] width 28 height 14
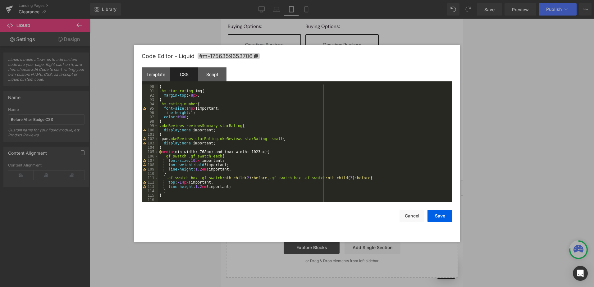
scroll to position [387, 0]
click at [220, 150] on div "} .hm-star-rating img { margin-top : -8 px ; } .hm-rating-number { font-size : …" at bounding box center [303, 147] width 291 height 126
click at [235, 153] on div "} .hm-star-rating img { margin-top : -8 px ; } .hm-rating-number { font-size : …" at bounding box center [303, 142] width 291 height 117
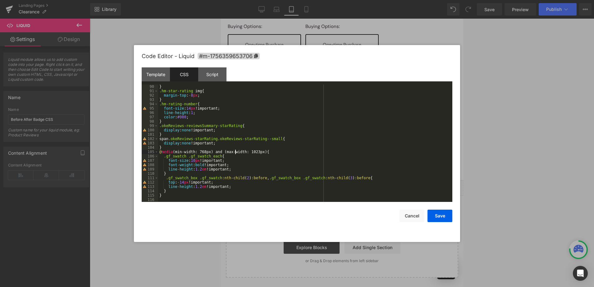
click at [235, 153] on div "} .hm-star-rating img { margin-top : -8 px ; } .hm-rating-number { font-size : …" at bounding box center [303, 147] width 291 height 126
drag, startPoint x: 265, startPoint y: 153, endPoint x: 140, endPoint y: 151, distance: 125.1
click at [140, 151] on div "Code Editor - Liquid #m-1756359653706 Template CSS Script Data 1 XXXXXXXXXXXXXX…" at bounding box center [297, 143] width 326 height 197
drag, startPoint x: 416, startPoint y: 218, endPoint x: 146, endPoint y: 144, distance: 279.9
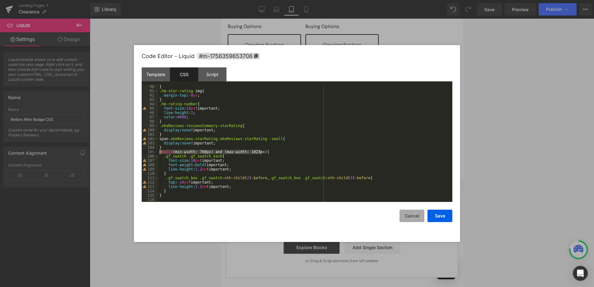
click at [416, 218] on button "Cancel" at bounding box center [411, 216] width 25 height 12
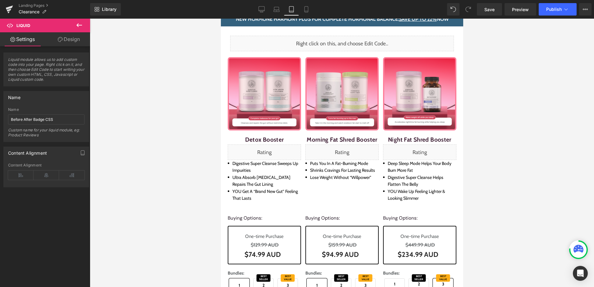
scroll to position [0, 0]
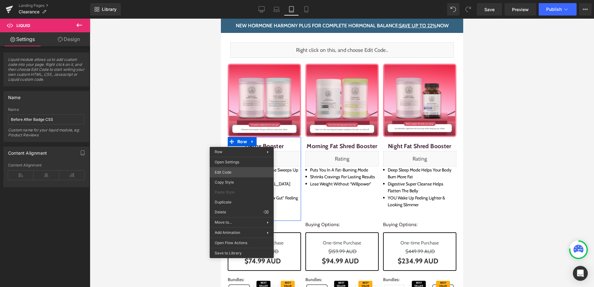
click at [237, 0] on div "Row You are previewing how the will restyle your page. You can not edit Element…" at bounding box center [297, 0] width 594 height 0
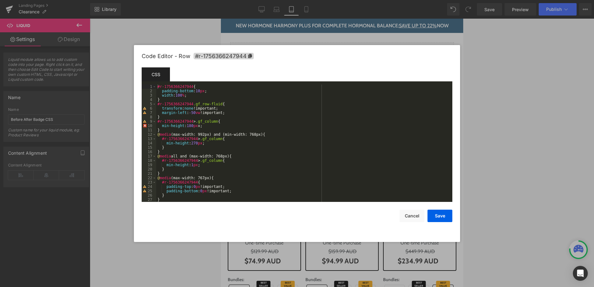
click at [171, 131] on div "#r-1756366247944 { padding-bottom : 10 px ; width : 100 % ; } #r-1756366247944 …" at bounding box center [302, 147] width 293 height 126
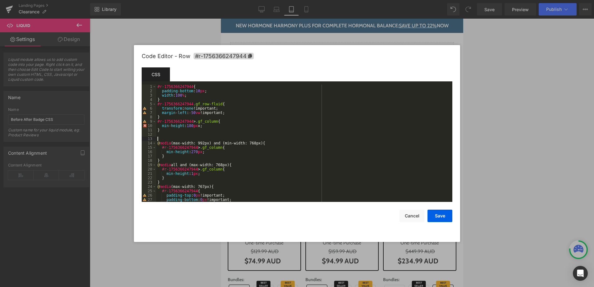
paste textarea
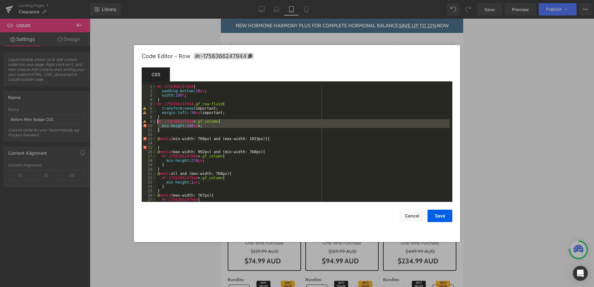
drag, startPoint x: 165, startPoint y: 131, endPoint x: 156, endPoint y: 123, distance: 12.1
click at [156, 123] on pre "1 2 3 4 5 6 7 8 9 10 11 12 13 14 15 16 17 18 19 20 21 22 23 24 25 26 27 28 #r-1…" at bounding box center [297, 142] width 310 height 117
click at [168, 142] on div "#r-1756366247944 { padding-bottom : 10 px ; width : 100 % ; } #r-1756366247944 …" at bounding box center [302, 147] width 293 height 126
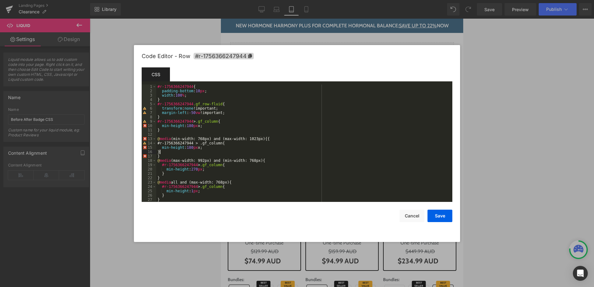
click at [199, 147] on div "#r-1756366247944 { padding-bottom : 10 px ; width : 100 % ; } #r-1756366247944 …" at bounding box center [302, 147] width 293 height 126
click at [266, 140] on div "#r-1756366247944 { padding-bottom : 10 px ; width : 100 % ; } #r-1756366247944 …" at bounding box center [302, 147] width 293 height 126
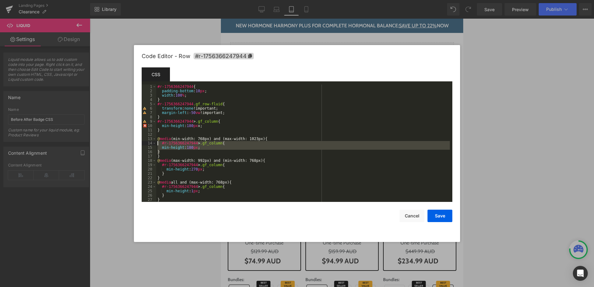
drag, startPoint x: 164, startPoint y: 151, endPoint x: 158, endPoint y: 144, distance: 9.0
click at [158, 144] on div "#r-1756366247944 { padding-bottom : 10 px ; width : 100 % ; } #r-1756366247944 …" at bounding box center [302, 147] width 293 height 126
click at [195, 157] on div "#r-1756366247944 { padding-bottom : 10 px ; width : 100 % ; } #r-1756366247944 …" at bounding box center [302, 147] width 293 height 126
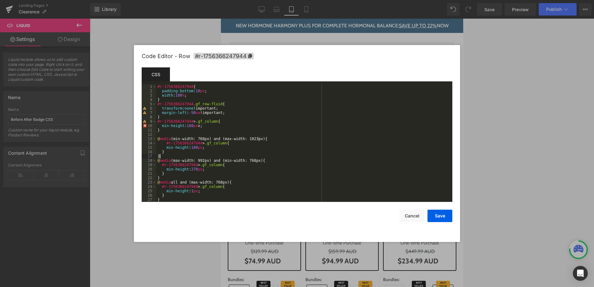
click at [192, 147] on div "#r-1756366247944 { padding-bottom : 10 px ; width : 100 % ; } #r-1756366247944 …" at bounding box center [302, 147] width 293 height 126
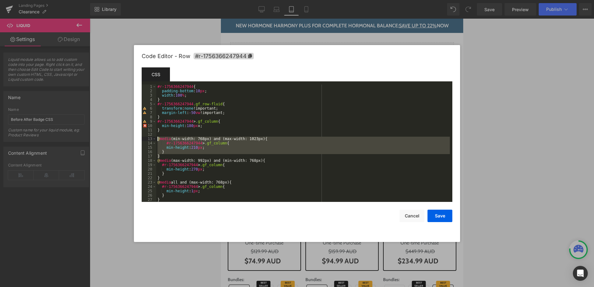
drag, startPoint x: 162, startPoint y: 156, endPoint x: 156, endPoint y: 138, distance: 19.8
click at [156, 138] on div "#r-1756366247944 { padding-bottom : 10 px ; width : 100 % ; } #r-1756366247944 …" at bounding box center [302, 147] width 293 height 126
click at [436, 216] on button "Save" at bounding box center [439, 216] width 25 height 12
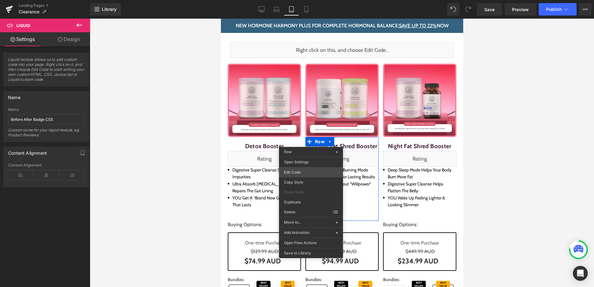
click at [303, 0] on div "Row You are previewing how the will restyle your page. You can not edit Element…" at bounding box center [297, 0] width 594 height 0
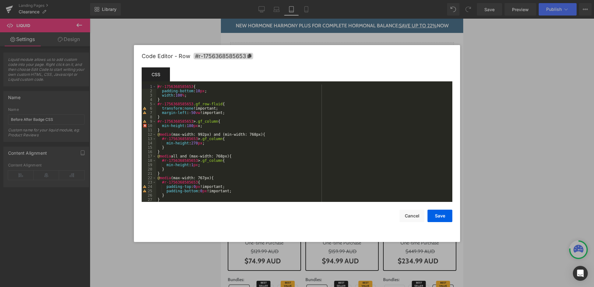
click at [167, 129] on div "#r-1756368585653 { padding-bottom : 10 px ; width : 100 % ; } #r-1756368585653 …" at bounding box center [302, 147] width 293 height 126
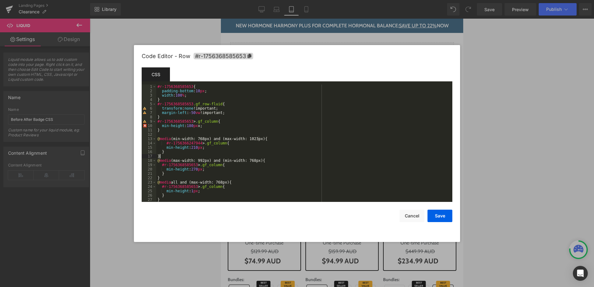
click at [177, 118] on div "#r-1756368585653 { padding-bottom : 10 px ; width : 100 % ; } #r-1756368585653 …" at bounding box center [302, 147] width 293 height 126
click at [176, 122] on div "#r-1756368585653 { padding-bottom : 10 px ; width : 100 % ; } #r-1756368585653 …" at bounding box center [302, 147] width 293 height 126
click at [177, 142] on div "#r-1756368585653 { padding-bottom : 10 px ; width : 100 % ; } #r-1756368585653 …" at bounding box center [302, 147] width 293 height 126
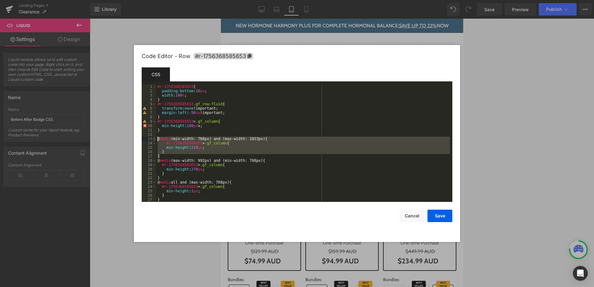
drag, startPoint x: 162, startPoint y: 155, endPoint x: 156, endPoint y: 140, distance: 17.0
click at [156, 140] on pre "1 2 3 4 5 6 7 8 9 10 11 12 13 14 15 16 17 18 19 20 21 22 23 24 25 26 27 28 #r-1…" at bounding box center [297, 142] width 310 height 117
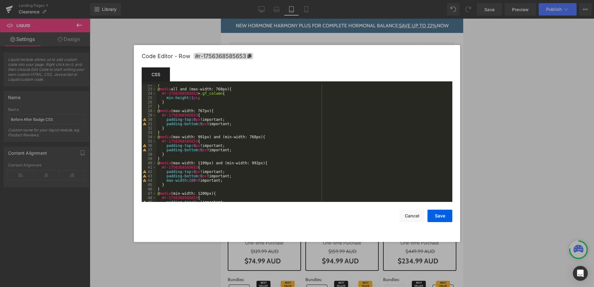
scroll to position [139, 0]
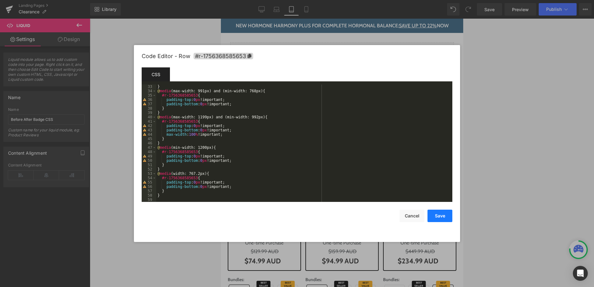
click at [437, 215] on button "Save" at bounding box center [439, 216] width 25 height 12
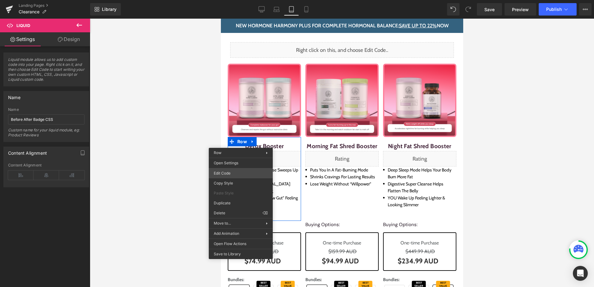
click at [237, 0] on div "Row You are previewing how the will restyle your page. You can not edit Element…" at bounding box center [297, 0] width 594 height 0
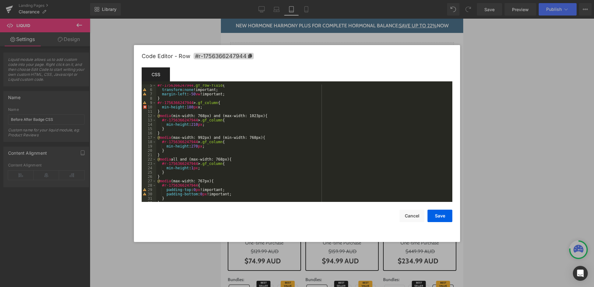
scroll to position [19, 0]
click at [446, 214] on button "Save" at bounding box center [439, 216] width 25 height 12
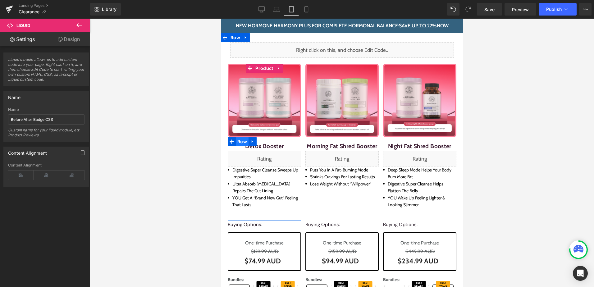
click at [239, 143] on span "Row" at bounding box center [241, 141] width 13 height 9
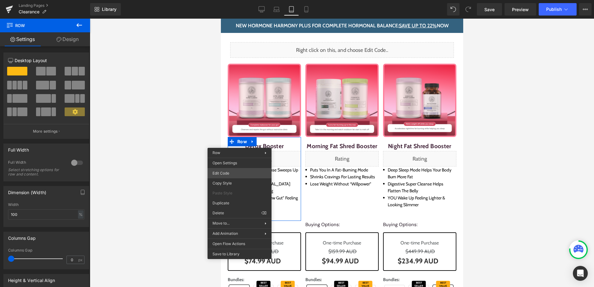
click at [236, 0] on div "Row You are previewing how the will restyle your page. You can not edit Element…" at bounding box center [297, 0] width 594 height 0
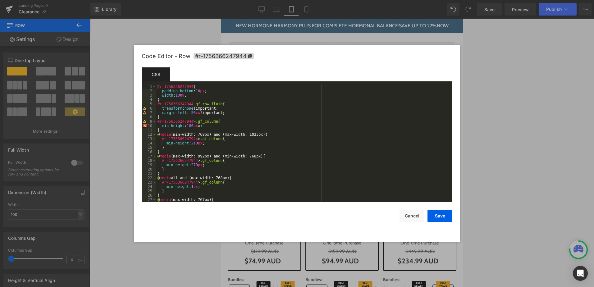
click at [183, 131] on div "#r-1756366247944 { padding-bottom : 10 px ; width : 100 % ; } #r-1756366247944 …" at bounding box center [302, 147] width 293 height 126
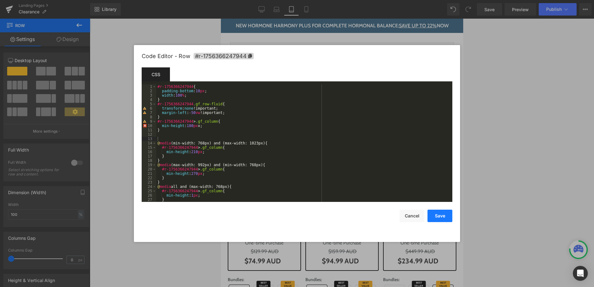
click at [443, 216] on button "Save" at bounding box center [439, 216] width 25 height 12
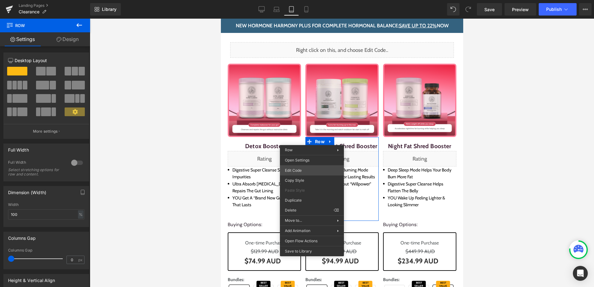
click at [301, 0] on div "Row You are previewing how the will restyle your page. You can not edit Element…" at bounding box center [297, 0] width 594 height 0
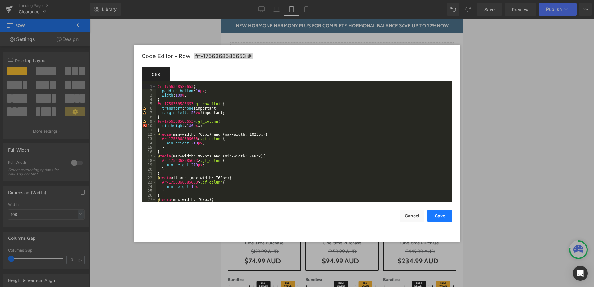
drag, startPoint x: 440, startPoint y: 214, endPoint x: 212, endPoint y: 151, distance: 236.0
click at [440, 214] on button "Save" at bounding box center [439, 216] width 25 height 12
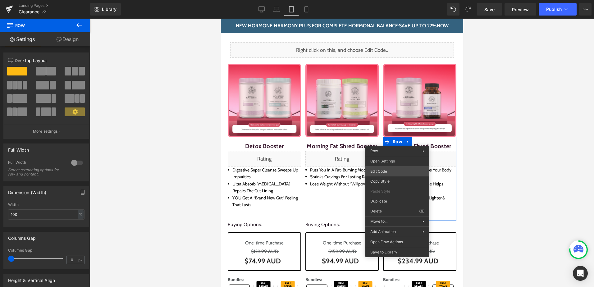
click at [396, 0] on div "Row You are previewing how the will restyle your page. You can not edit Element…" at bounding box center [297, 0] width 594 height 0
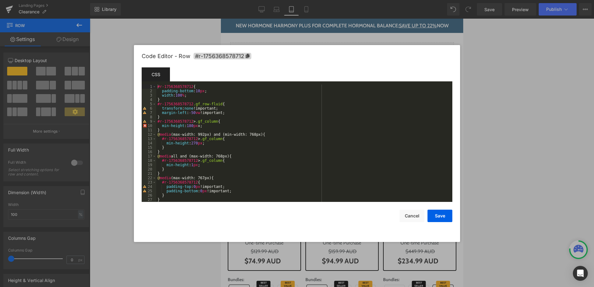
click at [167, 147] on div "#r-1756368578712 { padding-bottom : 10 px ; width : 100 % ; } #r-1756368578712 …" at bounding box center [302, 147] width 293 height 126
click at [169, 151] on div "#r-1756368578712 { padding-bottom : 10 px ; width : 100 % ; } #r-1756368578712 …" at bounding box center [302, 147] width 293 height 126
click at [180, 121] on div "#r-1756368578712 { padding-bottom : 10 px ; width : 100 % ; } #r-1756368578712 …" at bounding box center [302, 147] width 293 height 126
click at [183, 164] on div "#r-1756368578712 { padding-bottom : 10 px ; width : 100 % ; } #r-1756368578712 …" at bounding box center [302, 147] width 293 height 126
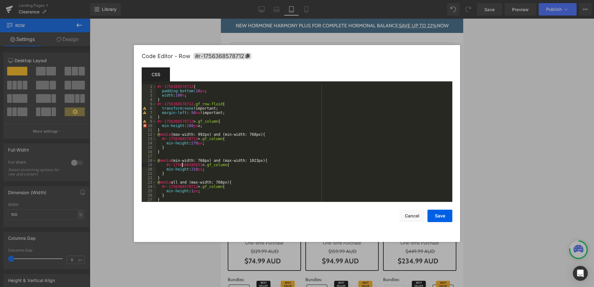
click at [183, 164] on div "#r-1756368578712 { padding-bottom : 10 px ; width : 100 % ; } #r-1756368578712 …" at bounding box center [302, 147] width 293 height 126
click at [173, 151] on div "#r-1756368578712 { padding-bottom : 10 px ; width : 100 % ; } #r-1756368578712 …" at bounding box center [302, 147] width 293 height 126
click at [446, 215] on button "Save" at bounding box center [439, 216] width 25 height 12
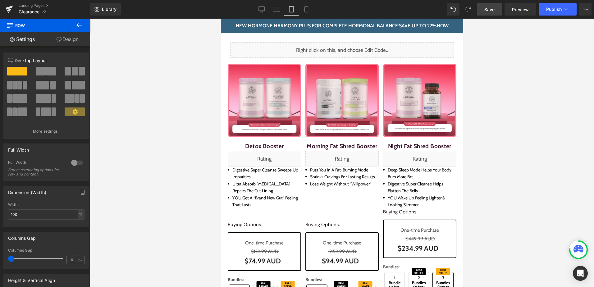
click at [493, 11] on span "Save" at bounding box center [489, 9] width 10 height 7
click at [355, 11] on div "Library Tablet Desktop Laptop Tablet Mobile Saving . . . Preview Publish Schedu…" at bounding box center [342, 9] width 504 height 12
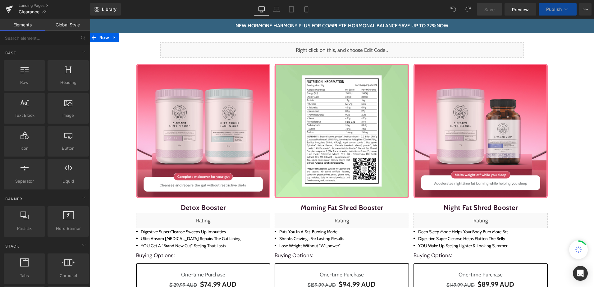
scroll to position [62, 0]
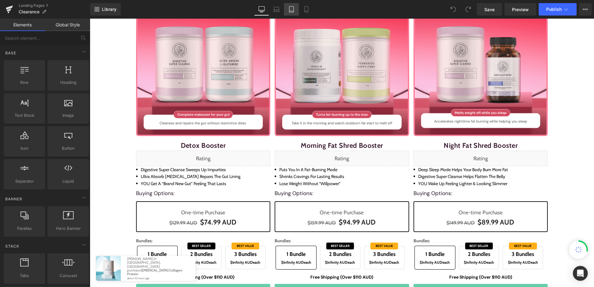
drag, startPoint x: 71, startPoint y: 2, endPoint x: 290, endPoint y: 5, distance: 218.9
click at [290, 5] on link "Tablet" at bounding box center [291, 9] width 15 height 12
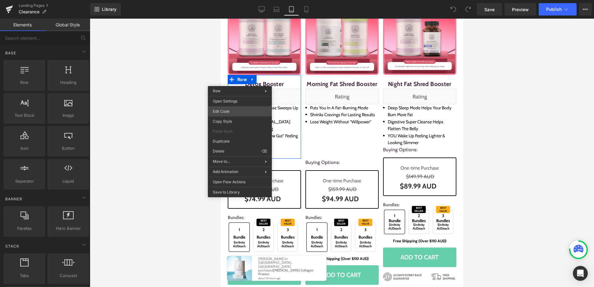
click at [242, 0] on div "You are previewing how the will restyle your page. You can not edit Elements in…" at bounding box center [297, 0] width 594 height 0
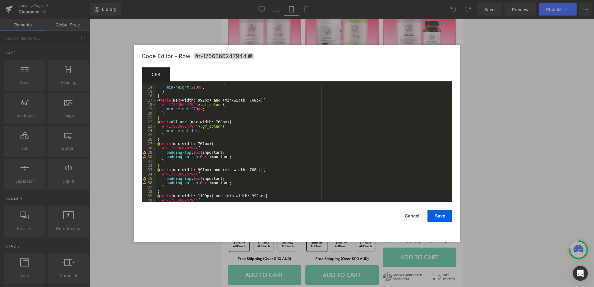
scroll to position [56, 0]
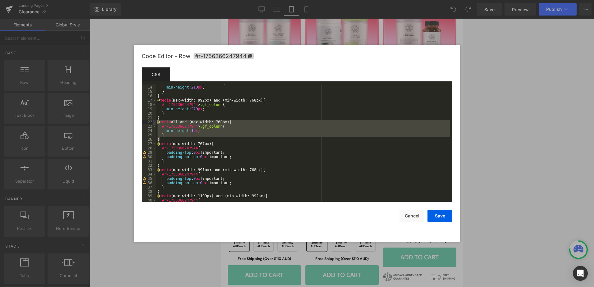
drag, startPoint x: 164, startPoint y: 139, endPoint x: 155, endPoint y: 122, distance: 19.6
click at [155, 122] on pre "13 14 15 16 17 18 19 20 21 22 23 24 25 26 27 28 29 30 31 32 33 34 35 36 37 38 3…" at bounding box center [297, 142] width 310 height 117
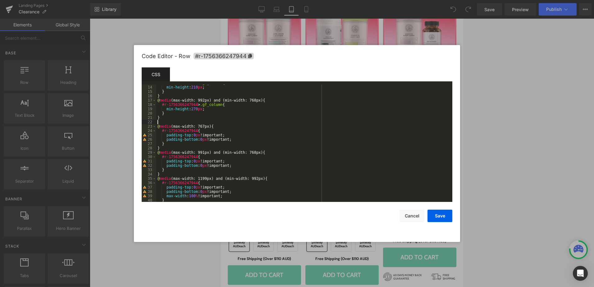
scroll to position [0, 0]
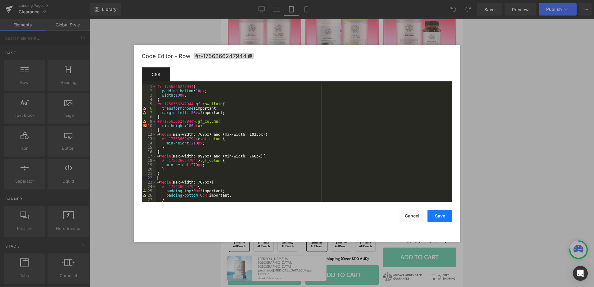
click at [438, 212] on button "Save" at bounding box center [439, 216] width 25 height 12
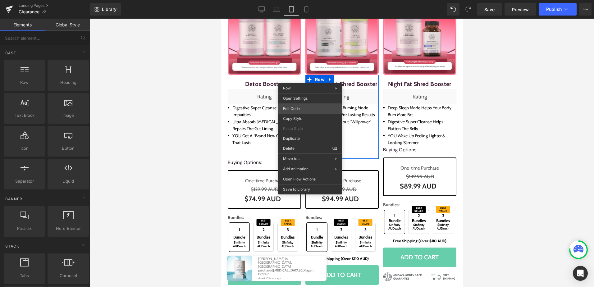
click at [304, 0] on div "You are previewing how the will restyle your page. You can not edit Elements in…" at bounding box center [297, 0] width 594 height 0
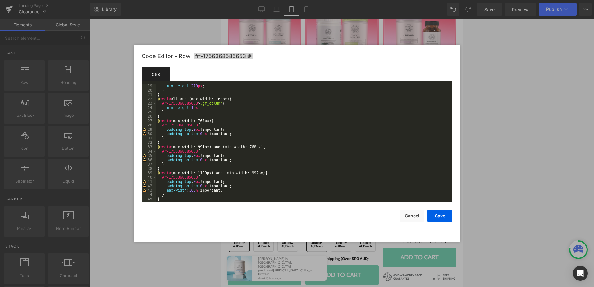
scroll to position [60, 0]
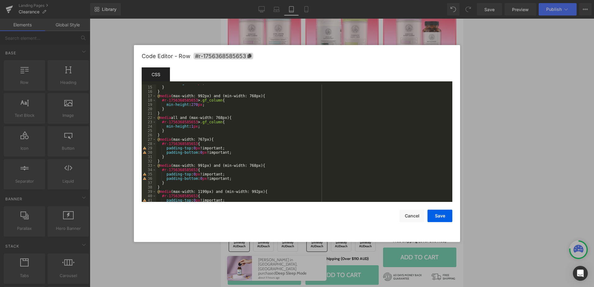
click at [259, 156] on div "min-height : 210 px ; } } @ media (max-width: 992px) and (min-width: 768px) { #…" at bounding box center [302, 144] width 293 height 126
click at [410, 212] on button "Cancel" at bounding box center [411, 216] width 25 height 12
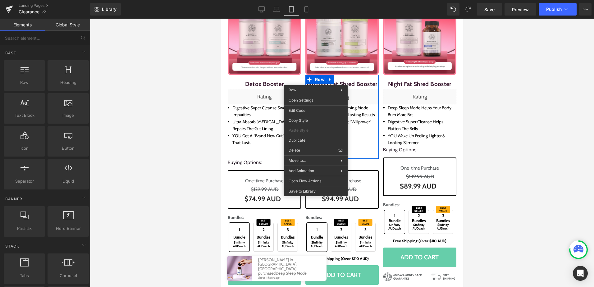
click at [520, 131] on div at bounding box center [342, 153] width 504 height 268
click at [472, 134] on div at bounding box center [342, 153] width 504 height 268
click at [244, 151] on div "Detox Booster (P) Title Liquid Digestive Super Cleanse sweeps up impurities Ult…" at bounding box center [263, 117] width 73 height 84
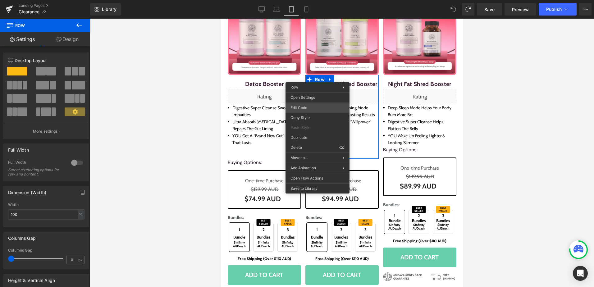
click at [307, 0] on div "You are previewing how the will restyle your page. You can not edit Elements in…" at bounding box center [297, 0] width 594 height 0
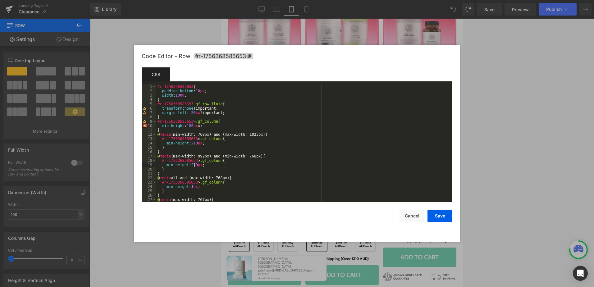
click at [195, 165] on div "#r-1756368585653 { padding-bottom : 10 px ; width : 100 % ; } #r-1756368585653 …" at bounding box center [302, 147] width 293 height 126
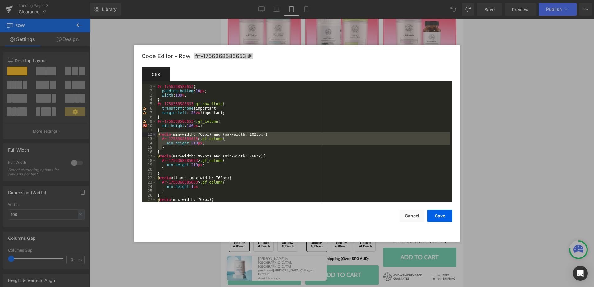
drag, startPoint x: 162, startPoint y: 148, endPoint x: 154, endPoint y: 135, distance: 15.6
click at [154, 135] on pre "1 2 3 4 5 6 7 8 9 10 11 12 13 14 15 16 17 18 19 20 21 22 23 24 25 26 27 28 #r-1…" at bounding box center [297, 142] width 310 height 117
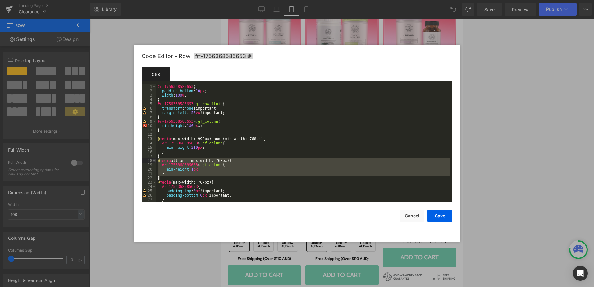
drag, startPoint x: 160, startPoint y: 177, endPoint x: 153, endPoint y: 161, distance: 17.1
click at [153, 161] on pre "1 2 3 4 5 6 7 8 9 10 11 12 13 14 15 16 17 18 19 20 21 22 23 24 25 26 27 28 #r-1…" at bounding box center [297, 142] width 310 height 117
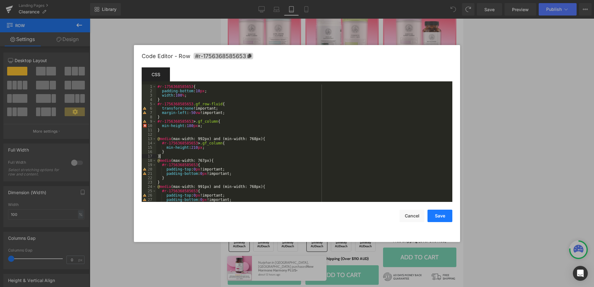
click at [433, 213] on button "Save" at bounding box center [439, 216] width 25 height 12
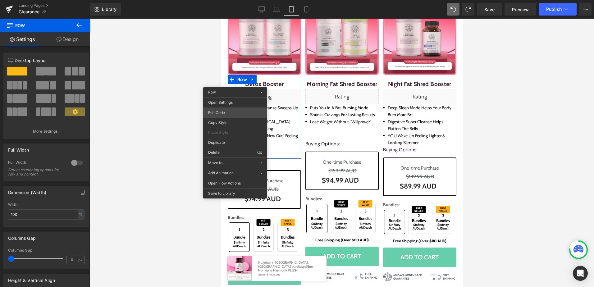
click at [233, 0] on div "You are previewing how the will restyle your page. You can not edit Elements in…" at bounding box center [297, 0] width 594 height 0
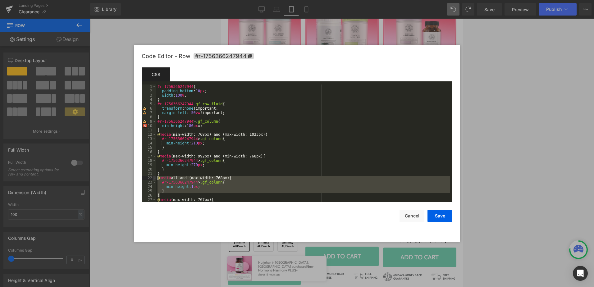
drag, startPoint x: 162, startPoint y: 194, endPoint x: 154, endPoint y: 177, distance: 18.8
click at [154, 177] on pre "1 2 3 4 5 6 7 8 9 10 11 12 13 14 15 16 17 18 19 20 21 22 23 24 25 26 27 28 #r-1…" at bounding box center [297, 142] width 310 height 117
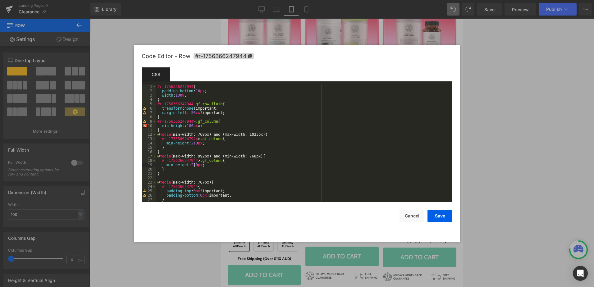
click at [171, 175] on div "#r-1756366247944 { padding-bottom : 10 px ; width : 100 % ; } #r-1756366247944 …" at bounding box center [302, 147] width 293 height 126
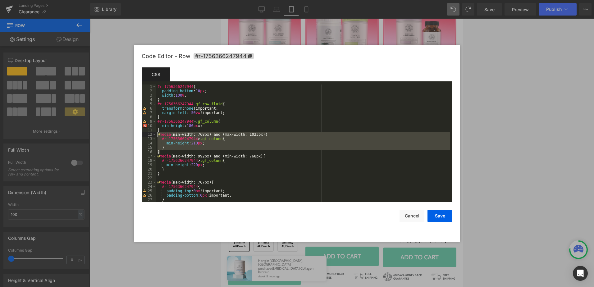
drag, startPoint x: 162, startPoint y: 152, endPoint x: 152, endPoint y: 136, distance: 19.1
click at [152, 136] on pre "1 2 3 4 5 6 7 8 9 10 11 12 13 14 15 16 17 18 19 20 21 22 23 24 25 26 27 28 #r-1…" at bounding box center [297, 142] width 310 height 117
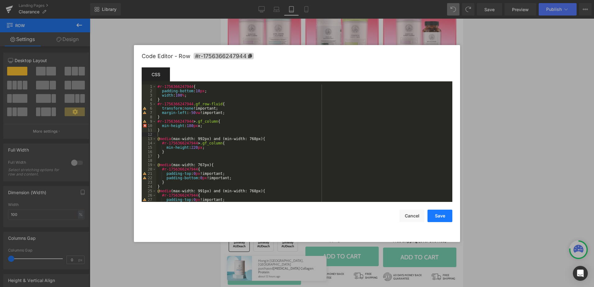
click at [441, 215] on button "Save" at bounding box center [439, 216] width 25 height 12
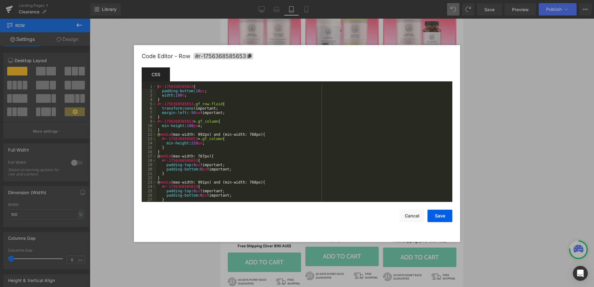
click at [306, 0] on div "You are previewing how the will restyle your page. You can not edit Elements in…" at bounding box center [297, 0] width 594 height 0
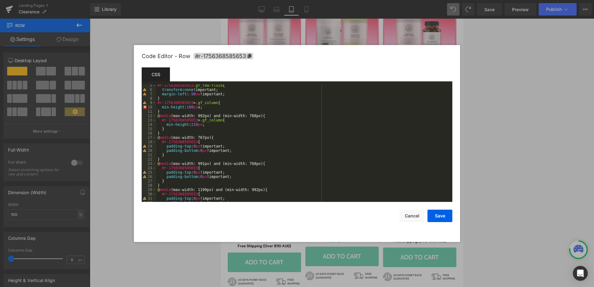
scroll to position [0, 0]
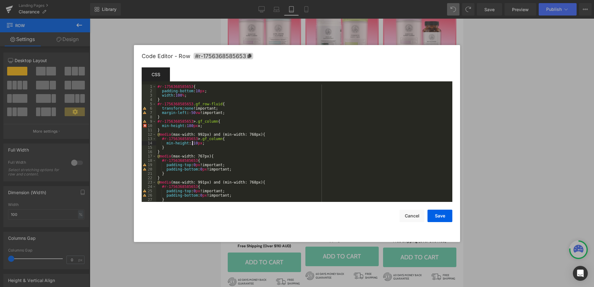
click at [192, 142] on div "#r-1756368585653 { padding-bottom : 10 px ; width : 100 % ; } #r-1756368585653 …" at bounding box center [302, 147] width 293 height 126
click at [433, 212] on button "Save" at bounding box center [439, 216] width 25 height 12
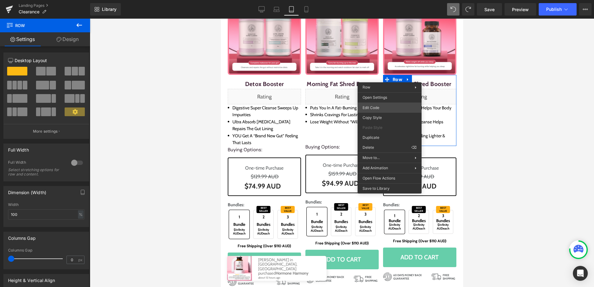
click at [380, 0] on div "You are previewing how the will restyle your page. You can not edit Elements in…" at bounding box center [297, 0] width 594 height 0
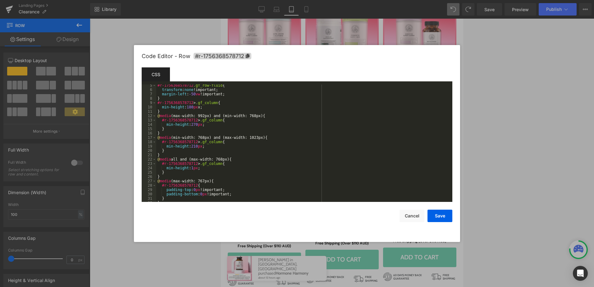
scroll to position [19, 0]
click at [194, 147] on div "#r-1756368578712 .gf_row-fluid { transform : none !important; margin-left : -50…" at bounding box center [302, 146] width 293 height 126
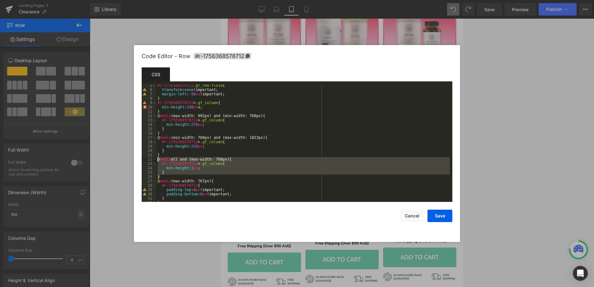
drag, startPoint x: 161, startPoint y: 176, endPoint x: 152, endPoint y: 160, distance: 18.0
click at [152, 160] on pre "5 6 7 8 9 10 11 12 13 14 15 16 17 18 19 20 21 22 23 24 25 26 27 28 29 30 31 32 …" at bounding box center [297, 142] width 310 height 117
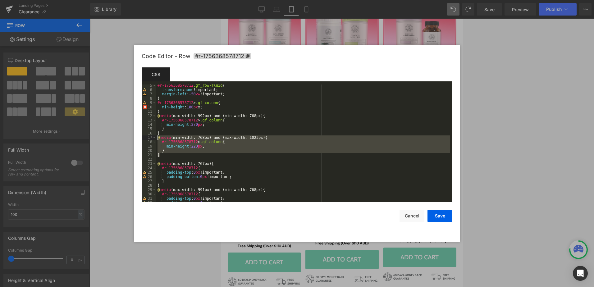
drag, startPoint x: 162, startPoint y: 155, endPoint x: 156, endPoint y: 138, distance: 17.7
click at [156, 138] on div "#r-1756368578712 .gf_row-fluid { transform : none !important; margin-left : -50…" at bounding box center [302, 146] width 293 height 126
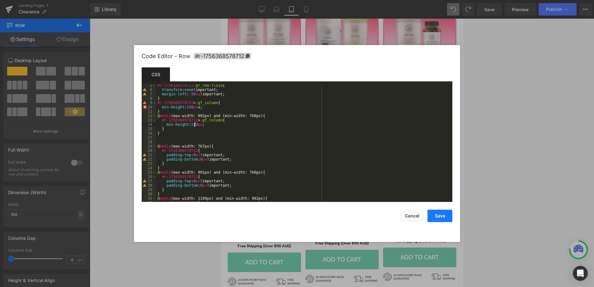
click at [444, 217] on button "Save" at bounding box center [439, 216] width 25 height 12
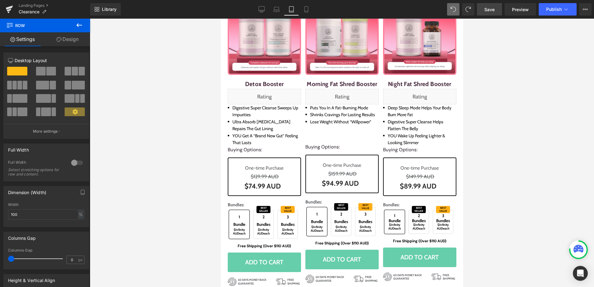
click at [487, 8] on span "Save" at bounding box center [489, 9] width 10 height 7
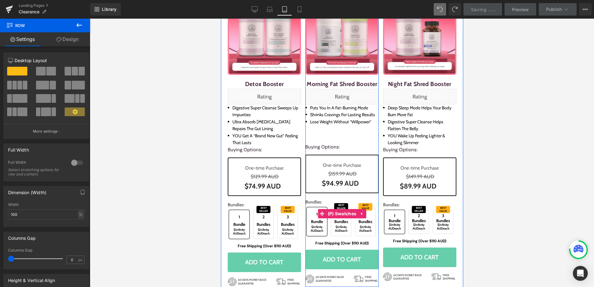
click at [363, 220] on span "3 Bundles" at bounding box center [365, 217] width 14 height 15
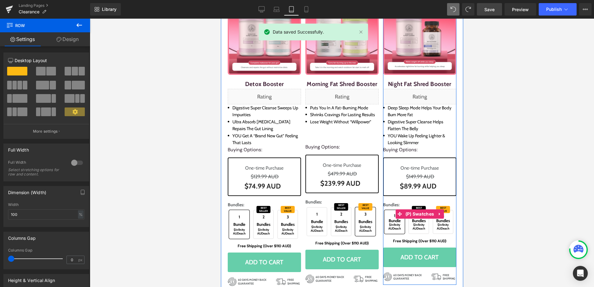
click at [389, 222] on span "1 Bundle" at bounding box center [394, 218] width 14 height 10
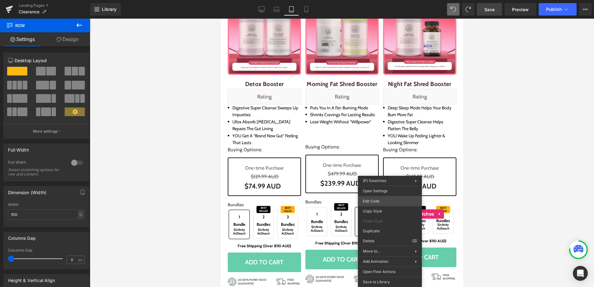
click at [387, 0] on div "You are previewing how the will restyle your page. You can not edit Elements in…" at bounding box center [297, 0] width 594 height 0
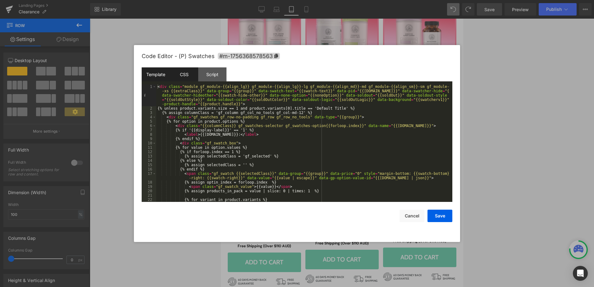
click at [188, 73] on div "CSS" at bounding box center [184, 74] width 28 height 14
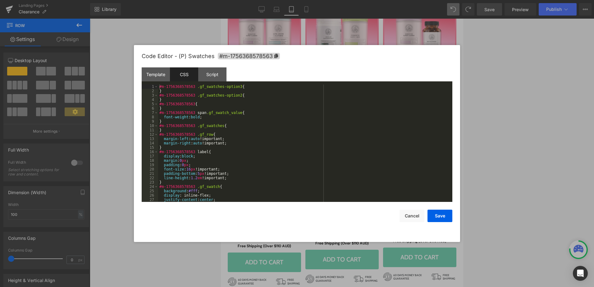
click at [286, 134] on div "#m-1756368578563 .gf_swatches-option3 { } #m-1756368578563 .gf_swatches-option2…" at bounding box center [303, 147] width 291 height 126
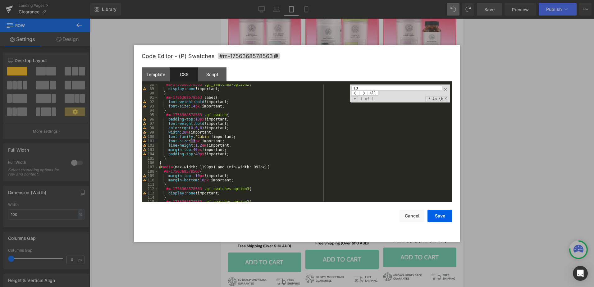
scroll to position [380, 0]
type input "13"
drag, startPoint x: 167, startPoint y: 146, endPoint x: 239, endPoint y: 146, distance: 72.3
click at [239, 146] on div "#m-1756368578563 .gf_swatches-option2 { display : none !important; } #m-1756368…" at bounding box center [303, 145] width 291 height 126
click at [235, 144] on div "#m-1756368578563 .gf_swatches-option2 { display : none !important; } #m-1756368…" at bounding box center [303, 142] width 291 height 117
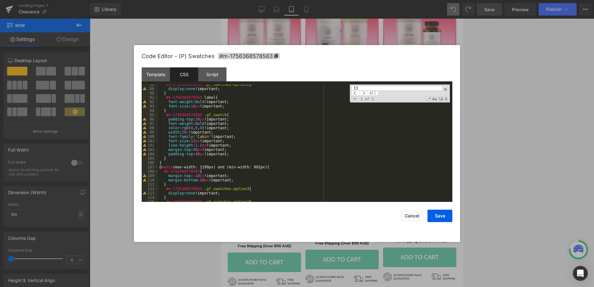
click at [231, 152] on div "#m-1756368578563 .gf_swatches-option2 { display : none !important; } #m-1756368…" at bounding box center [303, 145] width 291 height 126
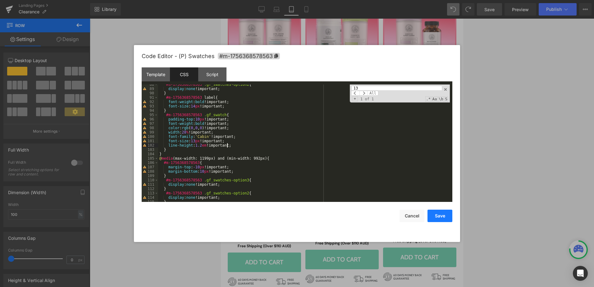
click at [430, 218] on button "Save" at bounding box center [439, 216] width 25 height 12
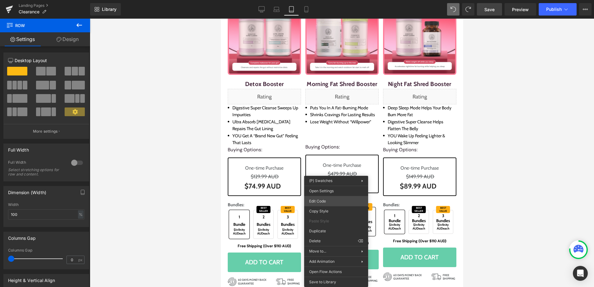
click at [326, 0] on div "You are previewing how the will restyle your page. You can not edit Elements in…" at bounding box center [297, 0] width 594 height 0
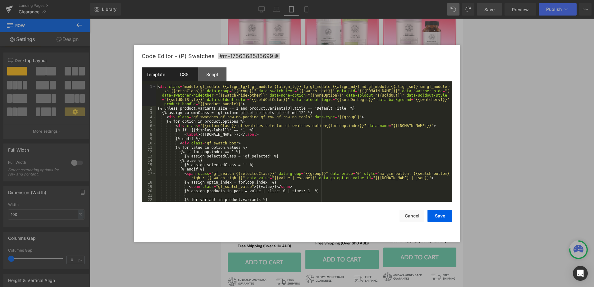
click at [182, 79] on div "CSS" at bounding box center [184, 74] width 28 height 14
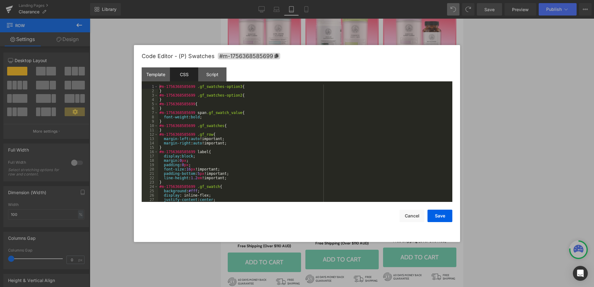
click at [245, 151] on div "#m-1756368585699 .gf_swatches-option3 { } #m-1756368585699 .gf_swatches-option2…" at bounding box center [303, 147] width 291 height 126
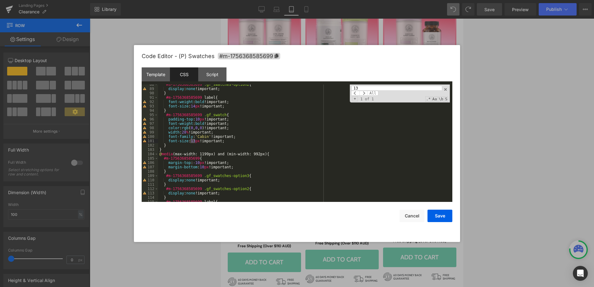
type input "13"
click at [245, 140] on div "#m-1756368585699 .gf_swatches-option2 { display : none !important; } #m-1756368…" at bounding box center [303, 145] width 291 height 126
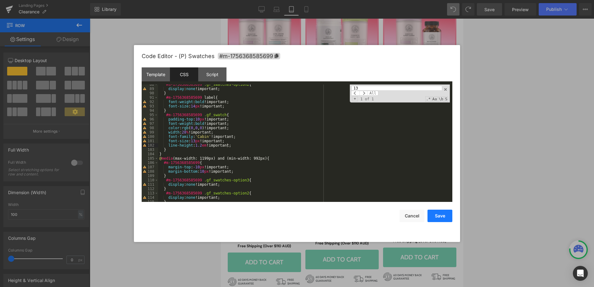
click at [439, 210] on button "Save" at bounding box center [439, 216] width 25 height 12
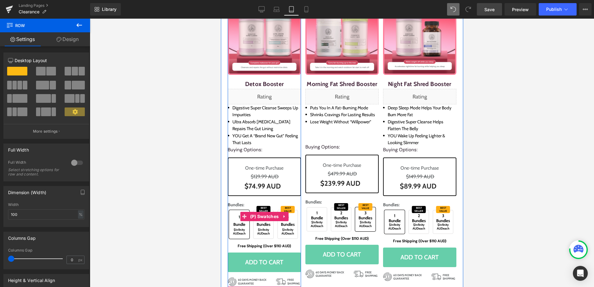
click at [262, 219] on span "(P) Swatches" at bounding box center [264, 216] width 32 height 9
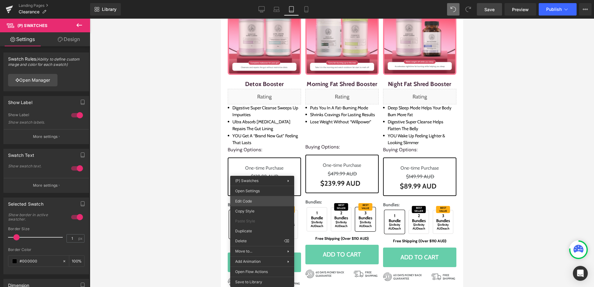
click at [254, 0] on div "(P) Swatches You are previewing how the will restyle your page. You can not edi…" at bounding box center [297, 0] width 594 height 0
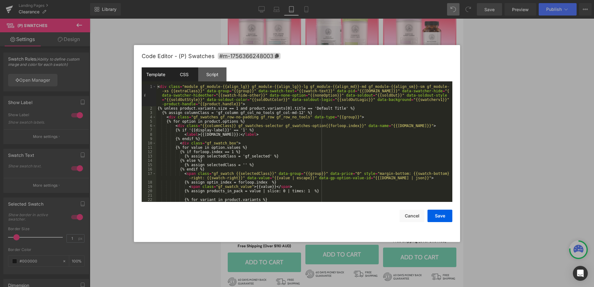
click at [185, 77] on div "CSS" at bounding box center [184, 74] width 28 height 14
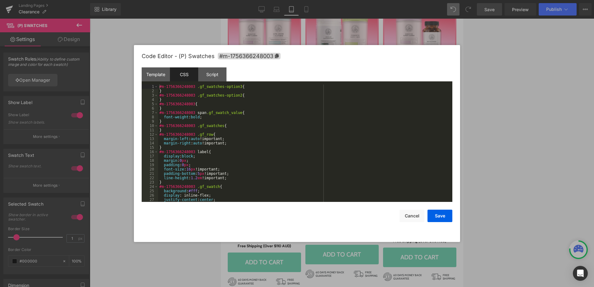
click at [260, 145] on div "#m-1756366248003 .gf_swatches-option3 { } #m-1756366248003 .gf_swatches-option2…" at bounding box center [303, 147] width 291 height 126
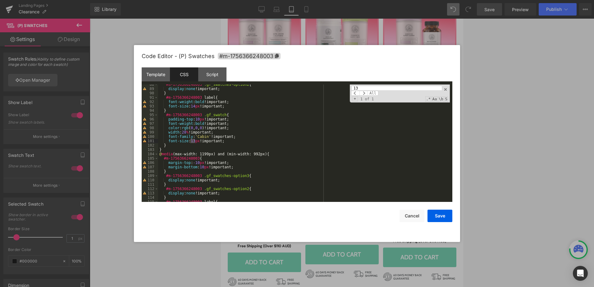
type input "13"
click at [250, 143] on div "#m-1756366248003 .gf_swatches-option2 { display : none !important; } #m-1756366…" at bounding box center [303, 145] width 291 height 126
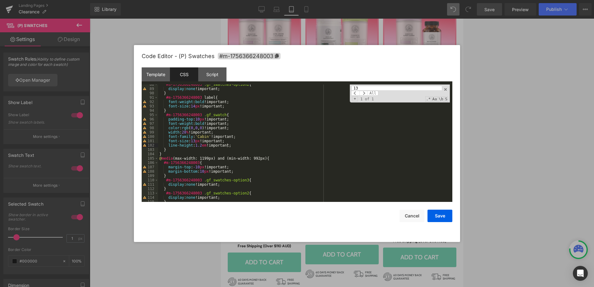
click at [436, 207] on div "Save Cancel" at bounding box center [297, 212] width 310 height 20
click at [442, 215] on button "Save" at bounding box center [439, 216] width 25 height 12
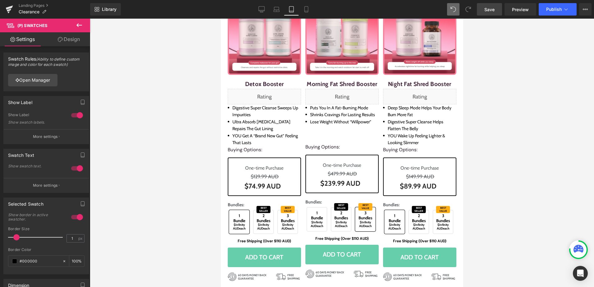
drag, startPoint x: 482, startPoint y: 7, endPoint x: 289, endPoint y: 2, distance: 193.5
click at [482, 7] on link "Save" at bounding box center [489, 9] width 25 height 12
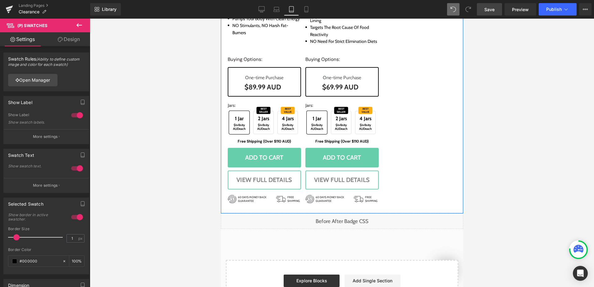
scroll to position [808, 0]
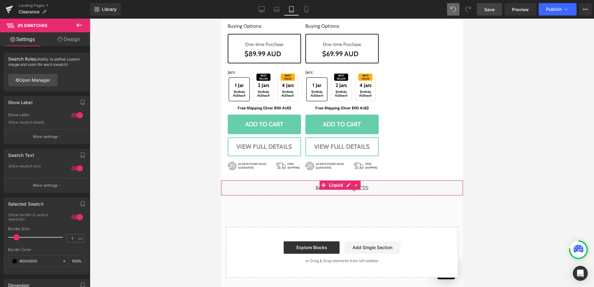
click at [348, 185] on div "Liquid" at bounding box center [341, 188] width 242 height 16
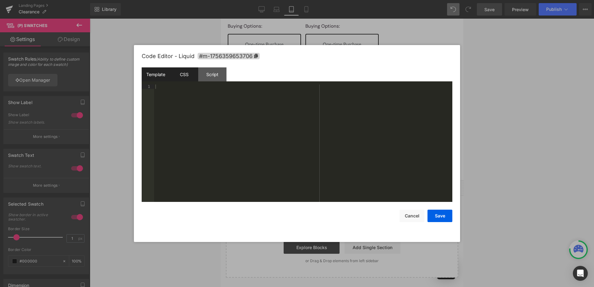
click at [192, 78] on div "CSS" at bounding box center [184, 74] width 28 height 14
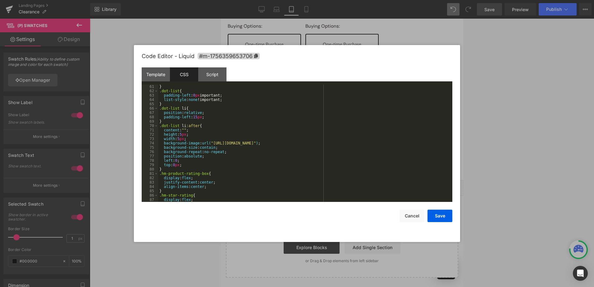
scroll to position [387, 0]
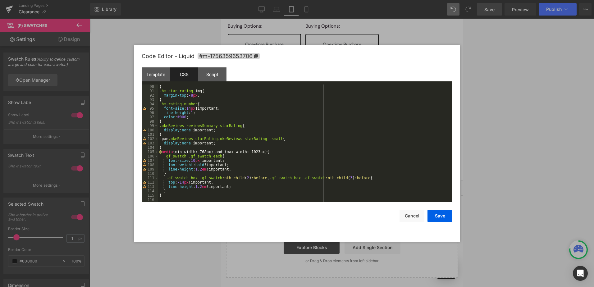
click at [244, 187] on div "} .hm-star-rating img { margin-top : -8 px ; } .hm-rating-number { font-size : …" at bounding box center [303, 147] width 291 height 126
click at [442, 214] on button "Save" at bounding box center [439, 216] width 25 height 12
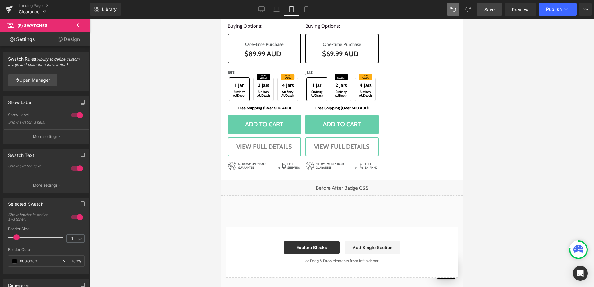
click at [489, 6] on link "Save" at bounding box center [489, 9] width 25 height 12
click at [502, 45] on div at bounding box center [342, 153] width 504 height 268
